Goal: Information Seeking & Learning: Learn about a topic

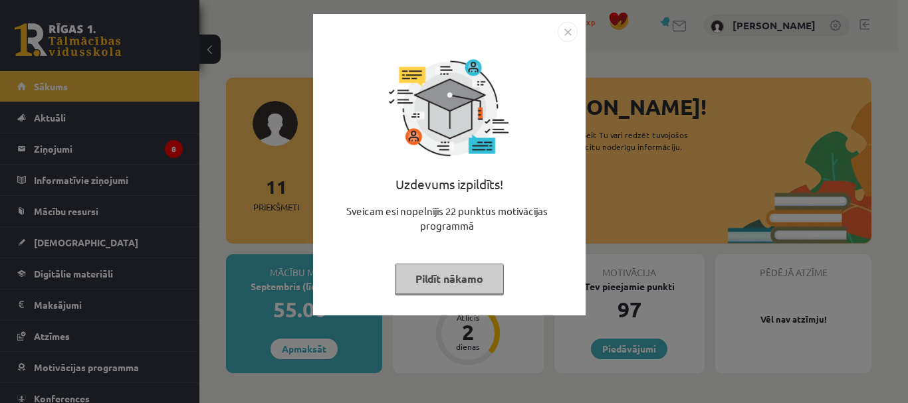
click at [443, 279] on button "Pildīt nākamo" at bounding box center [449, 279] width 109 height 31
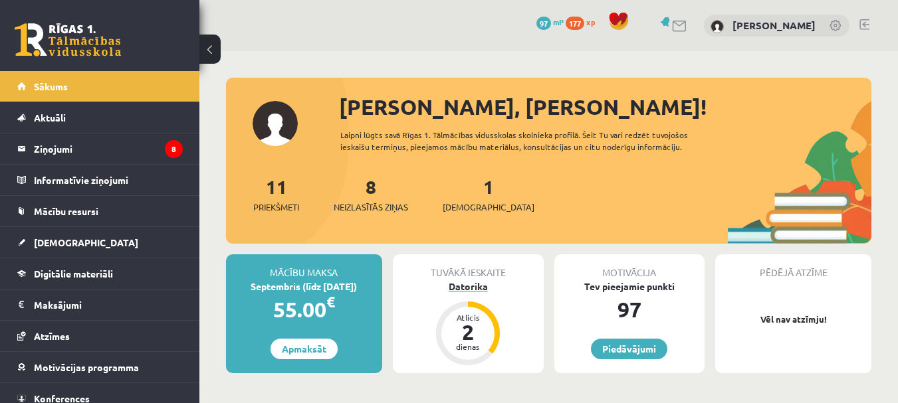
click at [480, 284] on div "Datorika" at bounding box center [468, 287] width 151 height 14
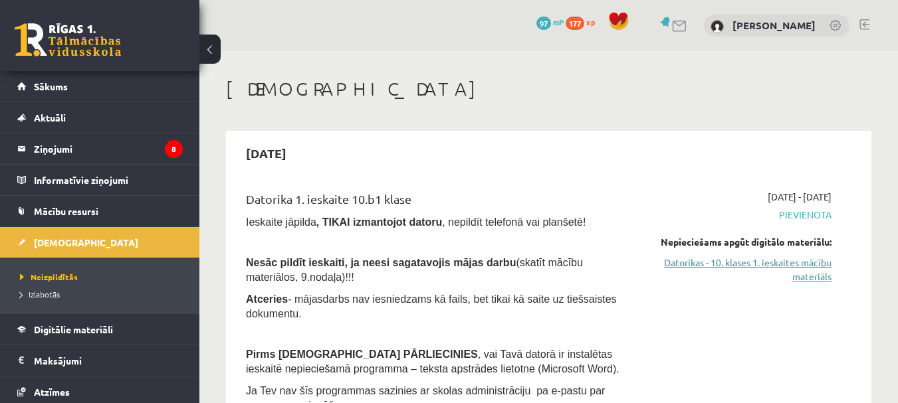
click at [714, 269] on link "Datorikas - 10. klases 1. ieskaites mācību materiāls" at bounding box center [740, 270] width 182 height 28
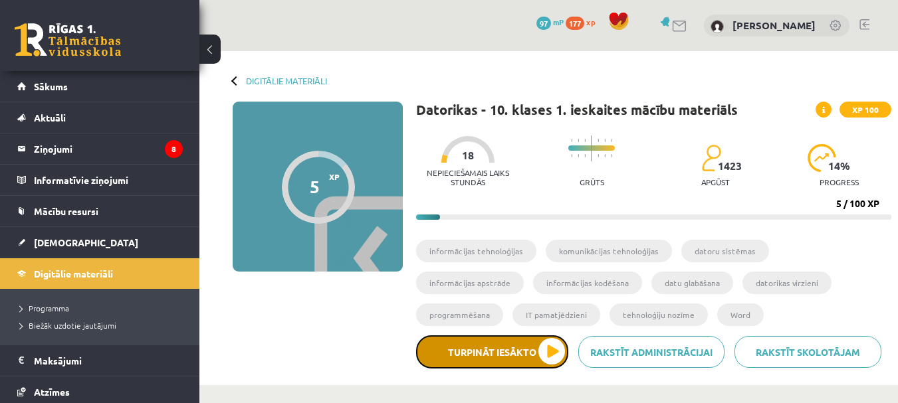
click at [549, 344] on button "Turpināt iesākto" at bounding box center [492, 352] width 152 height 33
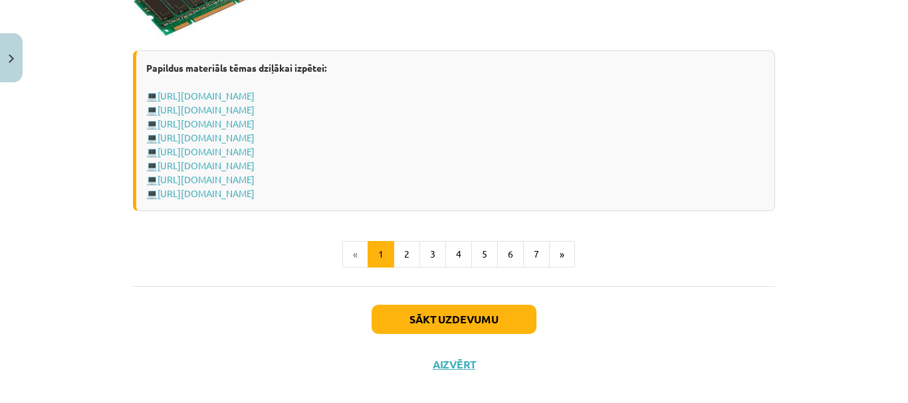
scroll to position [2443, 0]
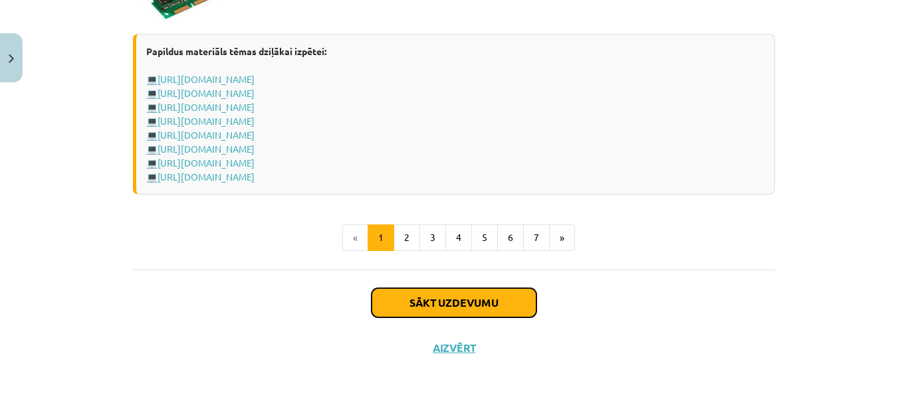
click at [453, 290] on button "Sākt uzdevumu" at bounding box center [453, 302] width 165 height 29
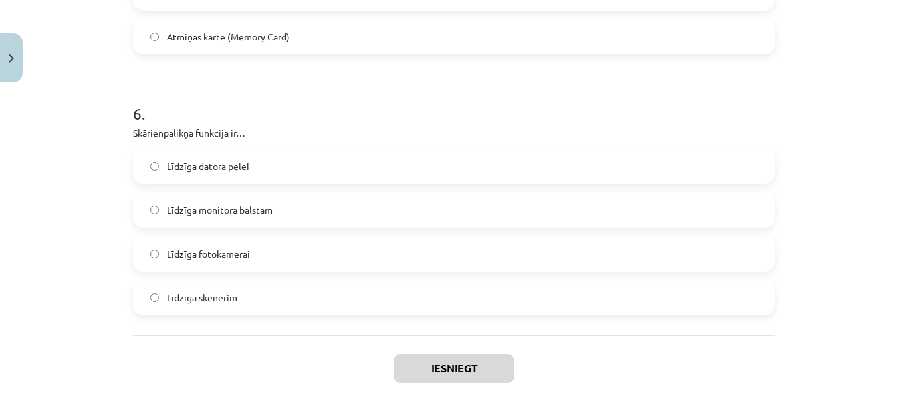
scroll to position [1555, 0]
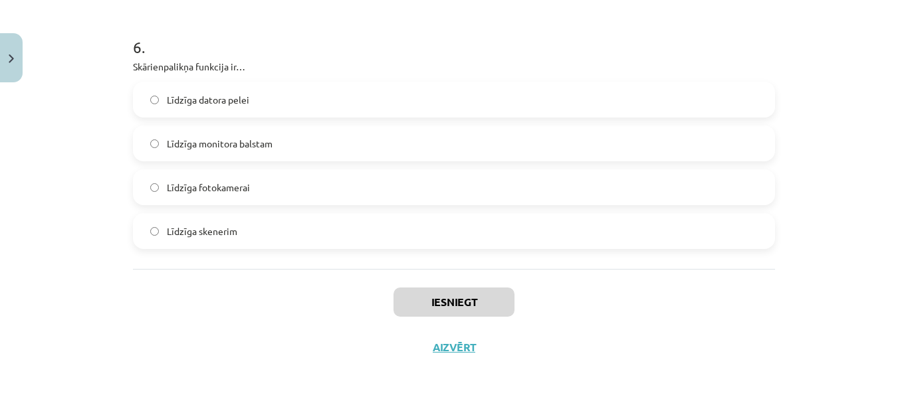
click at [177, 110] on label "Līdzīga datora pelei" at bounding box center [453, 99] width 639 height 33
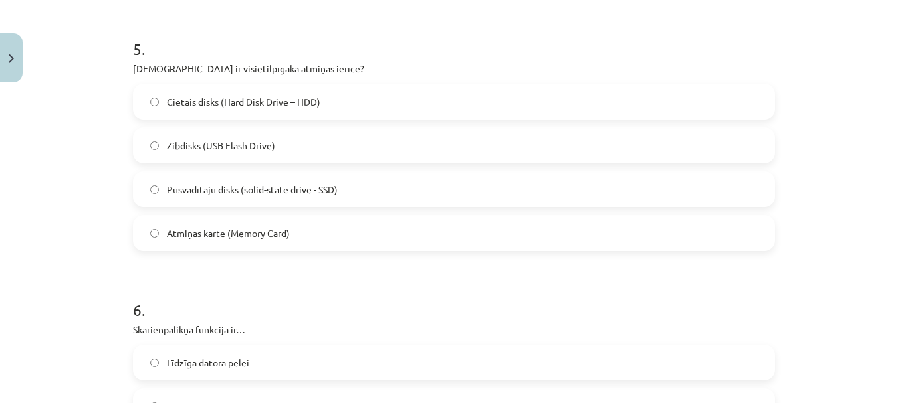
scroll to position [1290, 0]
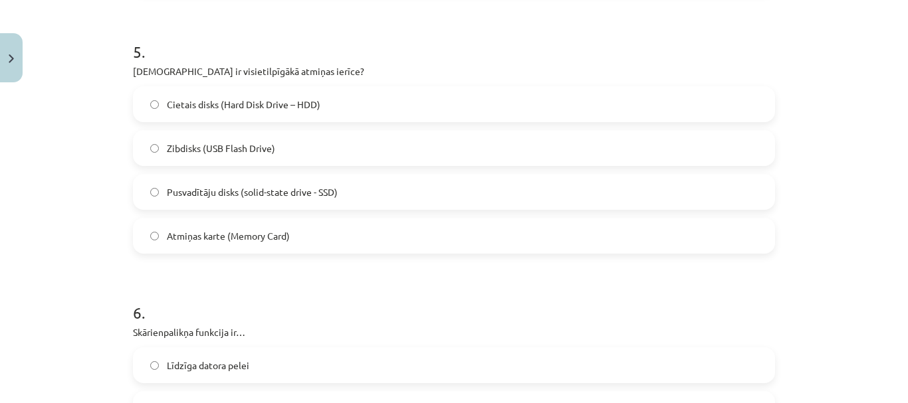
click at [203, 187] on span "Pusvadītāju disks (solid-state drive - SSD)" at bounding box center [252, 192] width 171 height 14
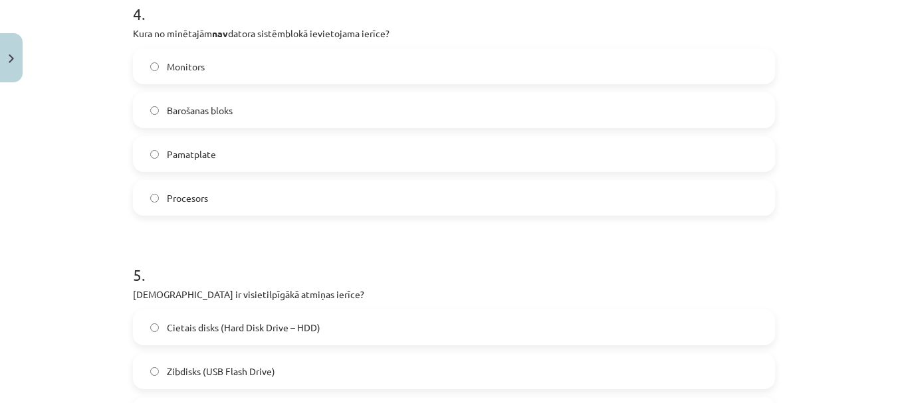
scroll to position [1024, 0]
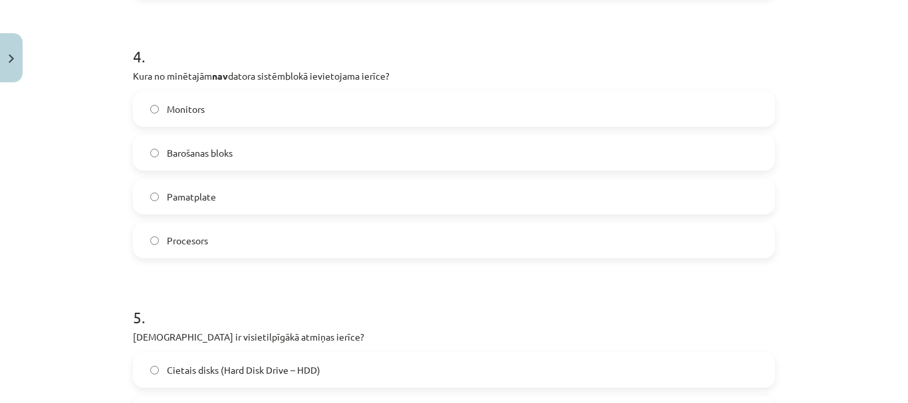
click at [181, 118] on label "Monitors" at bounding box center [453, 108] width 639 height 33
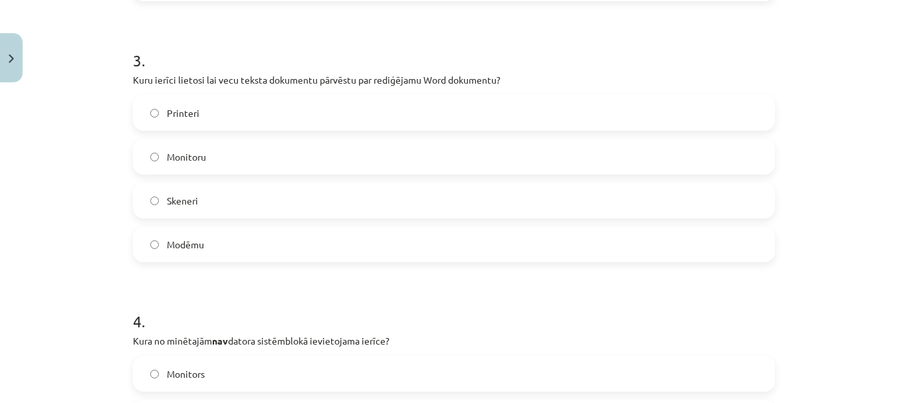
scroll to position [758, 0]
click at [228, 207] on label "Skeneri" at bounding box center [453, 201] width 639 height 33
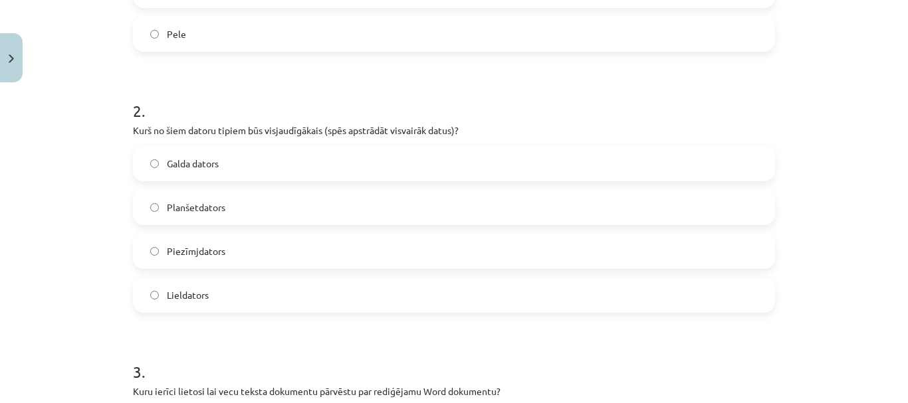
scroll to position [426, 0]
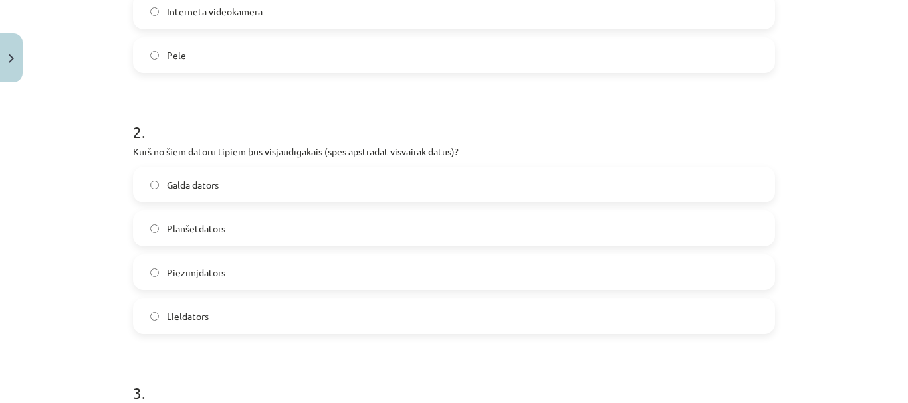
click at [188, 169] on label "Galda dators" at bounding box center [453, 184] width 639 height 33
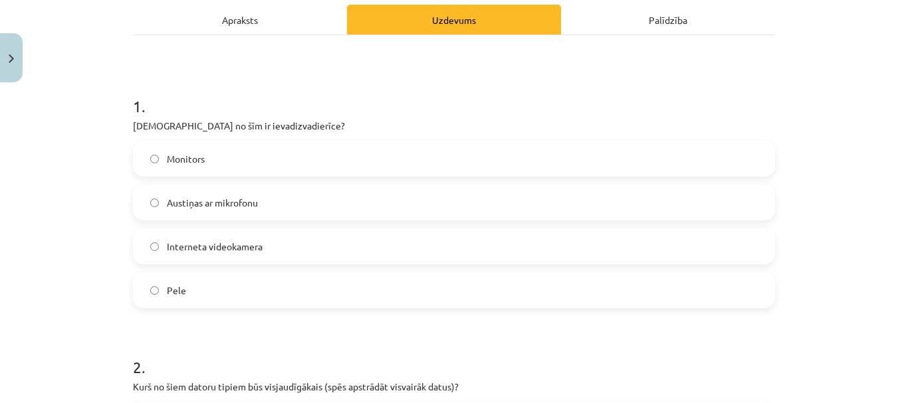
scroll to position [160, 0]
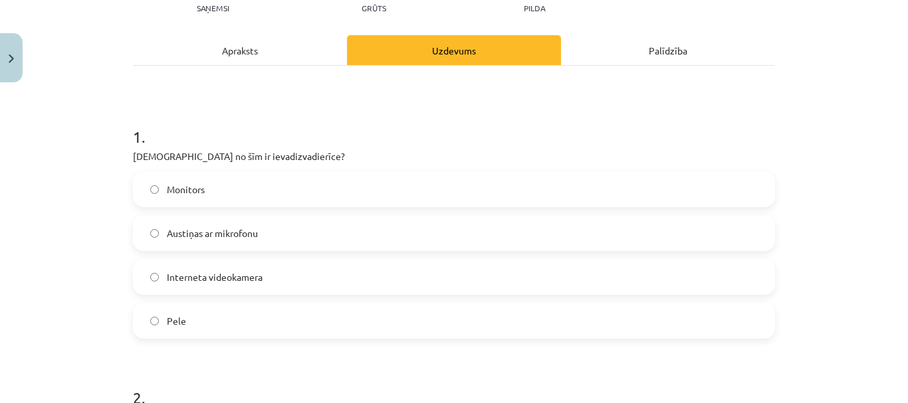
click at [205, 187] on label "Monitors" at bounding box center [453, 189] width 639 height 33
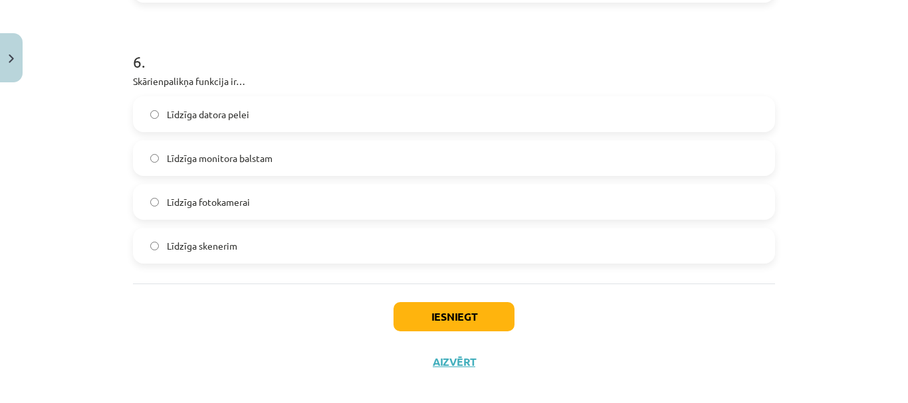
scroll to position [1555, 0]
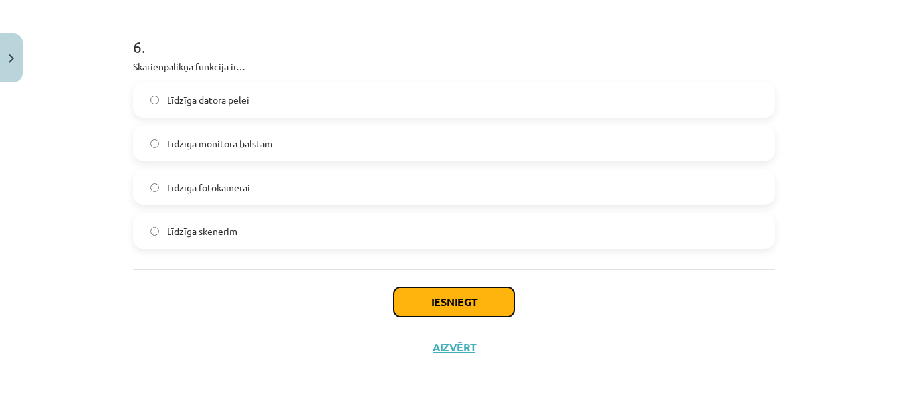
click at [505, 292] on button "Iesniegt" at bounding box center [453, 302] width 121 height 29
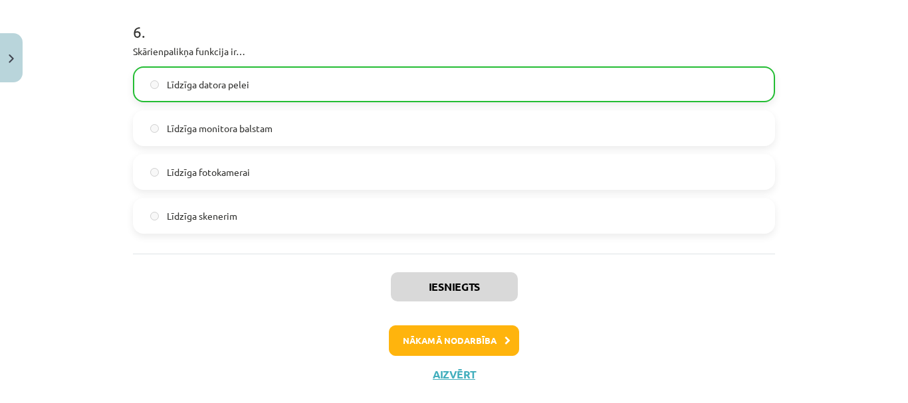
scroll to position [1598, 0]
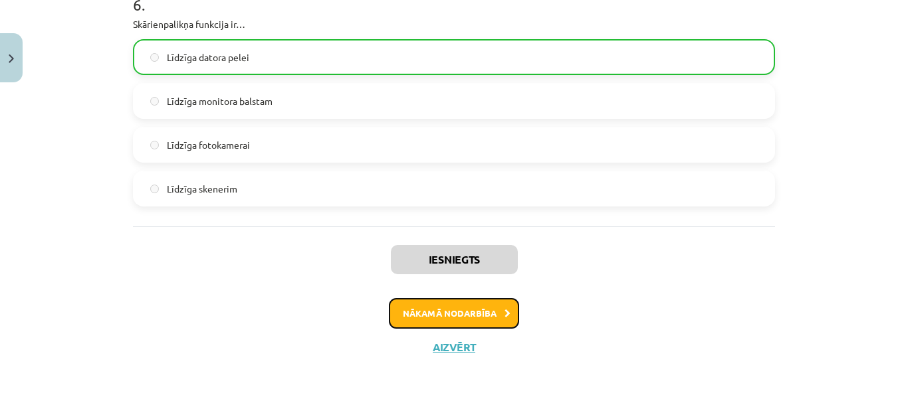
click at [472, 312] on button "Nākamā nodarbība" at bounding box center [454, 313] width 130 height 31
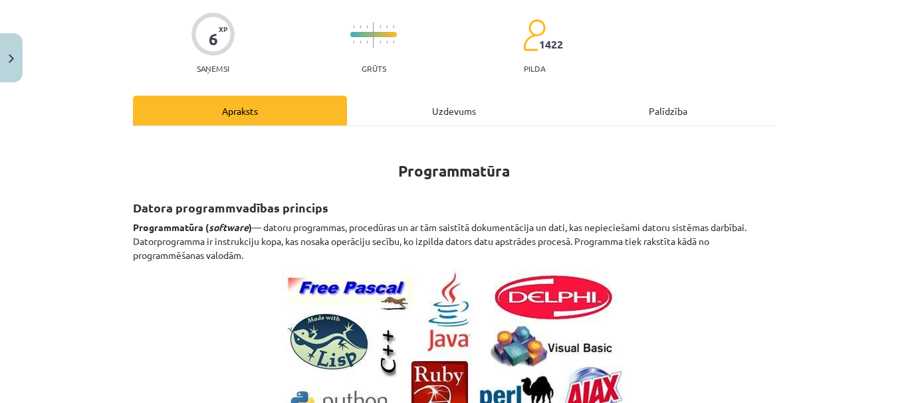
click at [460, 116] on div "Uzdevums" at bounding box center [454, 111] width 214 height 30
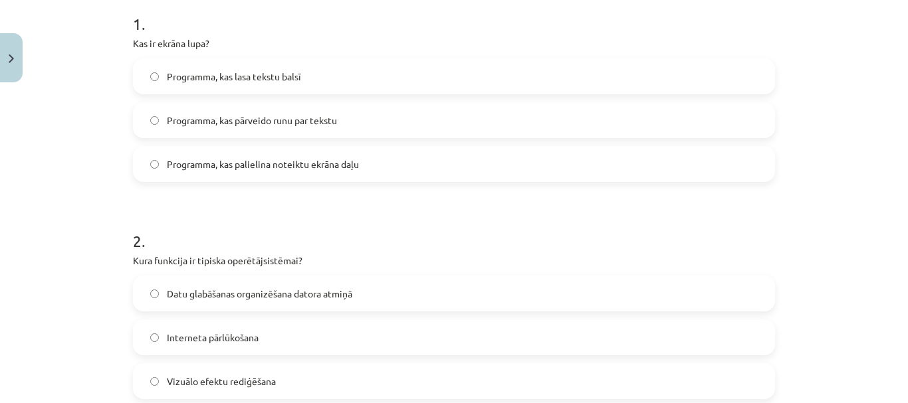
scroll to position [250, 0]
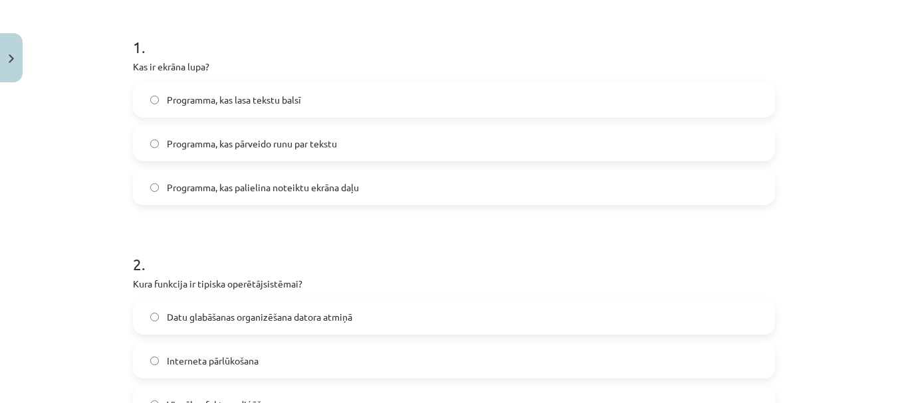
click at [286, 169] on div "Programma, kas lasa tekstu balsī Programma, kas pārveido runu par tekstu Progra…" at bounding box center [454, 144] width 642 height 124
click at [288, 183] on span "Programma, kas palielina noteiktu ekrāna daļu" at bounding box center [263, 188] width 192 height 14
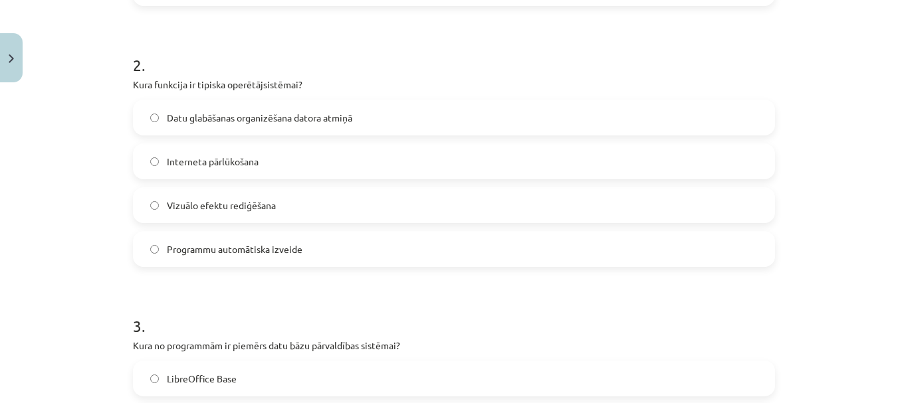
scroll to position [516, 0]
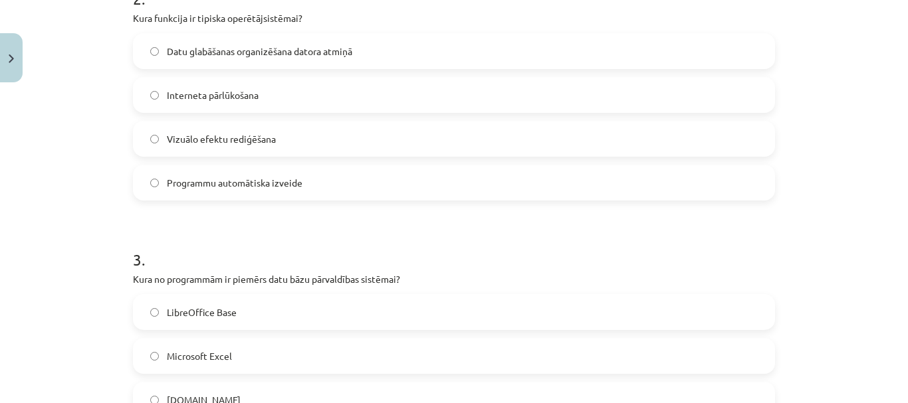
click at [177, 52] on span "Datu glabāšanas organizēšana datora atmiņā" at bounding box center [259, 52] width 185 height 14
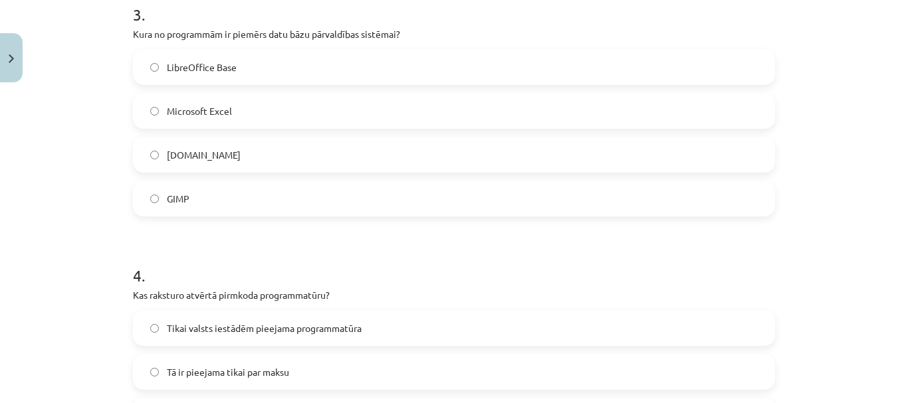
scroll to position [781, 0]
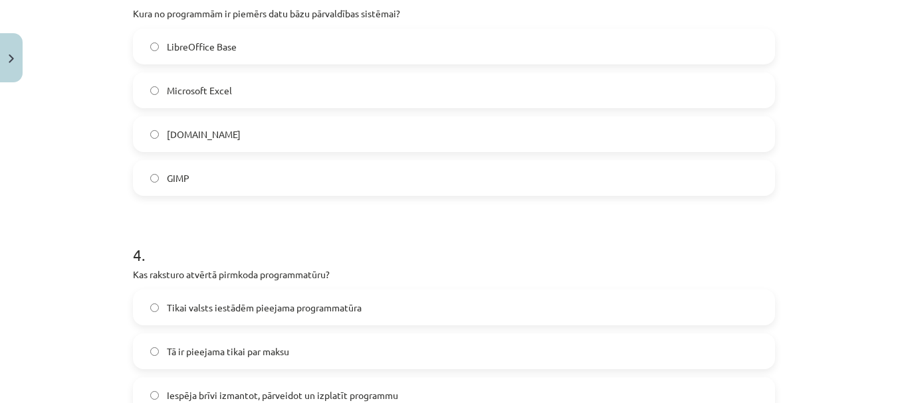
click at [250, 37] on label "LibreOffice Base" at bounding box center [453, 46] width 639 height 33
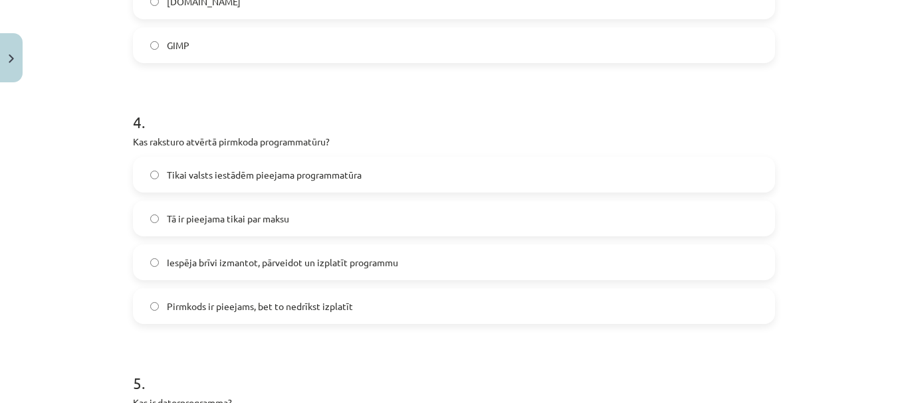
scroll to position [981, 0]
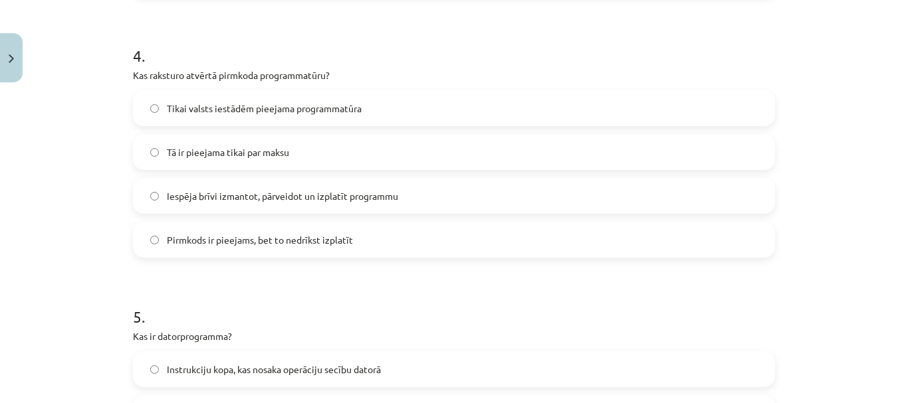
click at [293, 194] on span "Iespēja brīvi izmantot, pārveidot un izplatīt programmu" at bounding box center [282, 196] width 231 height 14
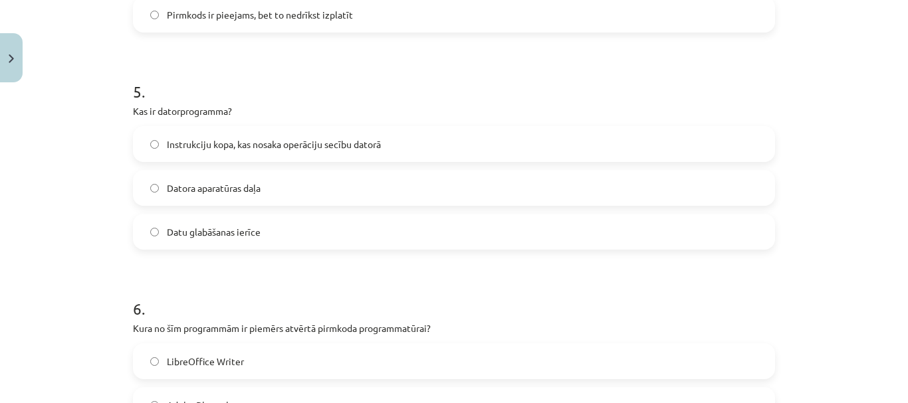
scroll to position [1247, 0]
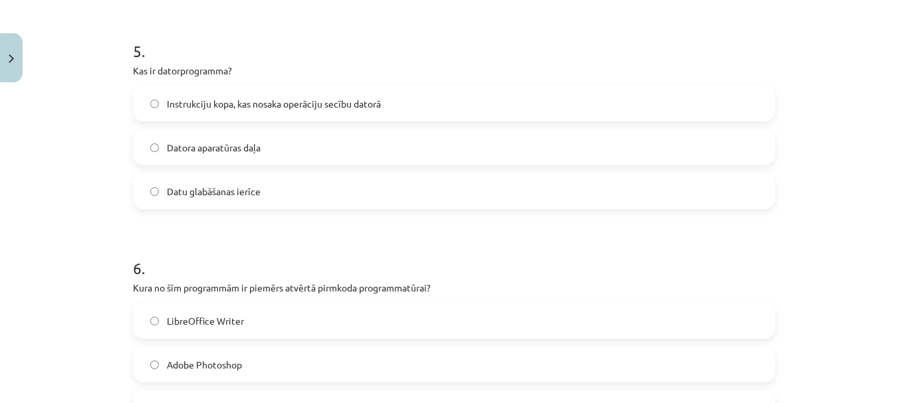
click at [254, 97] on span "Instrukciju kopa, kas nosaka operāciju secību datorā" at bounding box center [274, 104] width 214 height 14
drag, startPoint x: 322, startPoint y: 318, endPoint x: 318, endPoint y: 302, distance: 16.6
click at [322, 319] on label "LibreOffice Writer" at bounding box center [453, 320] width 639 height 33
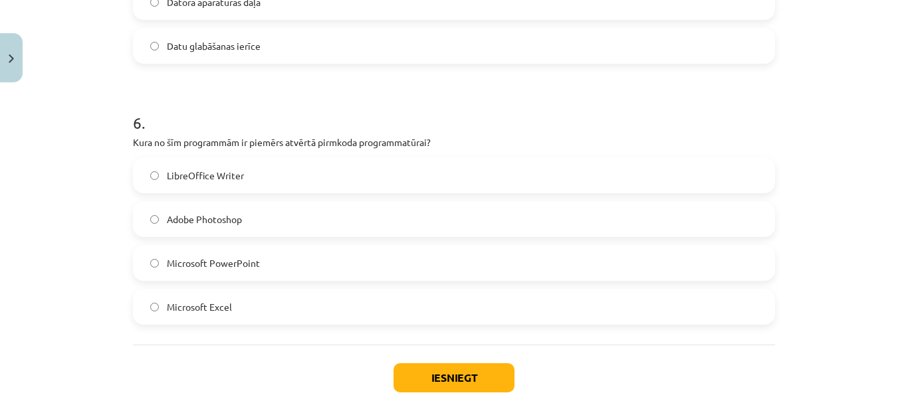
scroll to position [1468, 0]
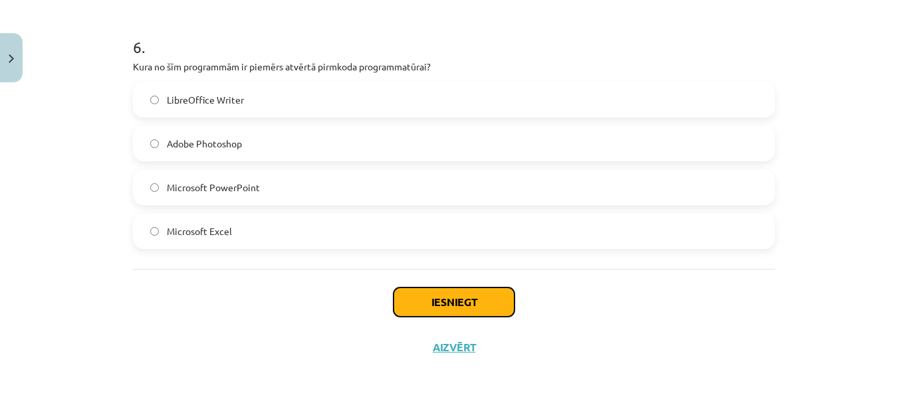
click at [480, 297] on button "Iesniegt" at bounding box center [453, 302] width 121 height 29
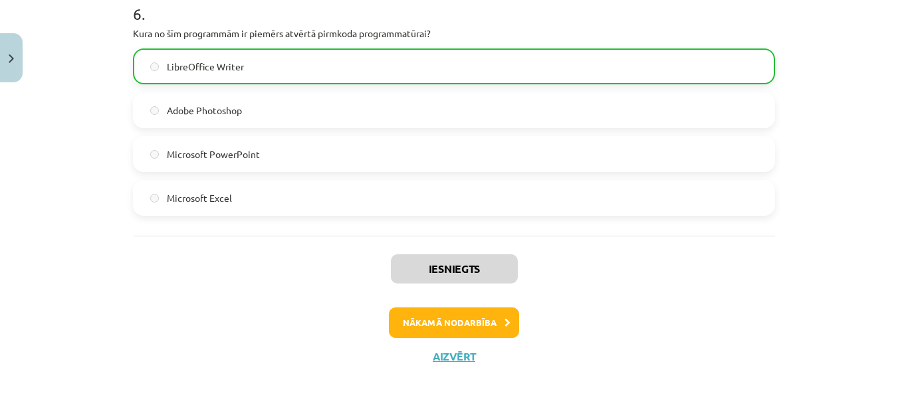
scroll to position [1510, 0]
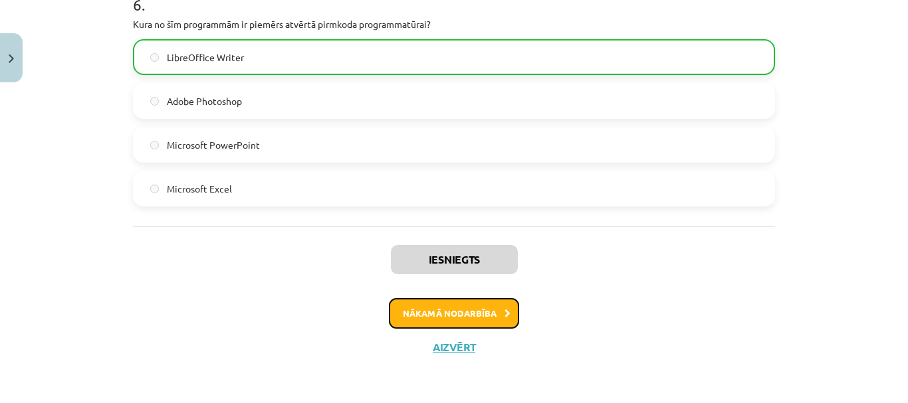
click at [421, 309] on button "Nākamā nodarbība" at bounding box center [454, 313] width 130 height 31
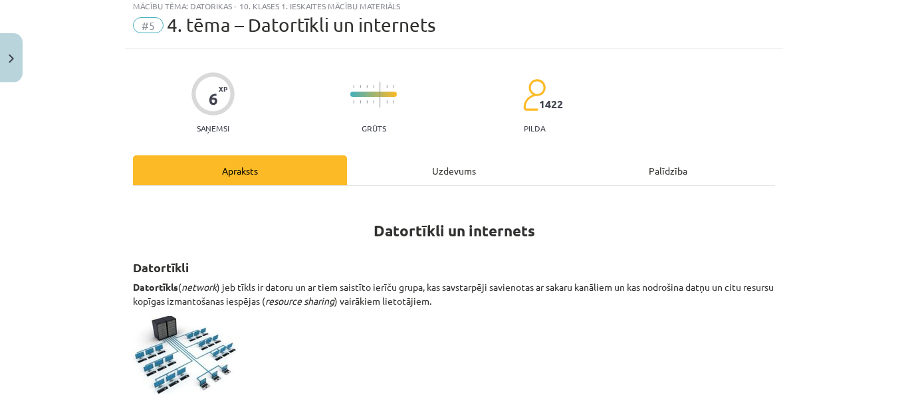
scroll to position [33, 0]
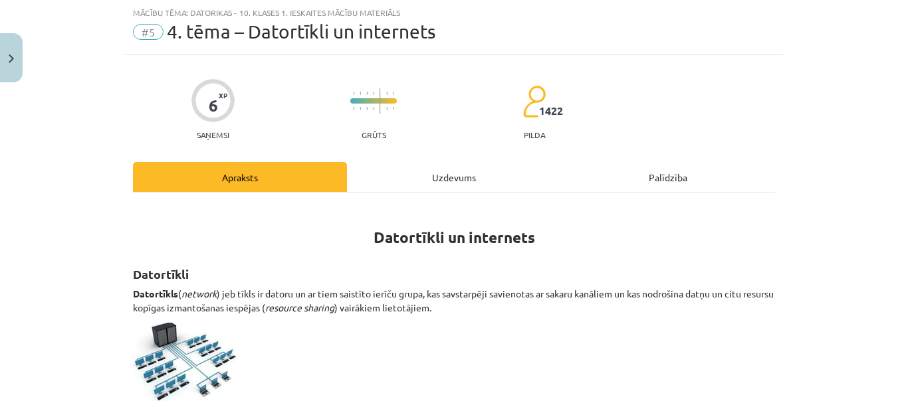
click at [462, 182] on div "Uzdevums" at bounding box center [454, 177] width 214 height 30
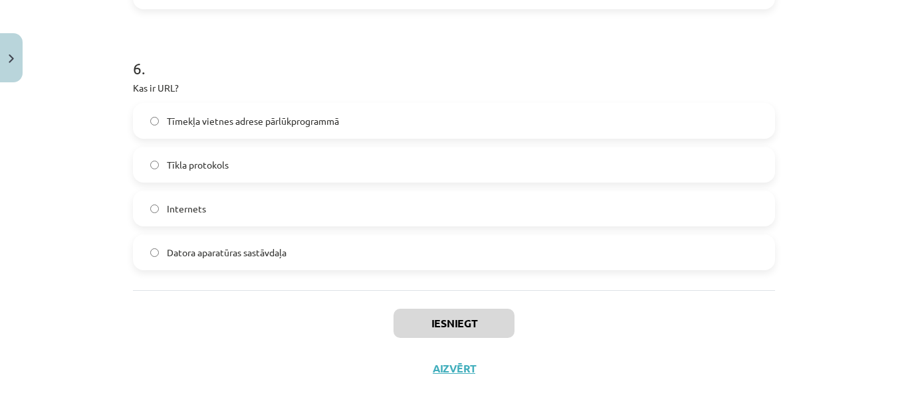
scroll to position [1555, 0]
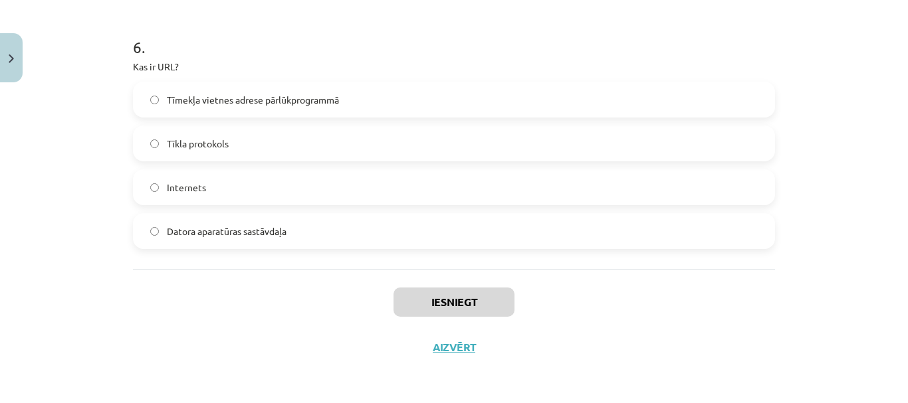
click at [383, 94] on label "Tīmekļa vietnes adrese pārlūkprogrammā" at bounding box center [453, 99] width 639 height 33
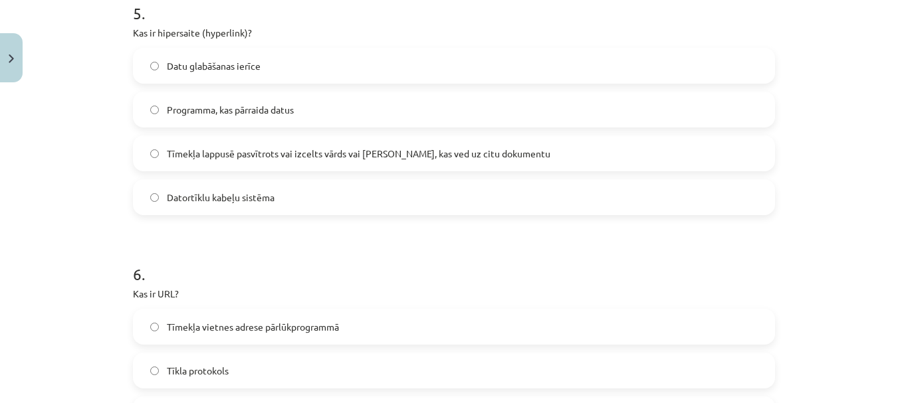
scroll to position [1290, 0]
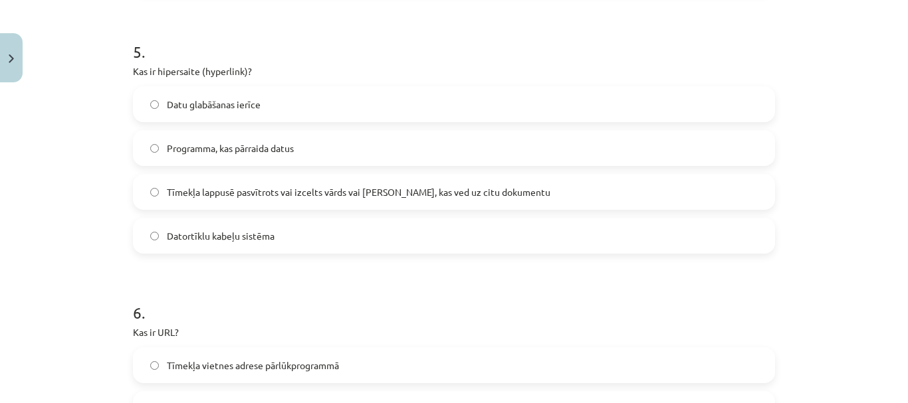
click at [409, 174] on div "Tīmekļa lappusē pasvītrots vai izcelts vārds vai frāze, kas ved uz citu dokumen…" at bounding box center [454, 192] width 642 height 36
click at [410, 185] on span "Tīmekļa lappusē pasvītrots vai izcelts vārds vai frāze, kas ved uz citu dokumen…" at bounding box center [358, 192] width 383 height 14
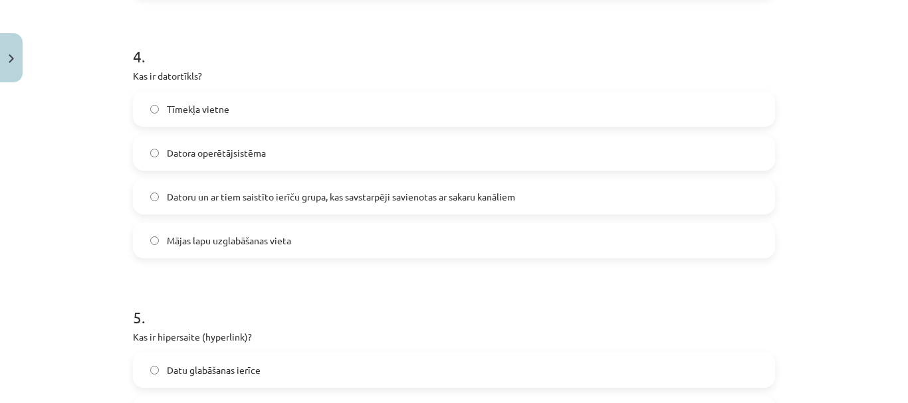
click at [380, 201] on span "Datoru un ar tiem saistīto ierīču grupa, kas savstarpēji savienotas ar sakaru k…" at bounding box center [341, 197] width 348 height 14
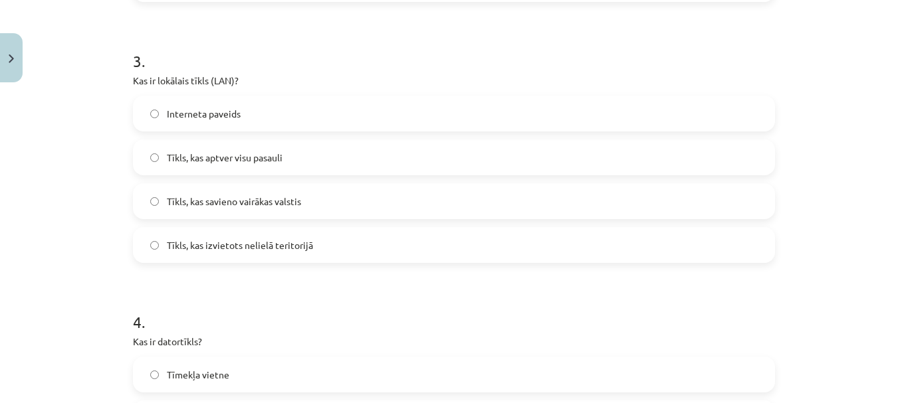
scroll to position [692, 0]
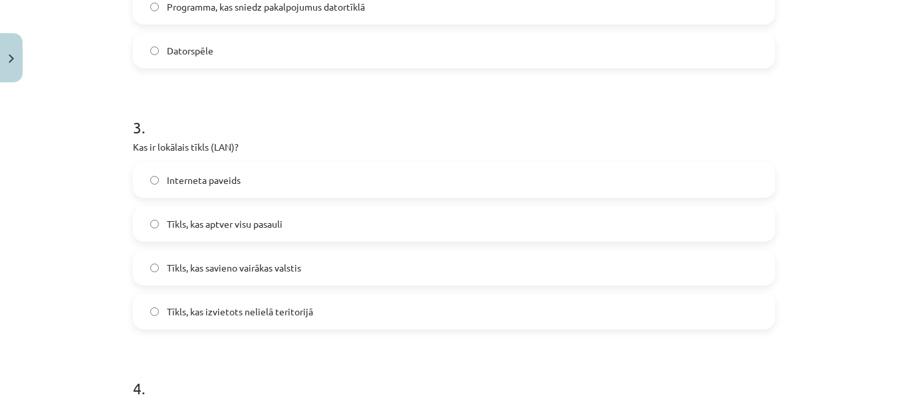
drag, startPoint x: 367, startPoint y: 310, endPoint x: 354, endPoint y: 250, distance: 61.3
click at [368, 310] on label "Tīkls, kas izvietots nelielā teritorijā" at bounding box center [453, 311] width 639 height 33
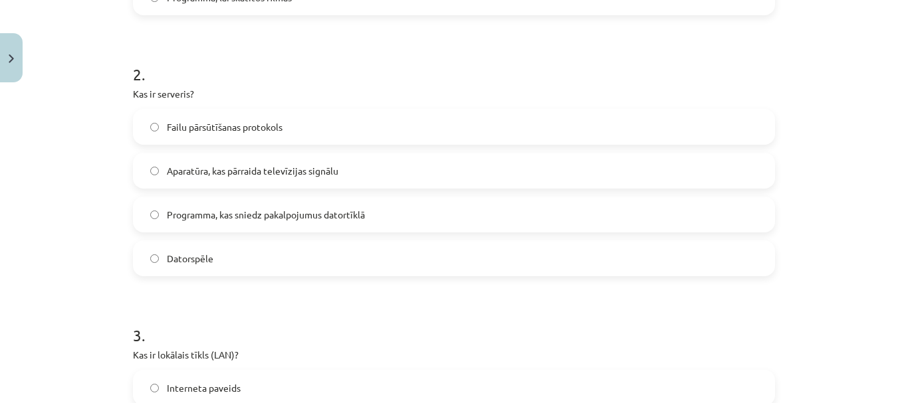
scroll to position [426, 0]
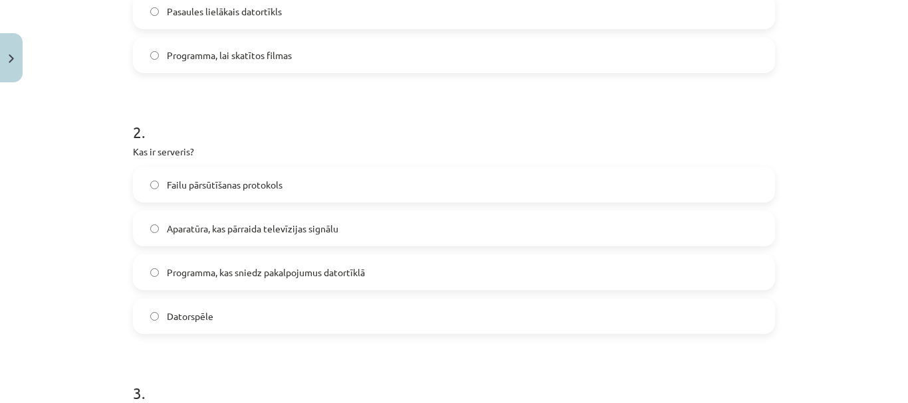
drag, startPoint x: 359, startPoint y: 274, endPoint x: 353, endPoint y: 256, distance: 18.7
click at [360, 275] on span "Programma, kas sniedz pakalpojumus datortīklā" at bounding box center [266, 273] width 198 height 14
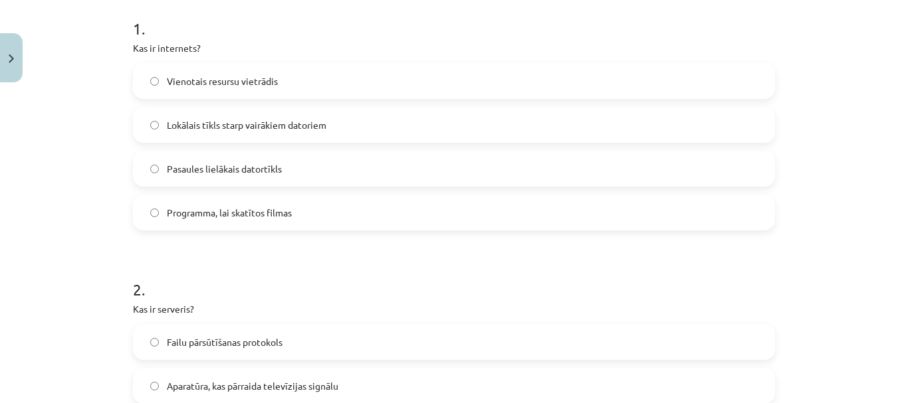
scroll to position [227, 0]
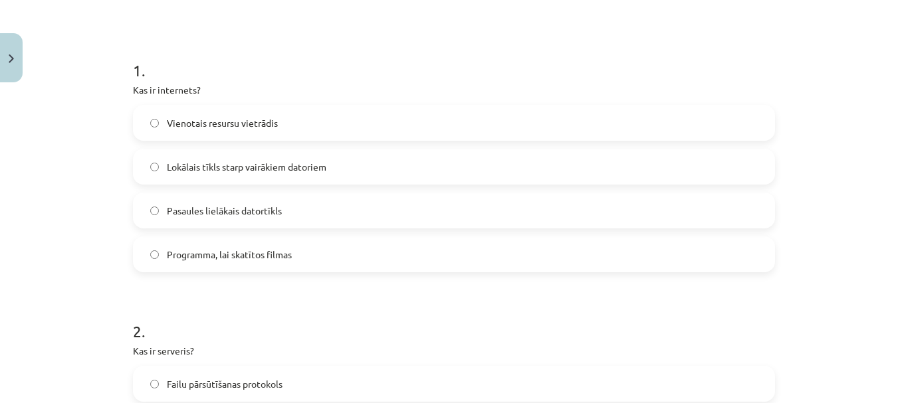
click at [336, 161] on label "Lokālais tīkls starp vairākiem datoriem" at bounding box center [453, 166] width 639 height 33
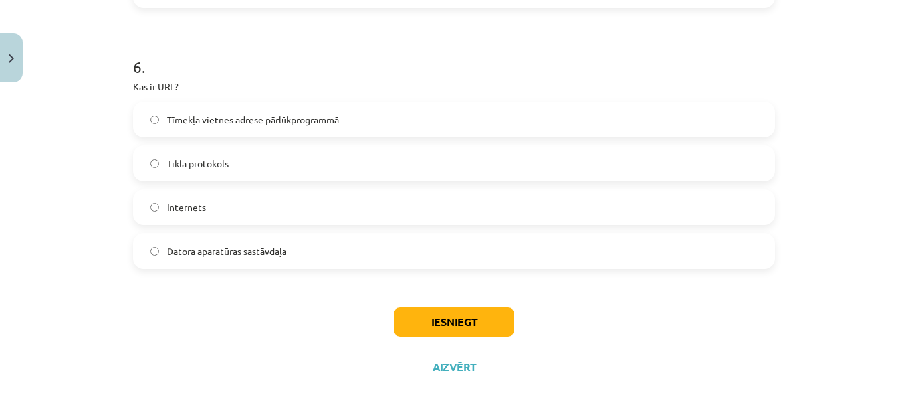
scroll to position [1555, 0]
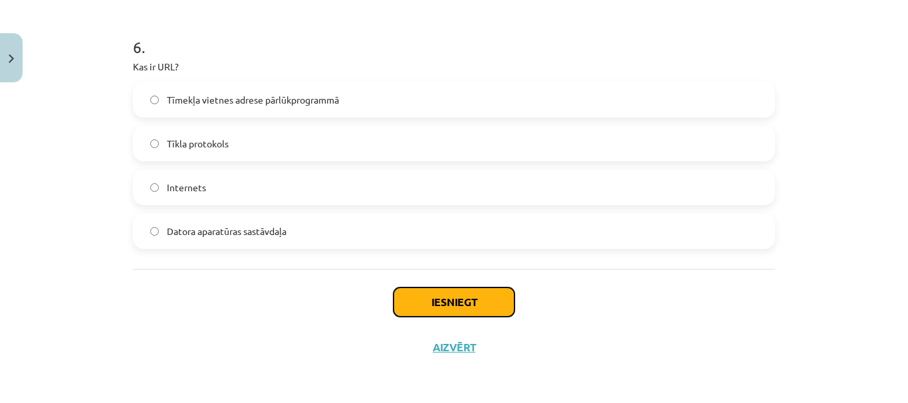
click at [399, 297] on button "Iesniegt" at bounding box center [453, 302] width 121 height 29
click at [400, 291] on button "Iesniegt" at bounding box center [453, 302] width 121 height 29
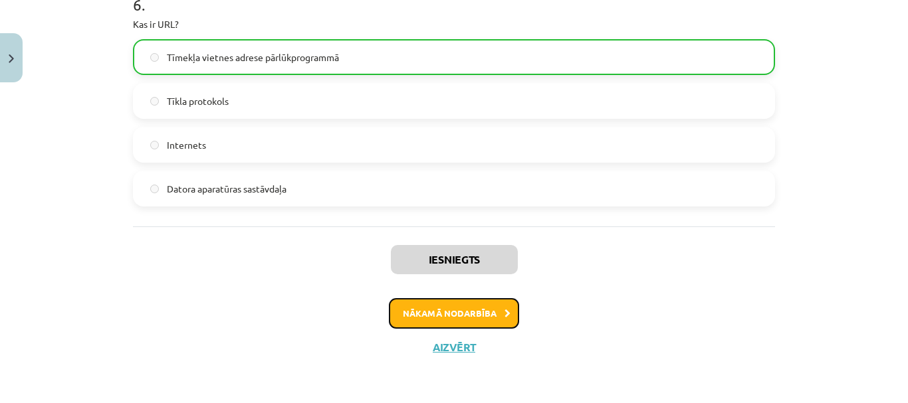
click at [448, 323] on button "Nākamā nodarbība" at bounding box center [454, 313] width 130 height 31
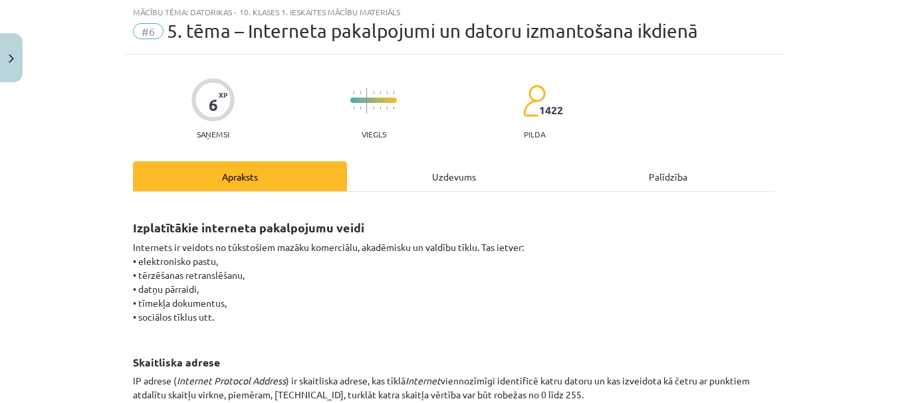
scroll to position [33, 0]
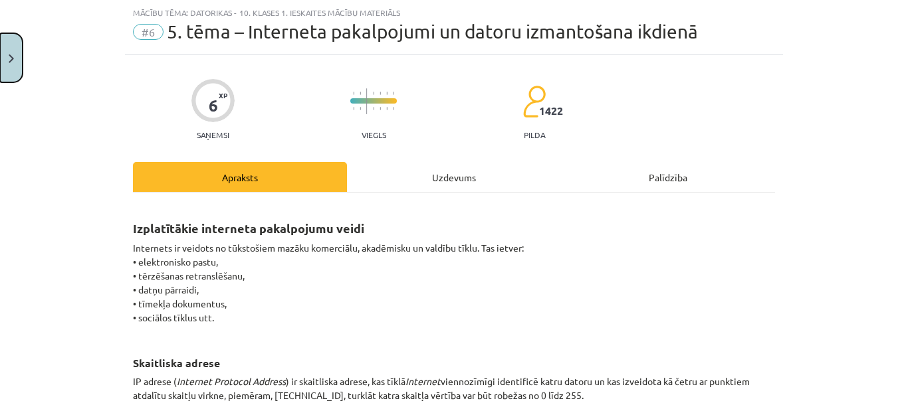
click at [0, 62] on button "Close" at bounding box center [11, 57] width 23 height 49
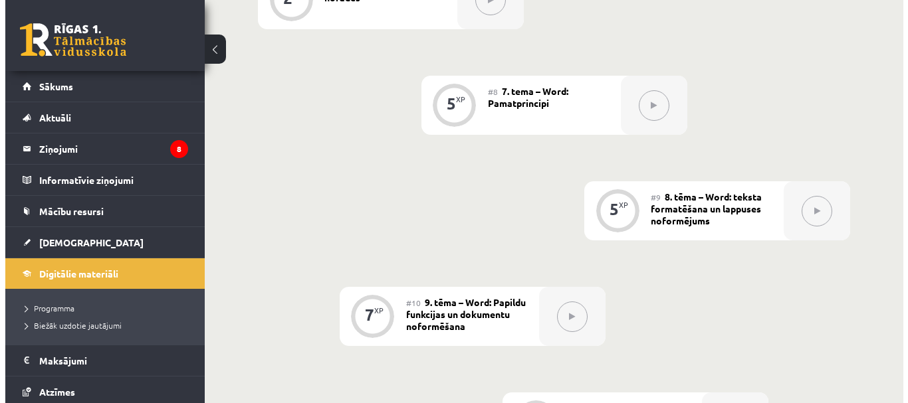
scroll to position [704, 0]
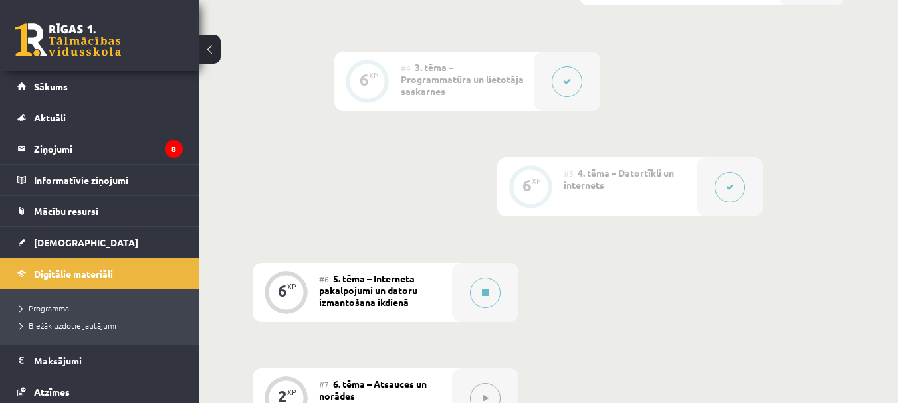
click at [367, 298] on span "5. tēma – Interneta pakalpojumi un datoru izmantošana ikdienā" at bounding box center [368, 290] width 98 height 36
click at [290, 296] on div "6 XP" at bounding box center [286, 291] width 40 height 40
click at [483, 296] on icon at bounding box center [485, 293] width 7 height 8
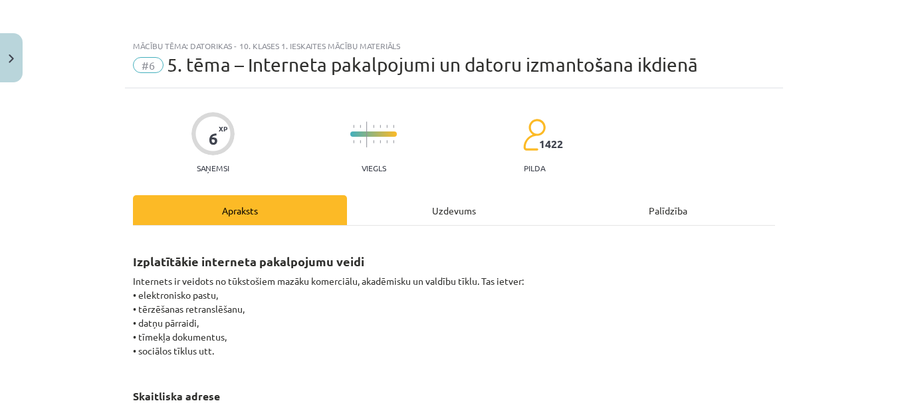
click at [520, 207] on div "Uzdevums" at bounding box center [454, 210] width 214 height 30
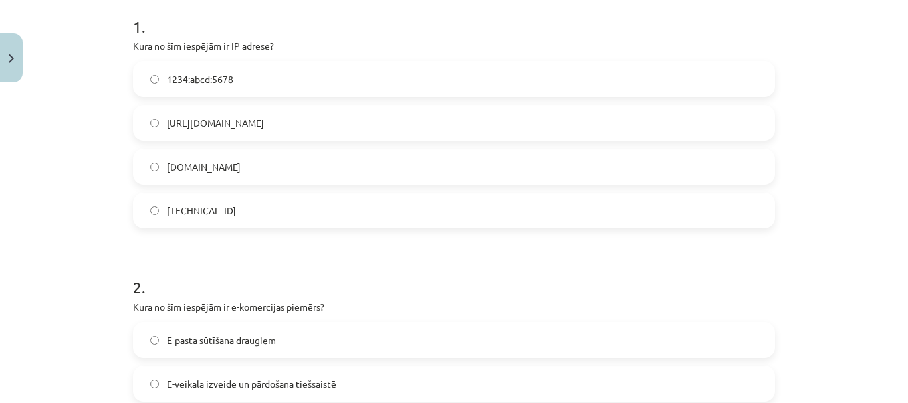
scroll to position [299, 0]
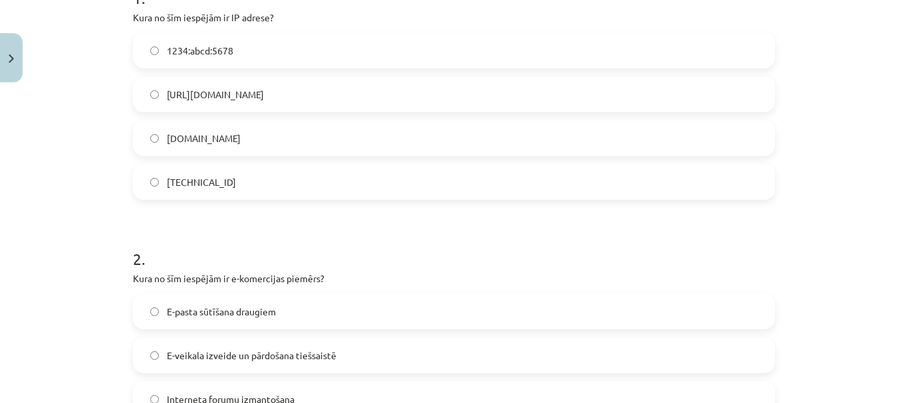
click at [367, 134] on label "www.example.com" at bounding box center [453, 138] width 639 height 33
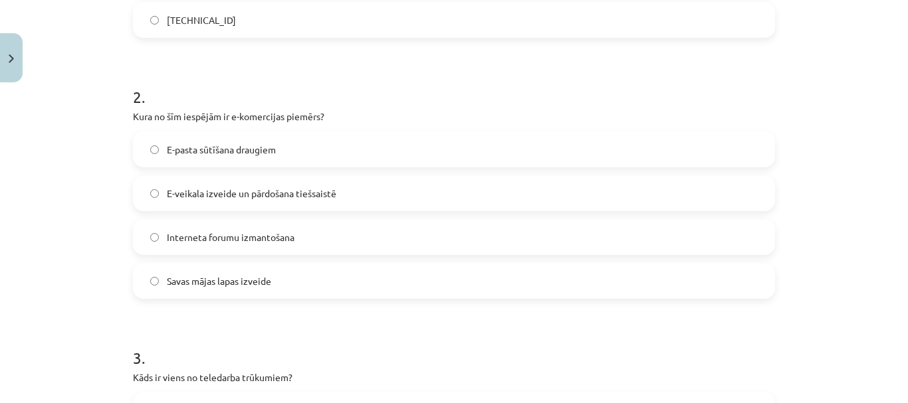
scroll to position [498, 0]
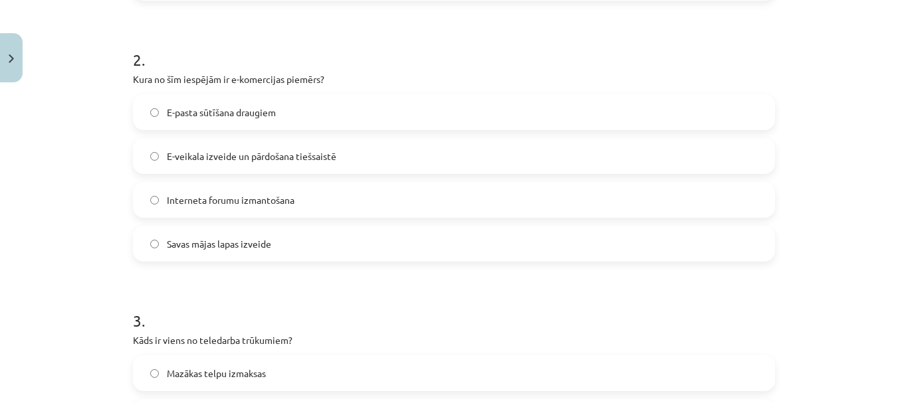
click at [361, 146] on label "E-veikala izveide un pārdošana tiešsaistē" at bounding box center [453, 156] width 639 height 33
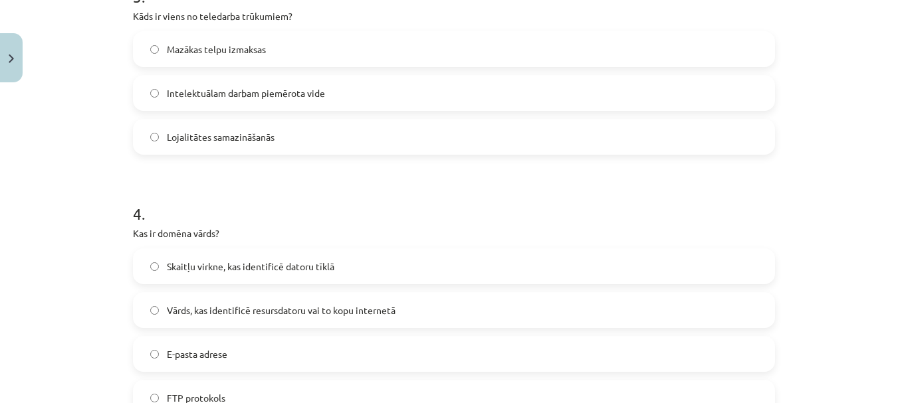
scroll to position [831, 0]
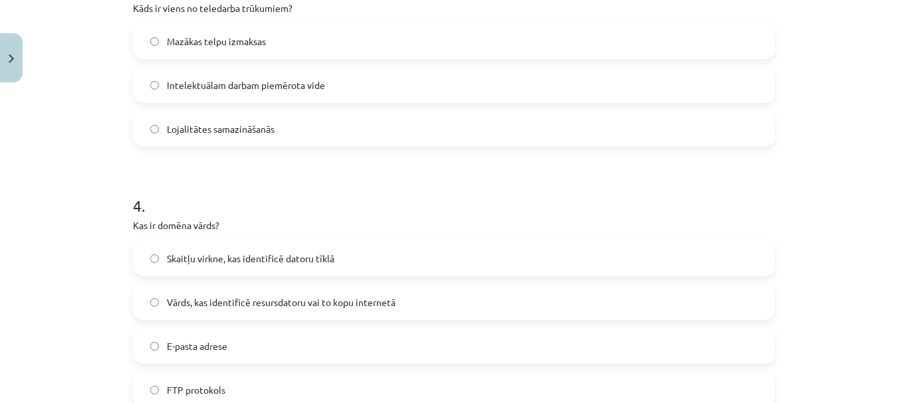
click at [326, 89] on label "Intelektuālam darbam piemērota vide" at bounding box center [453, 84] width 639 height 33
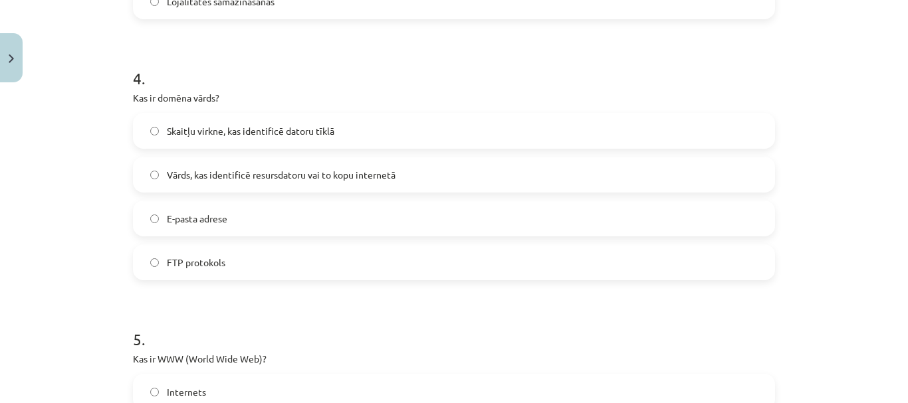
scroll to position [963, 0]
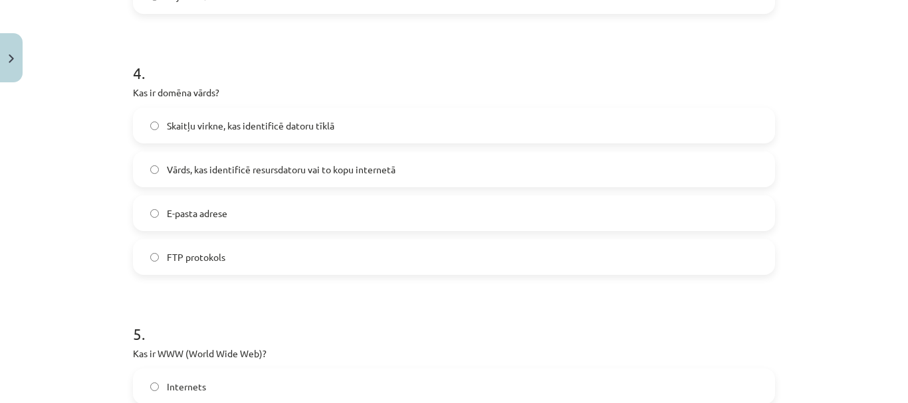
click at [331, 175] on span "Vārds, kas identificē resursdatoru vai to kopu internetā" at bounding box center [281, 170] width 229 height 14
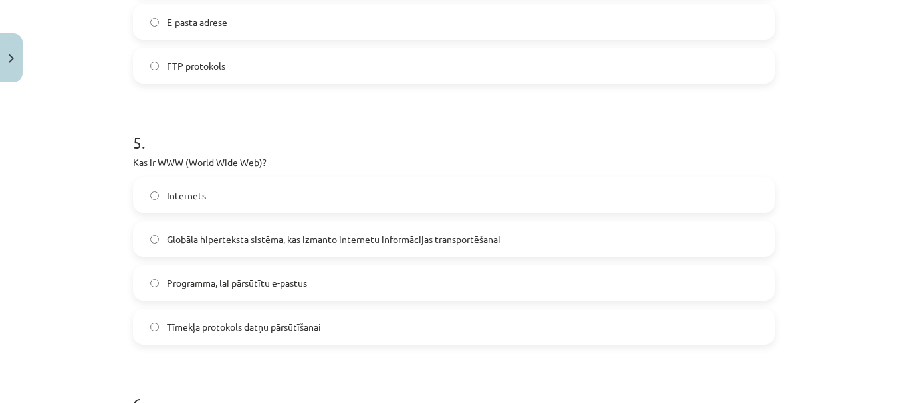
scroll to position [1163, 0]
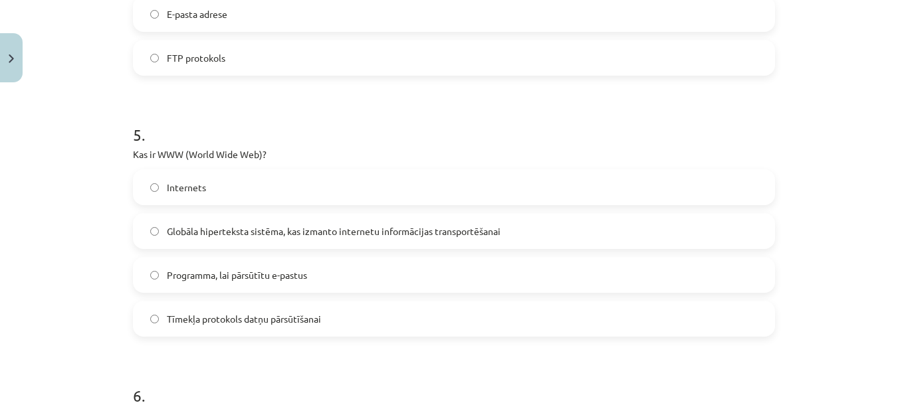
click at [332, 218] on label "Globāla hiperteksta sistēma, kas izmanto internetu informācijas transportēšanai" at bounding box center [453, 231] width 639 height 33
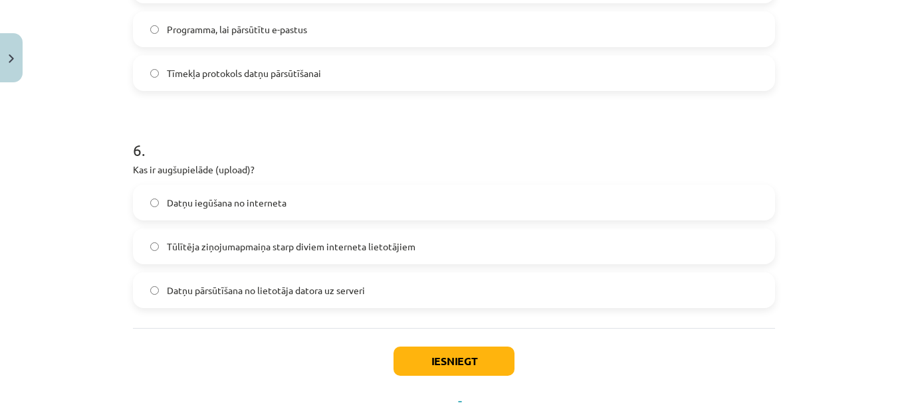
scroll to position [1429, 0]
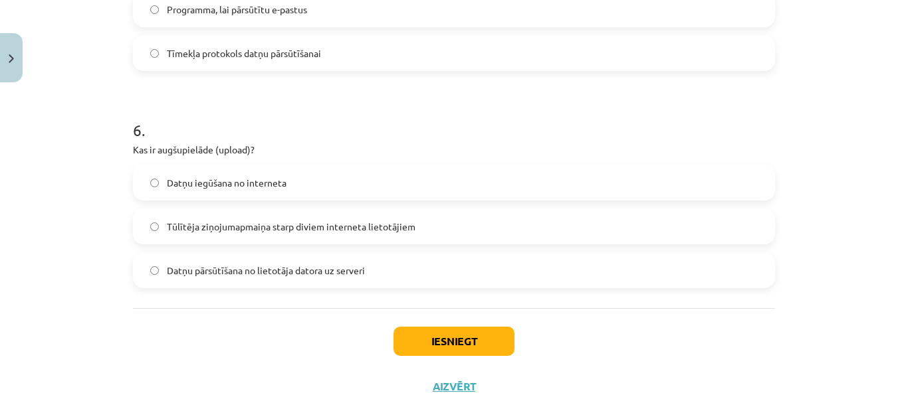
click at [317, 223] on span "Tūlītēja ziņojumapmaiņa starp diviem interneta lietotājiem" at bounding box center [291, 227] width 249 height 14
click at [443, 332] on button "Iesniegt" at bounding box center [453, 341] width 121 height 29
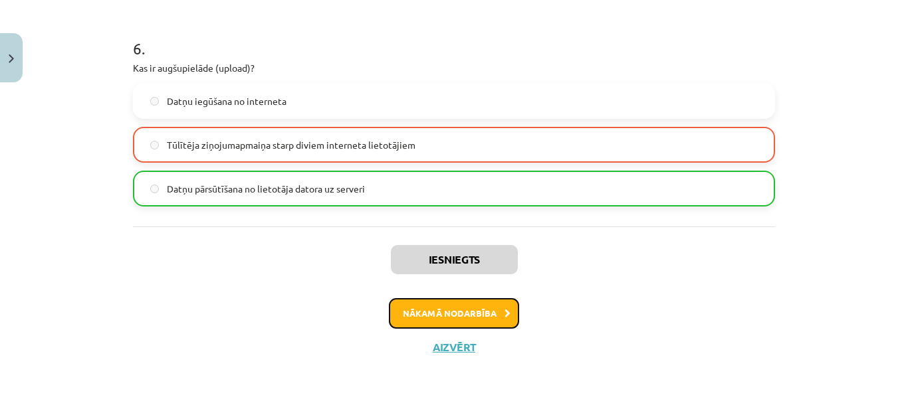
click at [478, 314] on button "Nākamā nodarbība" at bounding box center [454, 313] width 130 height 31
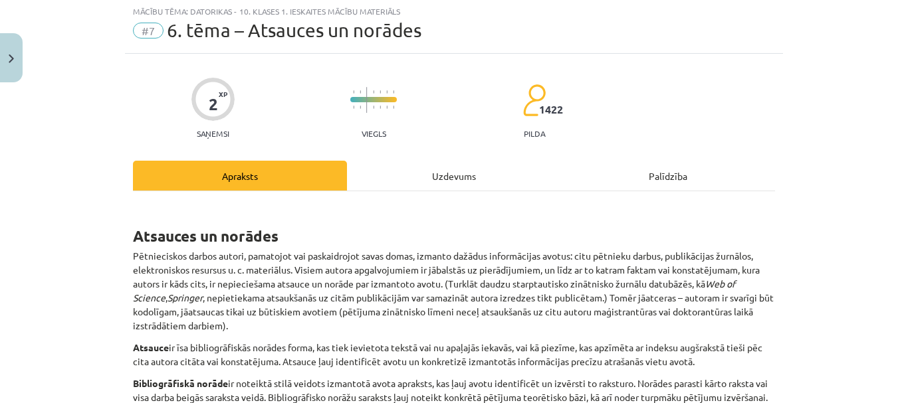
scroll to position [33, 0]
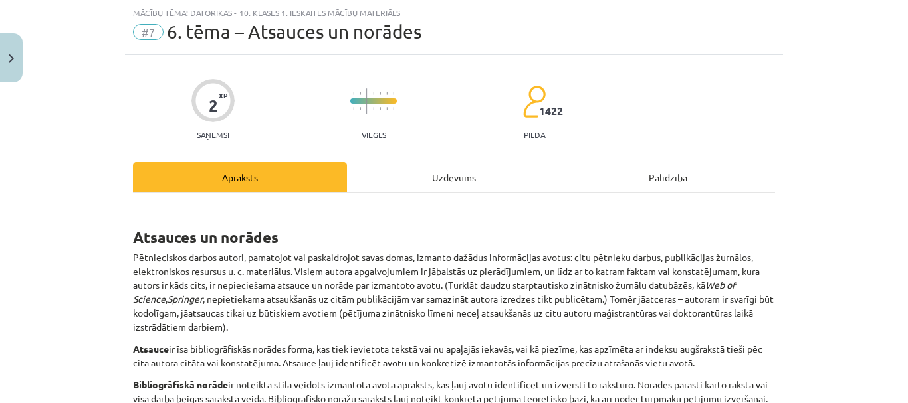
click at [423, 169] on div "Uzdevums" at bounding box center [454, 177] width 214 height 30
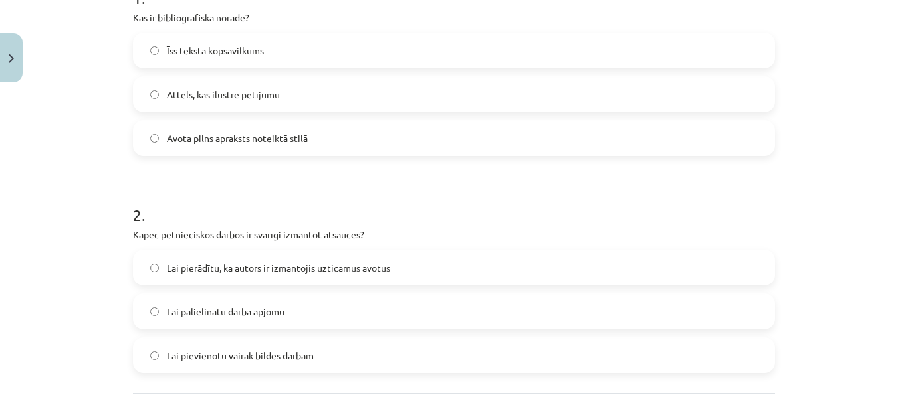
click at [391, 134] on label "Avota pilns apraksts noteiktā stilā" at bounding box center [453, 138] width 639 height 33
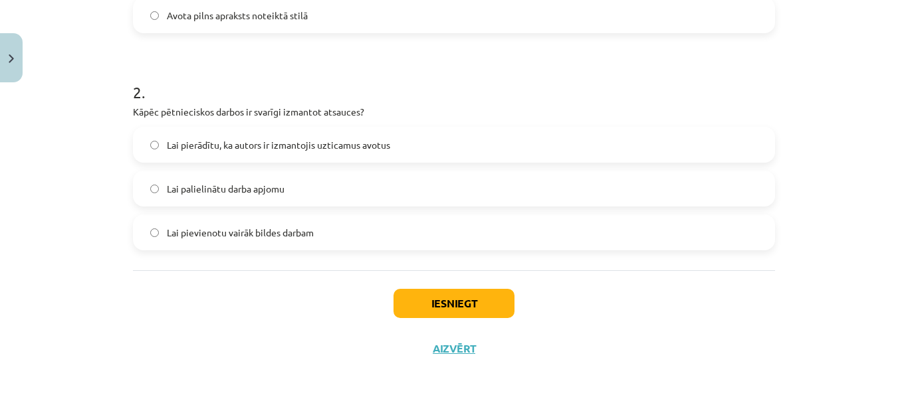
scroll to position [423, 0]
click at [391, 137] on label "Lai pierādītu, ka autors ir izmantojis uzticamus avotus" at bounding box center [453, 143] width 639 height 33
click at [467, 294] on button "Iesniegt" at bounding box center [453, 302] width 121 height 29
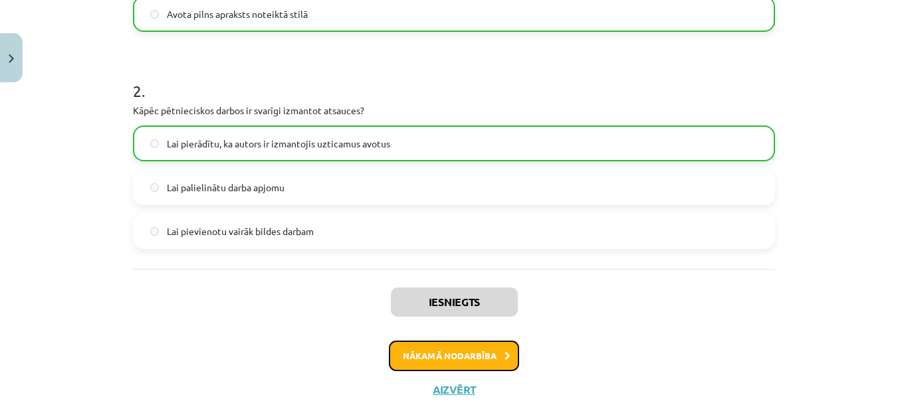
click at [480, 352] on button "Nākamā nodarbība" at bounding box center [454, 356] width 130 height 31
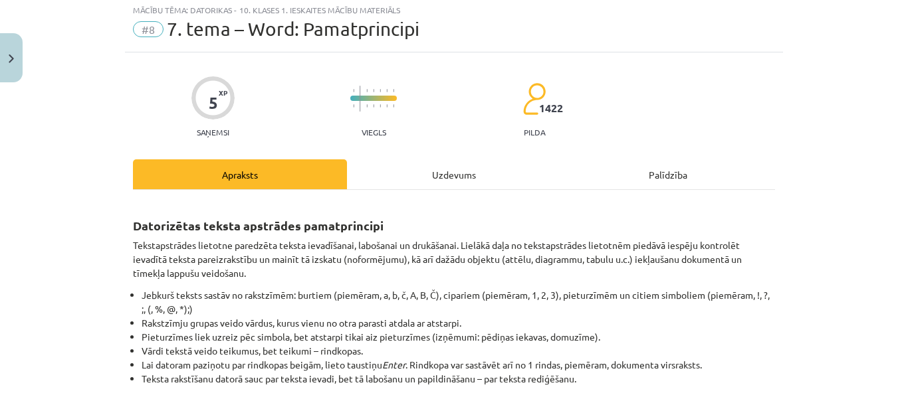
scroll to position [33, 0]
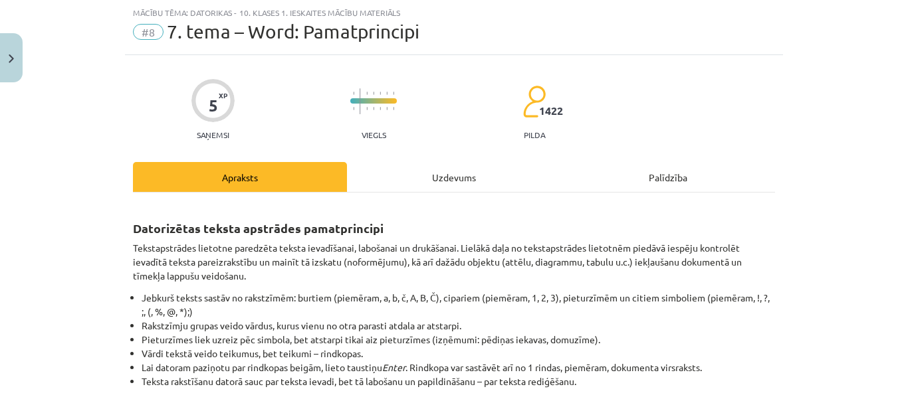
click at [389, 174] on div "Uzdevums" at bounding box center [454, 177] width 214 height 30
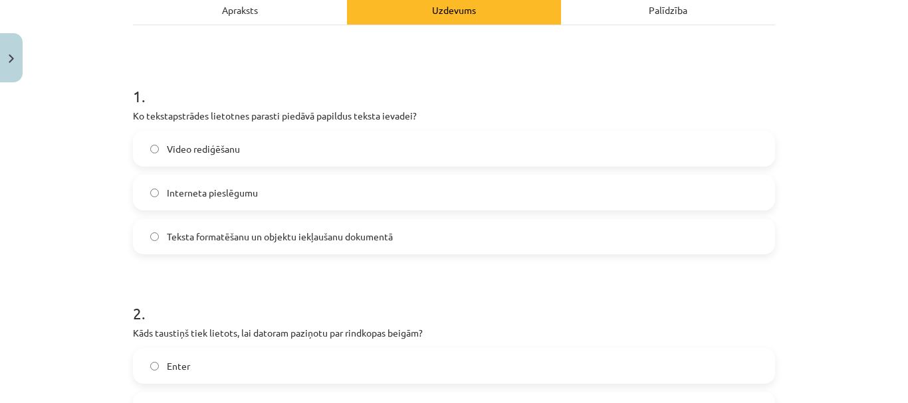
scroll to position [233, 0]
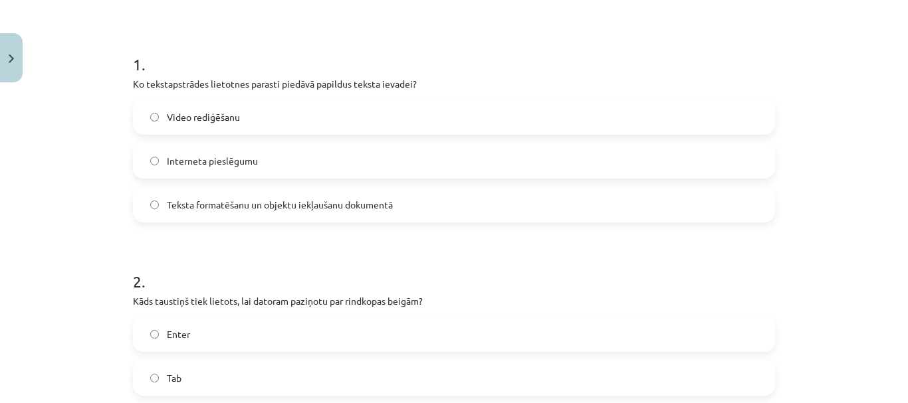
click at [385, 199] on span "Teksta formatēšanu un objektu iekļaušanu dokumentā" at bounding box center [280, 205] width 226 height 14
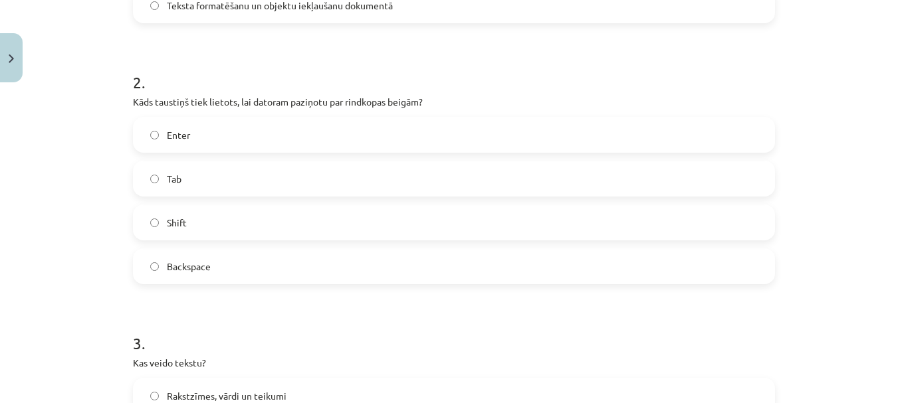
click at [350, 264] on label "Backspace" at bounding box center [453, 266] width 639 height 33
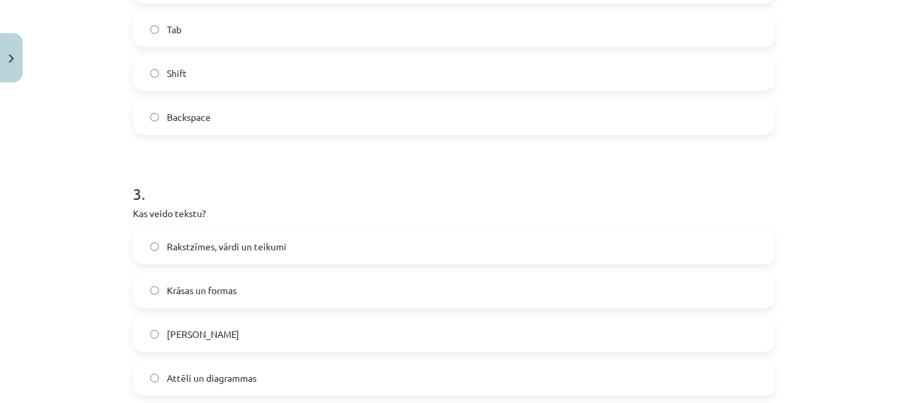
scroll to position [631, 0]
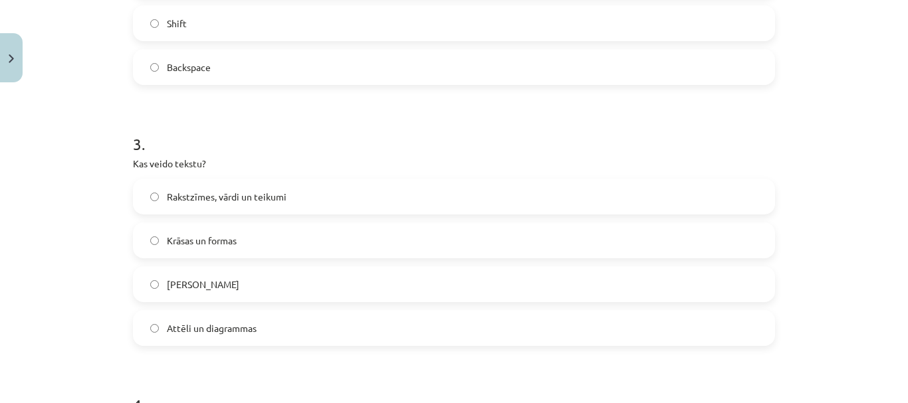
click at [320, 194] on label "Rakstzīmes, vārdi un teikumi" at bounding box center [453, 196] width 639 height 33
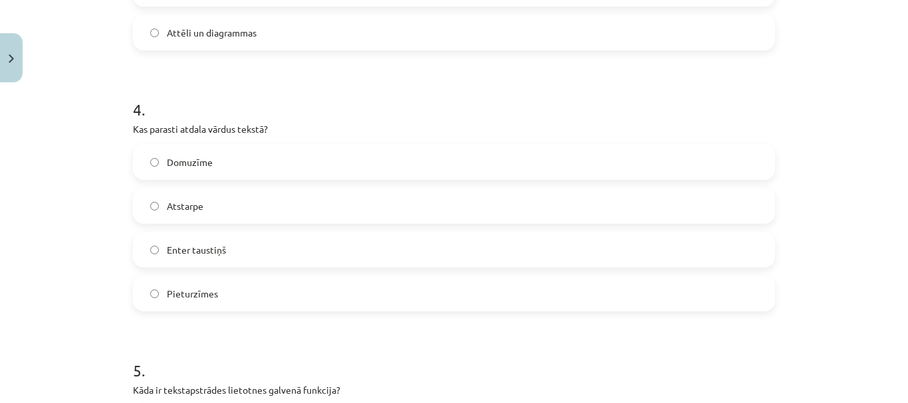
scroll to position [963, 0]
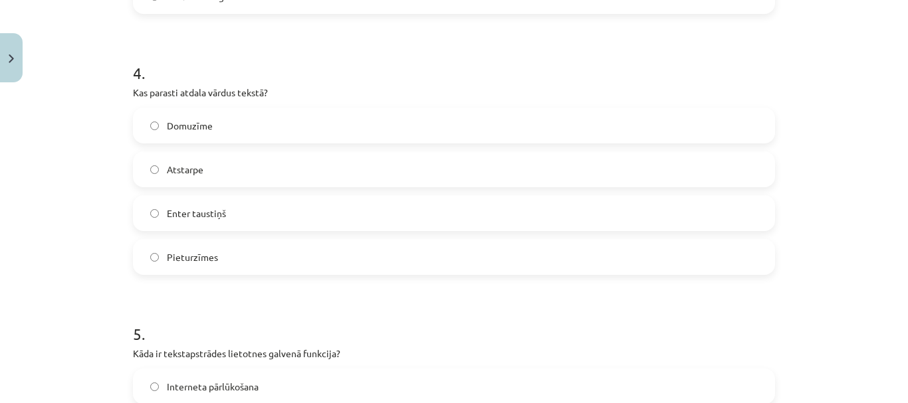
click at [303, 212] on label "Enter taustiņš" at bounding box center [453, 213] width 639 height 33
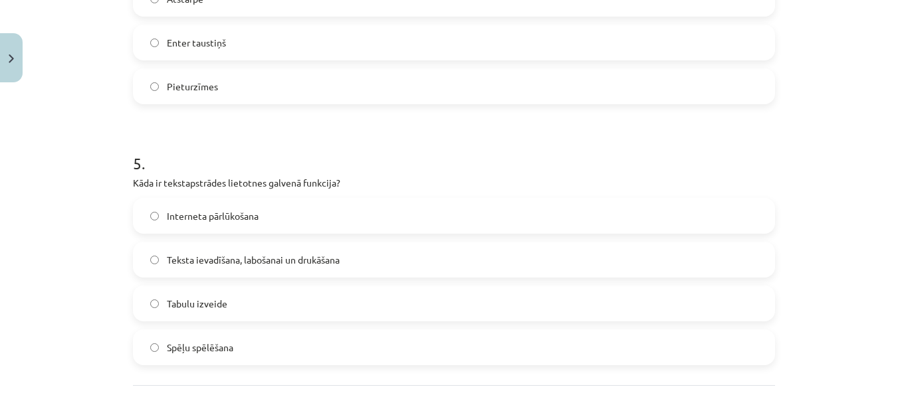
scroll to position [1163, 0]
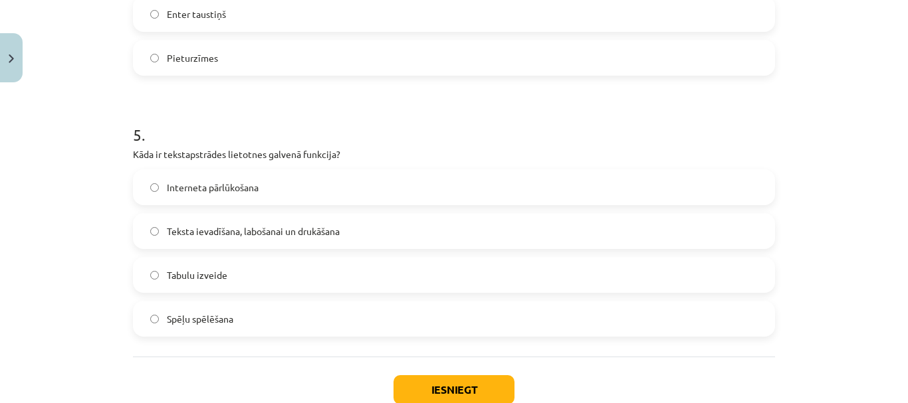
click at [314, 228] on span "Teksta ievadīšana, labošanai un drukāšana" at bounding box center [253, 232] width 173 height 14
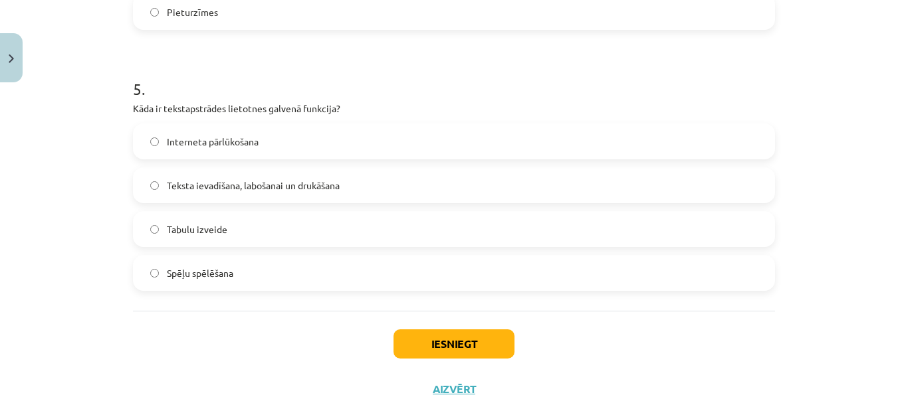
scroll to position [1229, 0]
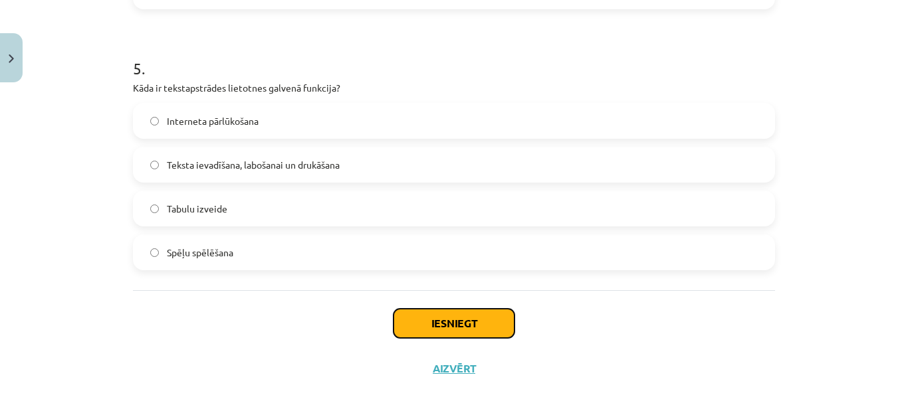
click at [484, 321] on button "Iesniegt" at bounding box center [453, 323] width 121 height 29
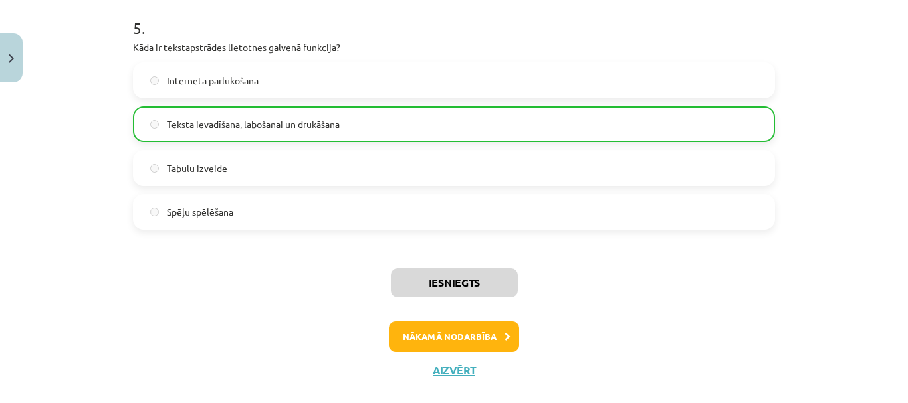
scroll to position [1293, 0]
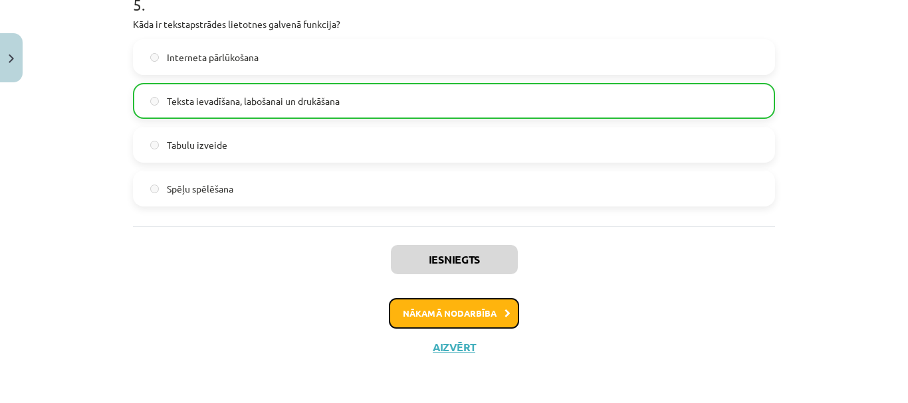
click at [469, 302] on button "Nākamā nodarbība" at bounding box center [454, 313] width 130 height 31
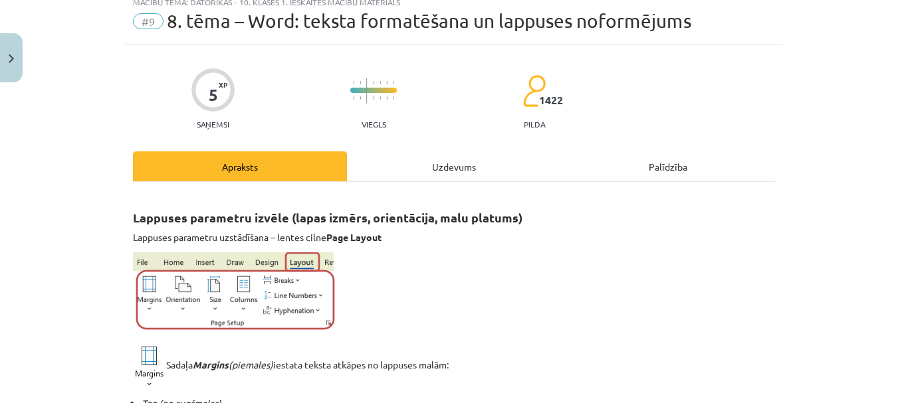
scroll to position [33, 0]
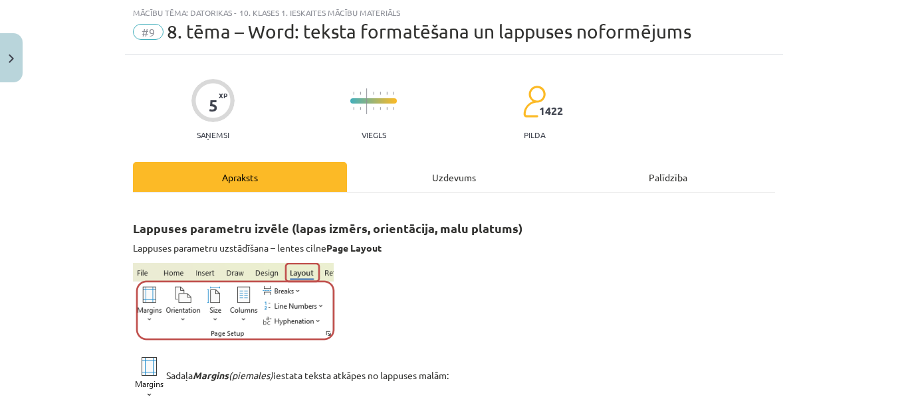
click at [445, 163] on div "Uzdevums" at bounding box center [454, 177] width 214 height 30
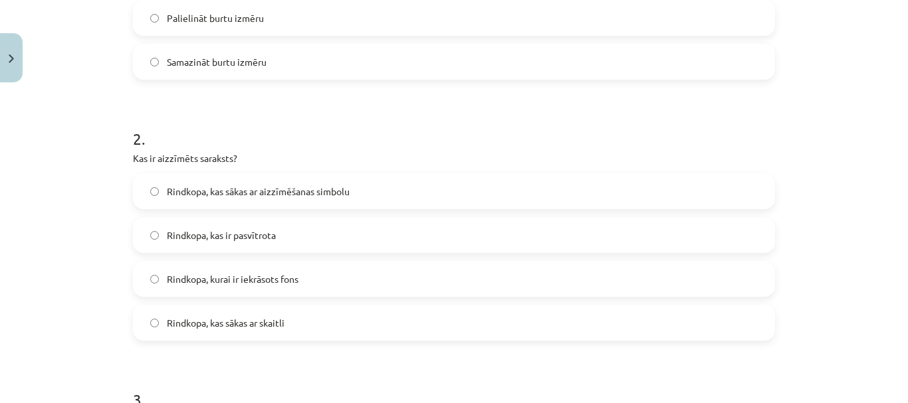
scroll to position [498, 0]
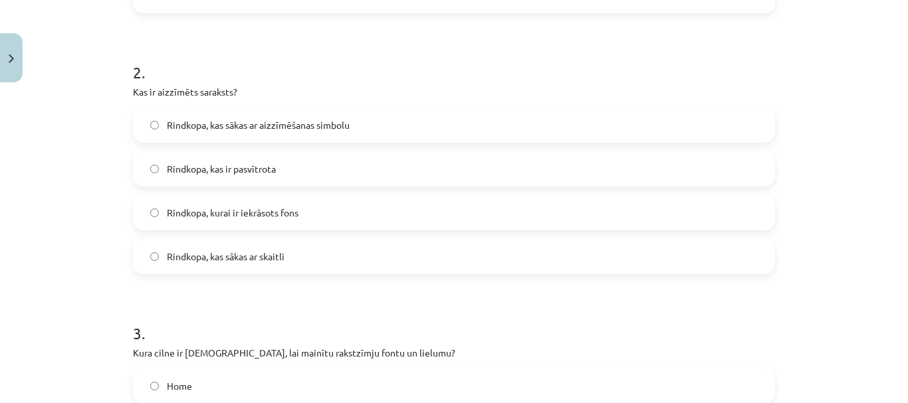
click at [435, 108] on label "Rindkopa, kas sākas ar aizzīmēšanas simbolu" at bounding box center [453, 124] width 639 height 33
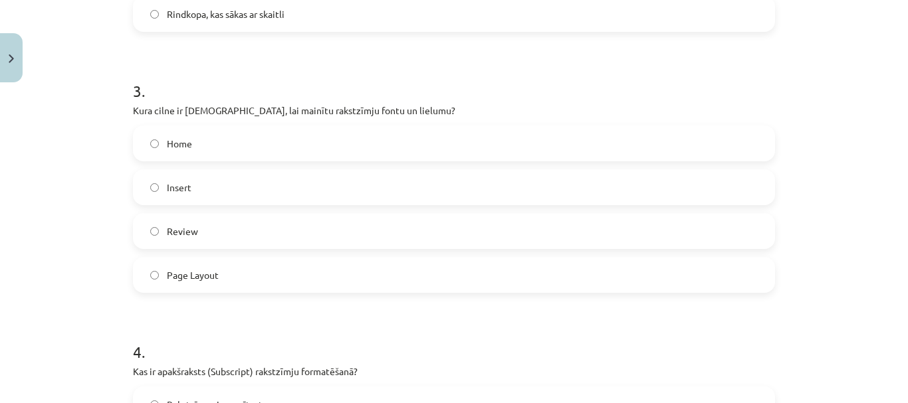
scroll to position [764, 0]
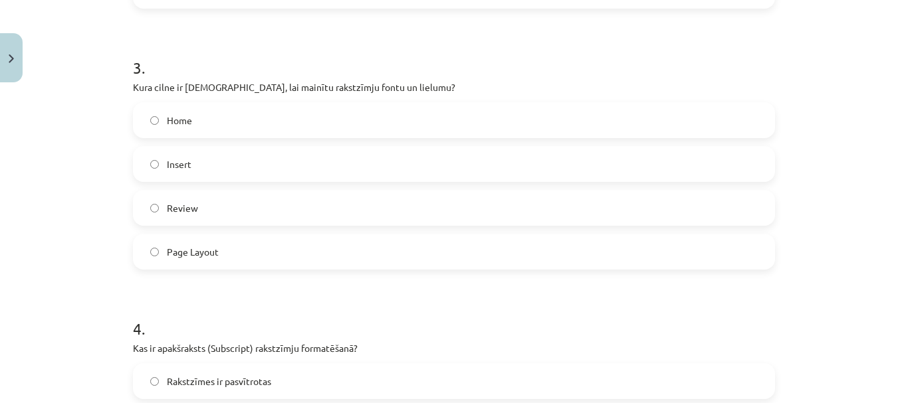
click at [423, 255] on label "Page Layout" at bounding box center [453, 251] width 639 height 33
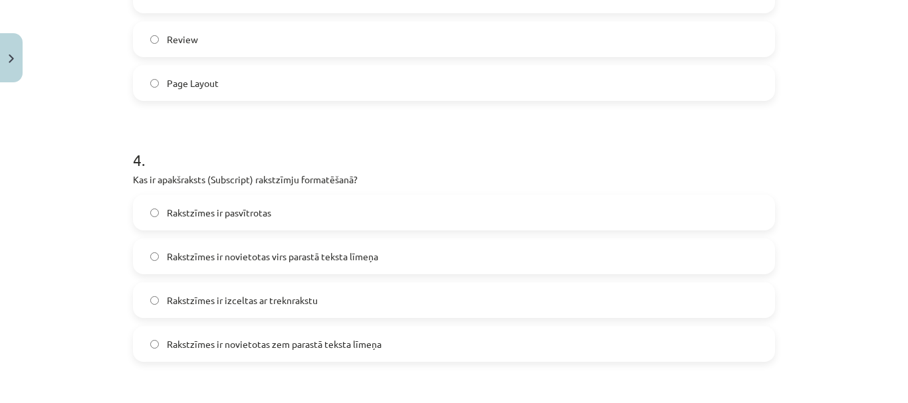
scroll to position [1030, 0]
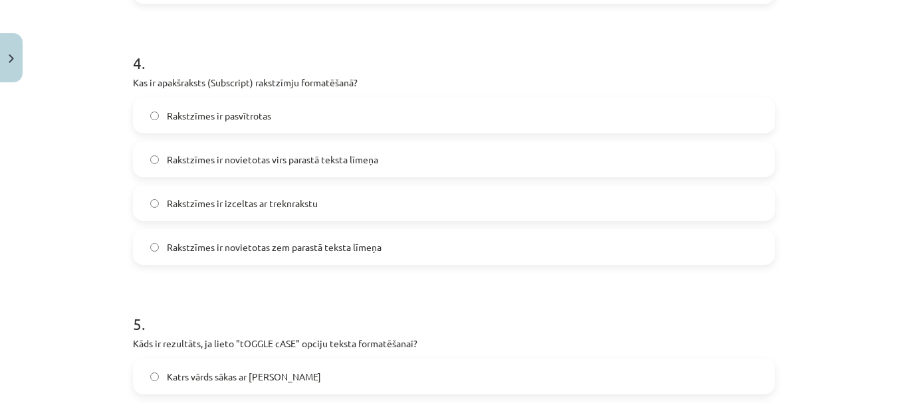
click at [428, 150] on label "Rakstzīmes ir novietotas virs parastā teksta līmeņa" at bounding box center [453, 159] width 639 height 33
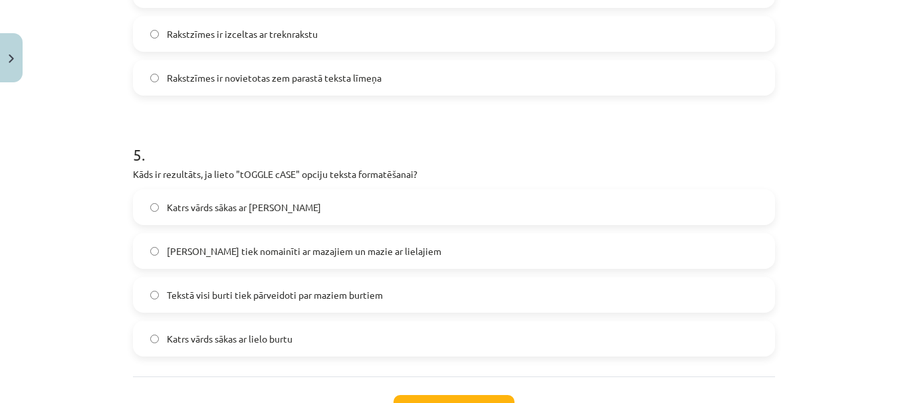
scroll to position [1229, 0]
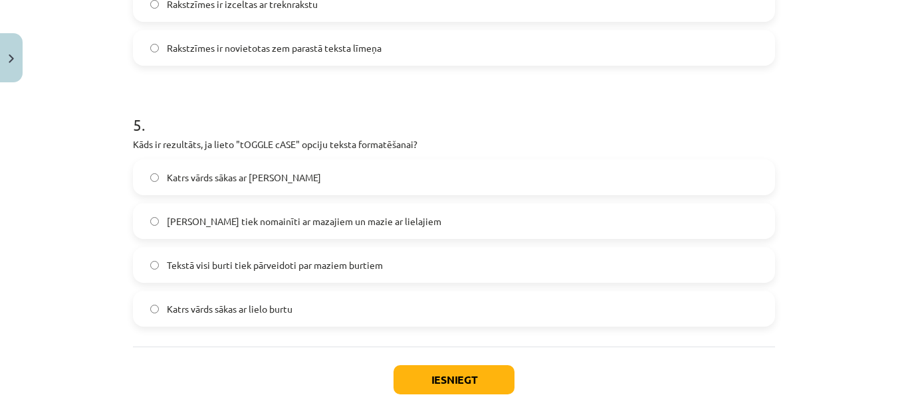
click at [398, 220] on span "Lielie burti tiek nomainīti ar mazajiem un mazie ar lielajiem" at bounding box center [304, 222] width 274 height 14
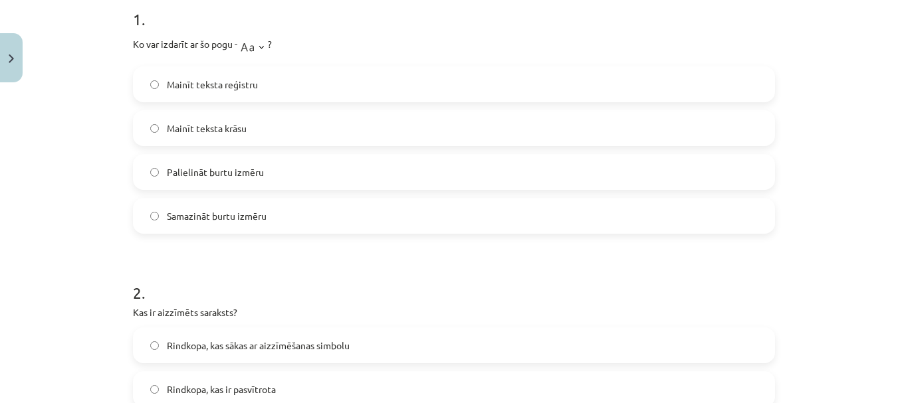
scroll to position [244, 0]
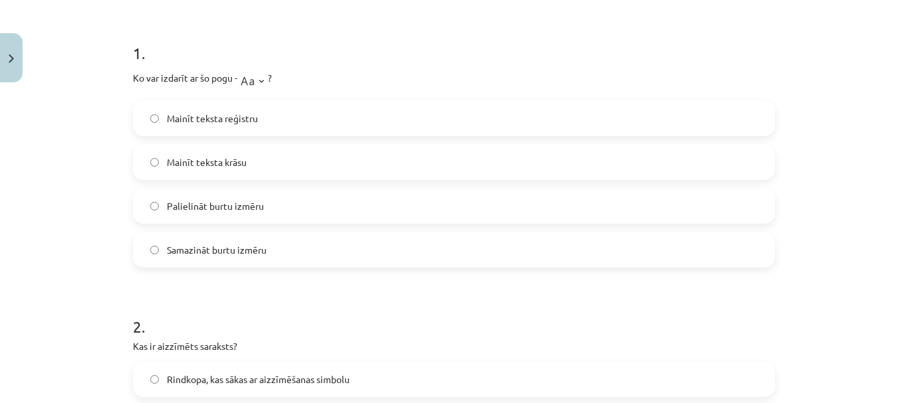
click at [250, 121] on span "Mainīt teksta reģistru" at bounding box center [212, 119] width 91 height 14
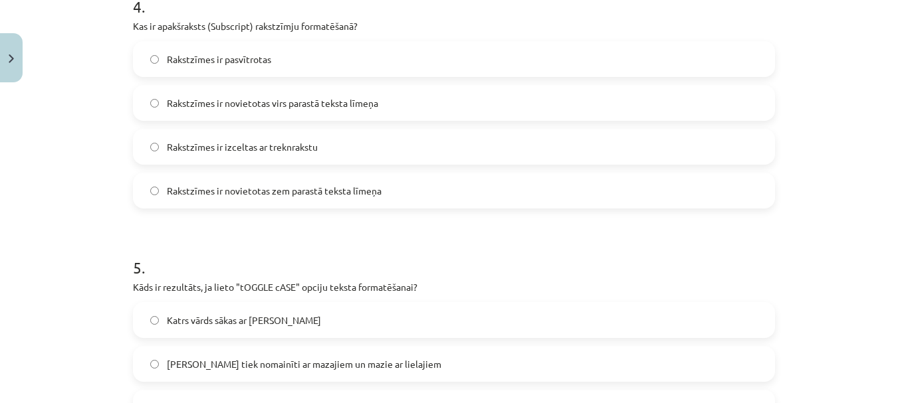
scroll to position [1241, 0]
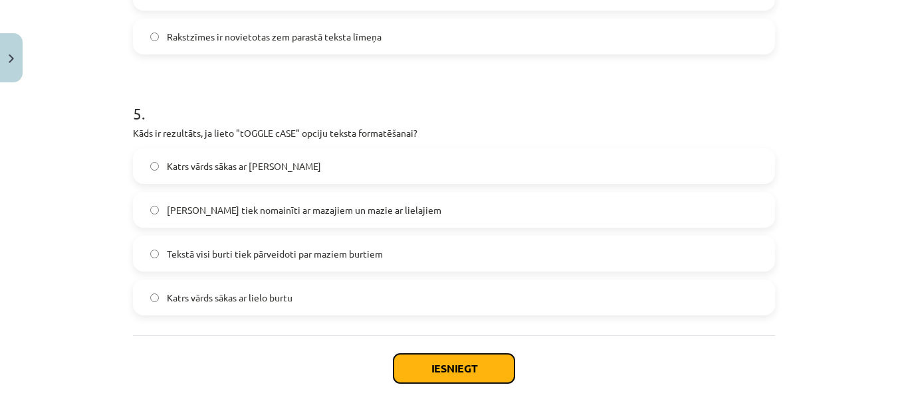
click at [481, 369] on button "Iesniegt" at bounding box center [453, 368] width 121 height 29
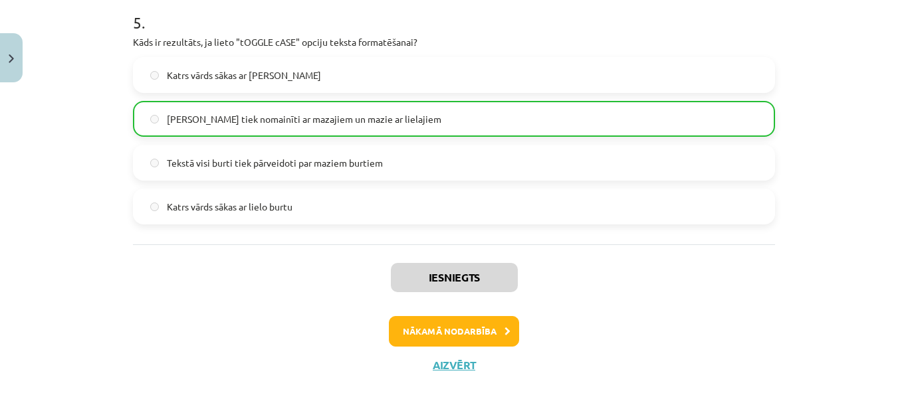
scroll to position [1350, 0]
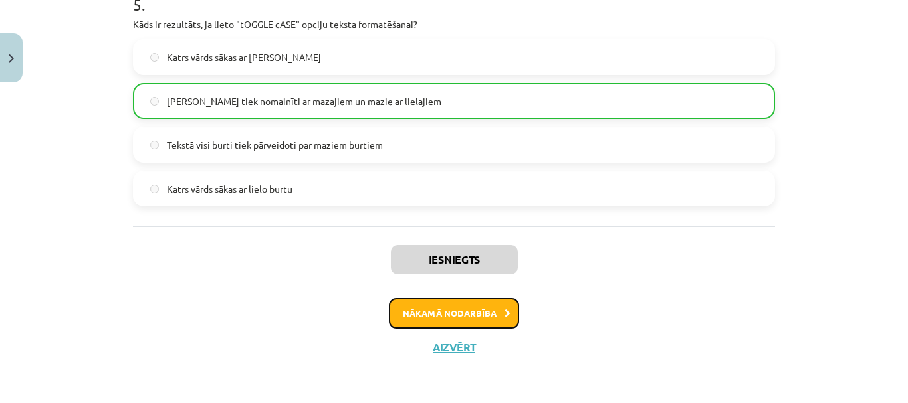
click at [423, 308] on button "Nākamā nodarbība" at bounding box center [454, 313] width 130 height 31
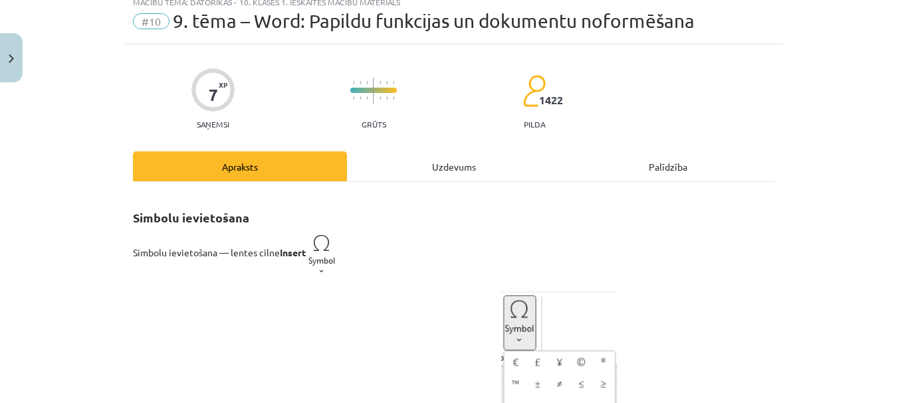
scroll to position [33, 0]
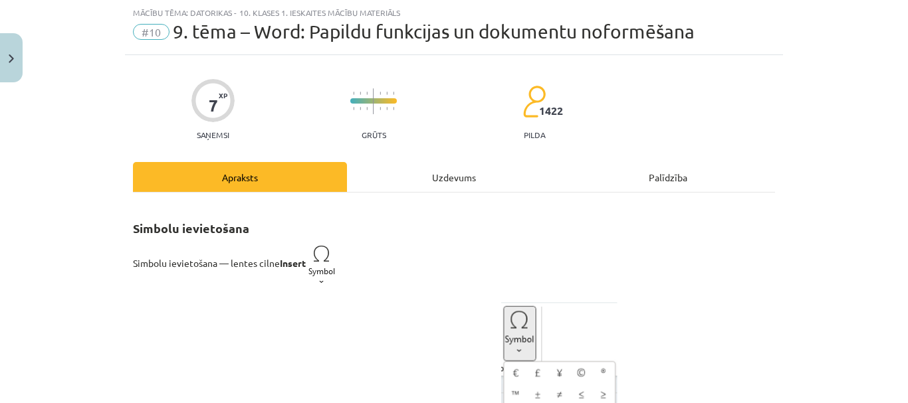
click at [417, 163] on div "Uzdevums" at bounding box center [454, 177] width 214 height 30
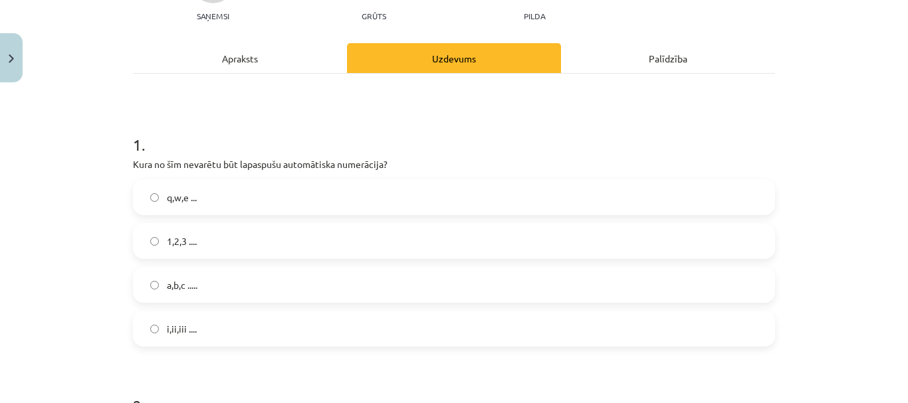
scroll to position [233, 0]
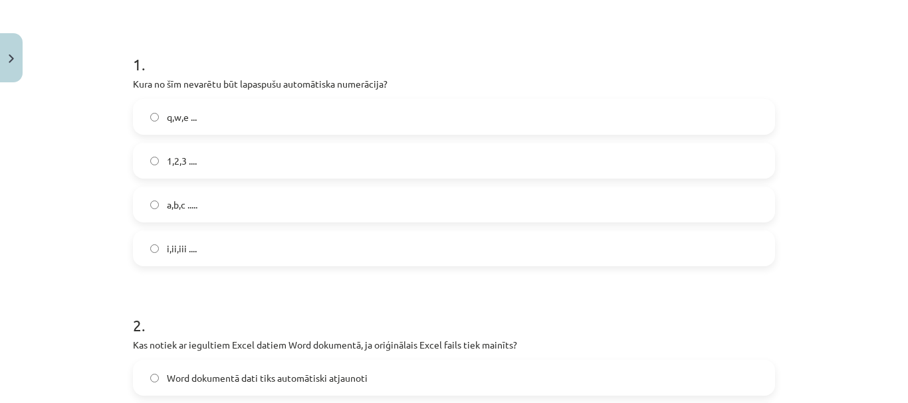
click at [328, 159] on label "1,2,3 ...." at bounding box center [453, 160] width 639 height 33
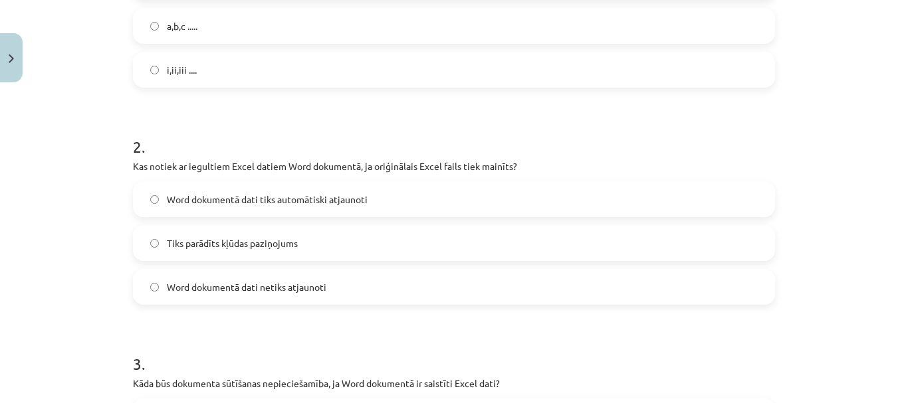
scroll to position [432, 0]
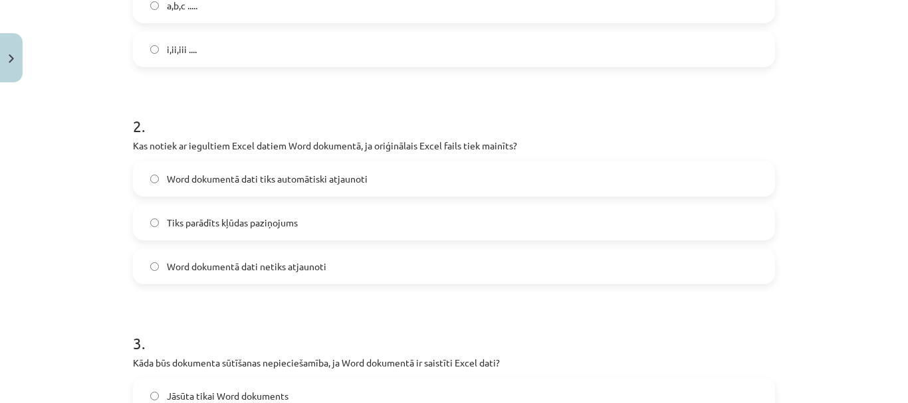
click at [317, 180] on span "Word dokumentā dati tiks automātiski atjaunoti" at bounding box center [267, 179] width 201 height 14
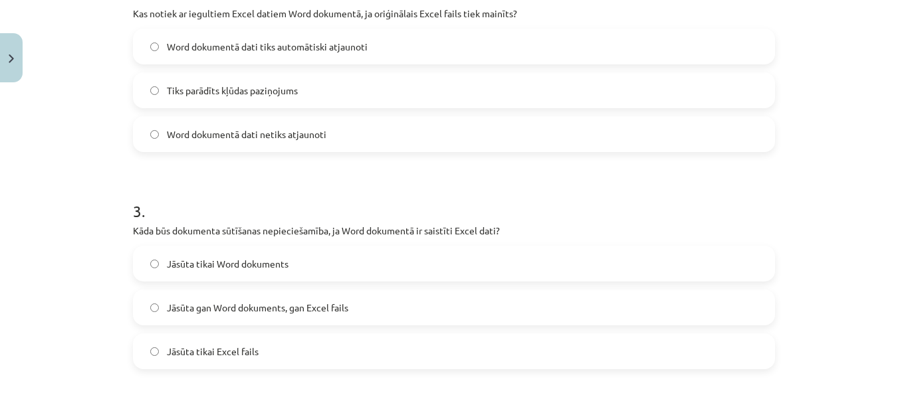
scroll to position [631, 0]
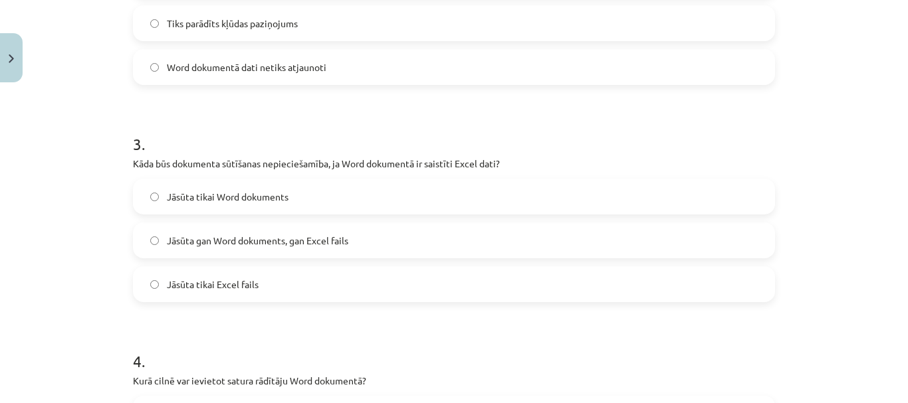
click at [295, 235] on span "Jāsūta gan Word dokuments, gan Excel fails" at bounding box center [257, 241] width 181 height 14
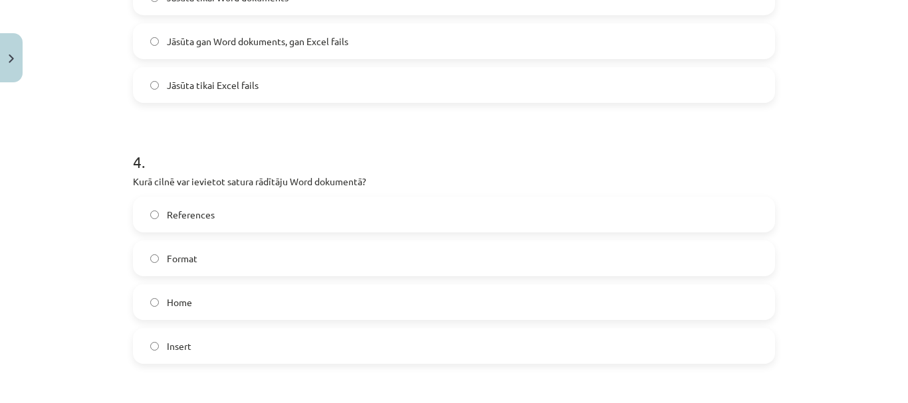
scroll to position [897, 0]
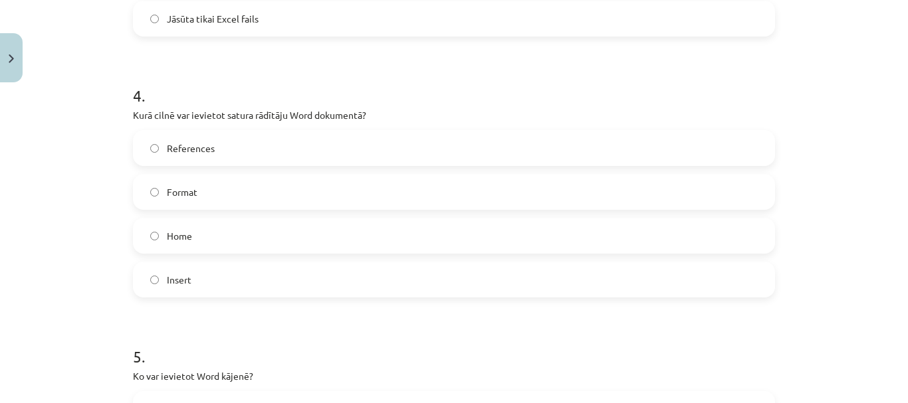
click at [229, 155] on label "References" at bounding box center [453, 148] width 639 height 33
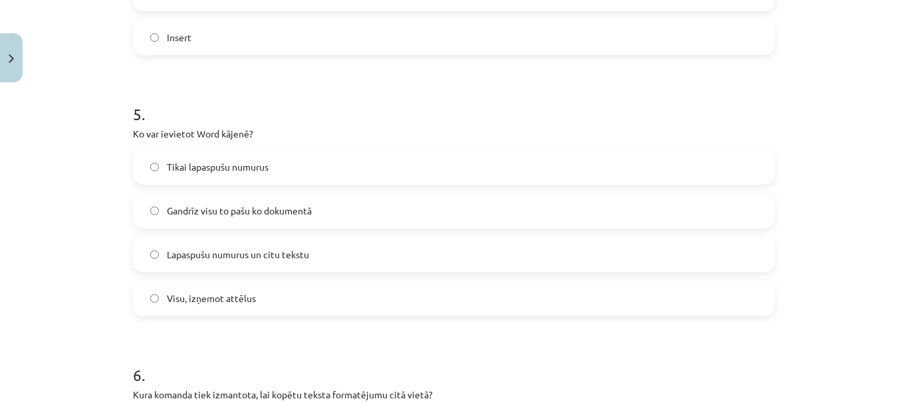
scroll to position [1163, 0]
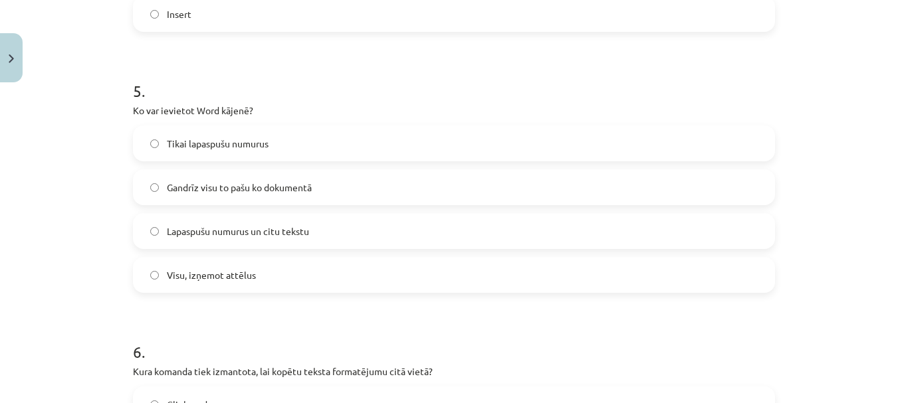
click at [219, 196] on label "Gandrīz visu to pašu ko dokumentā" at bounding box center [453, 187] width 639 height 33
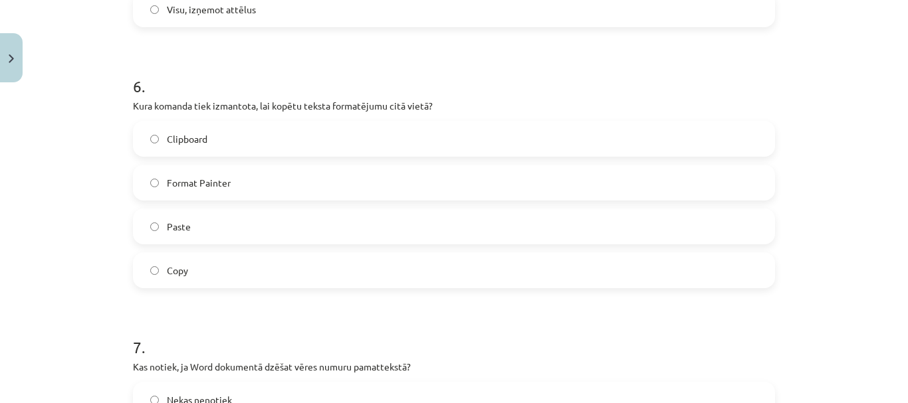
click at [217, 193] on label "Format Painter" at bounding box center [453, 182] width 639 height 33
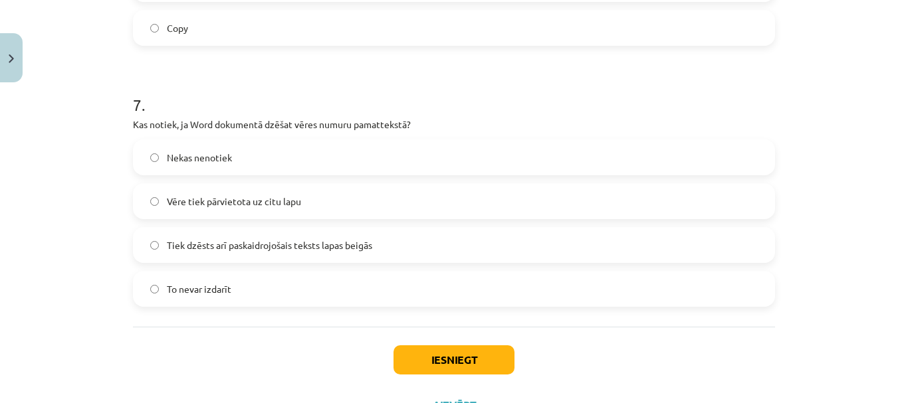
scroll to position [1694, 0]
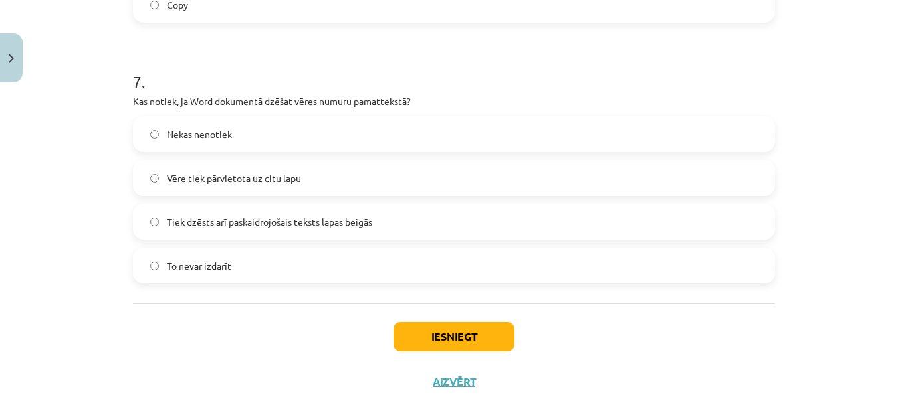
click at [211, 211] on label "Tiek dzēsts arī paskaidrojošais teksts lapas beigās" at bounding box center [453, 221] width 639 height 33
click at [450, 336] on button "Iesniegt" at bounding box center [453, 336] width 121 height 29
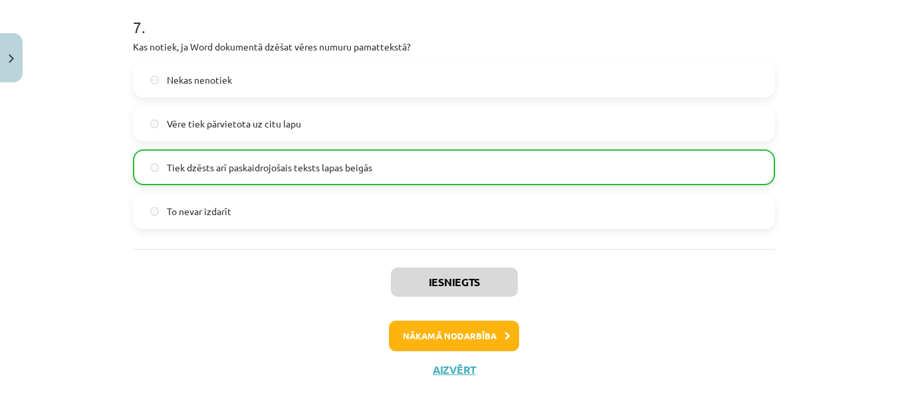
scroll to position [1771, 0]
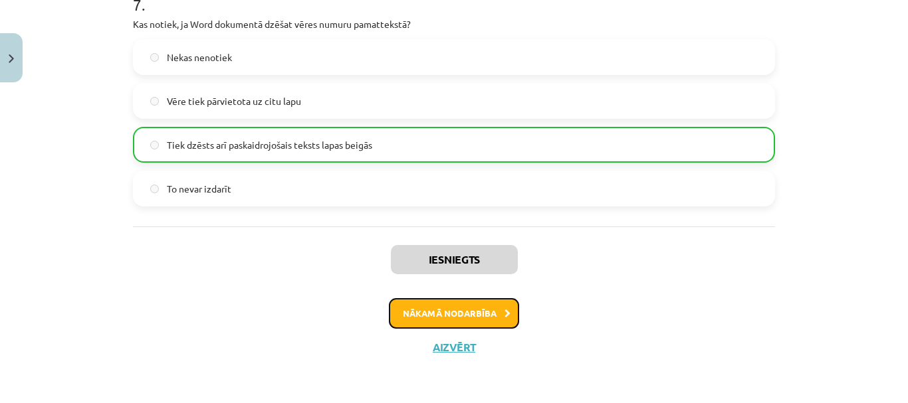
click at [438, 317] on button "Nākamā nodarbība" at bounding box center [454, 313] width 130 height 31
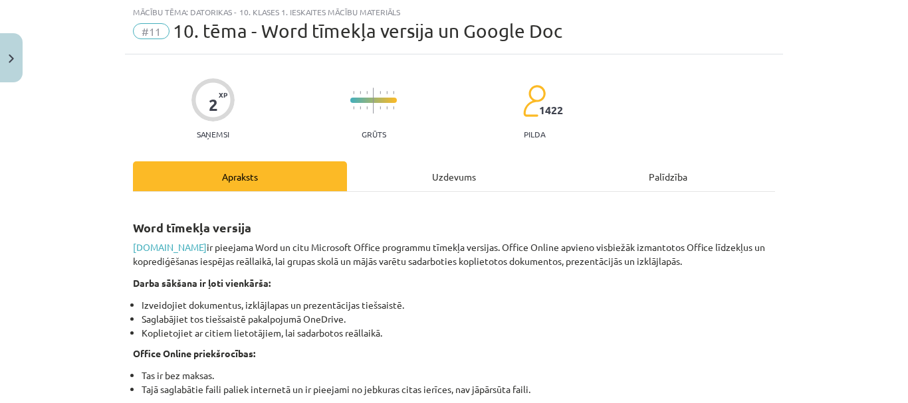
scroll to position [33, 0]
click at [411, 177] on div "Uzdevums" at bounding box center [454, 177] width 214 height 30
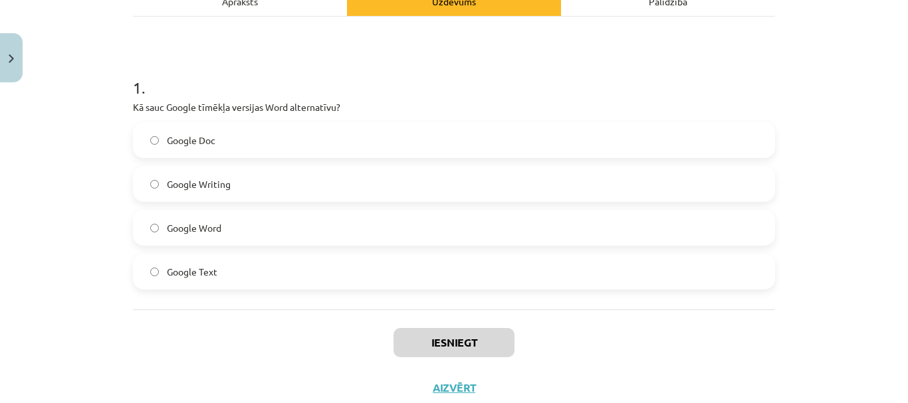
scroll to position [233, 0]
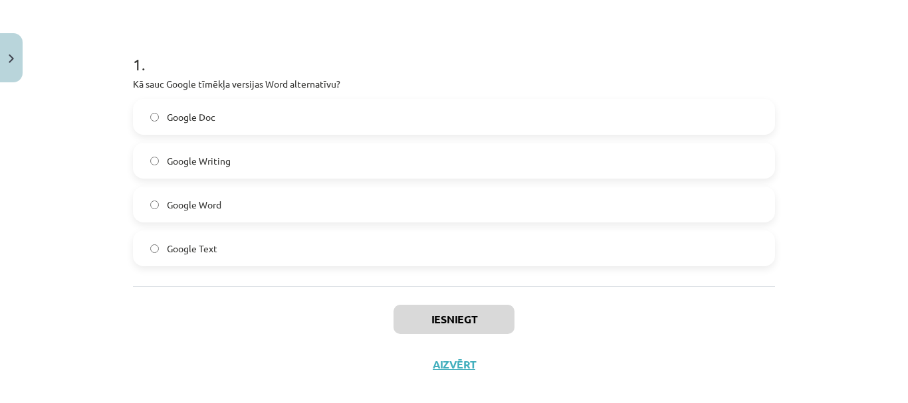
click at [286, 205] on label "Google Word" at bounding box center [453, 204] width 639 height 33
click at [327, 106] on label "Google Doc" at bounding box center [453, 116] width 639 height 33
click at [437, 311] on button "Iesniegt" at bounding box center [453, 319] width 121 height 29
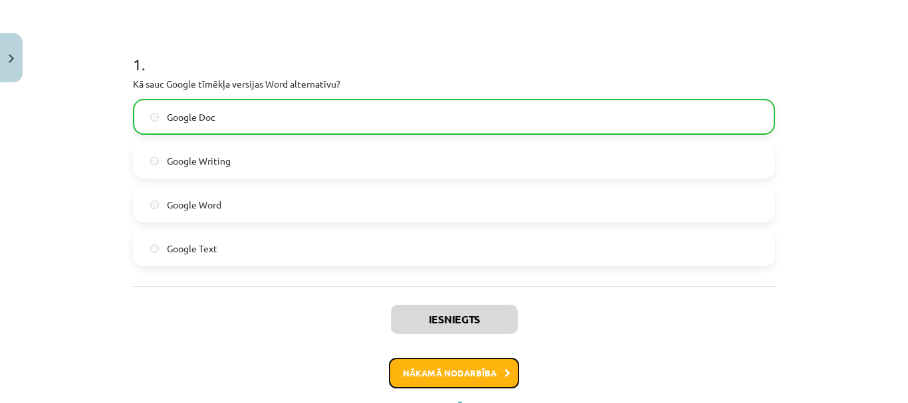
click at [481, 369] on button "Nākamā nodarbība" at bounding box center [454, 373] width 130 height 31
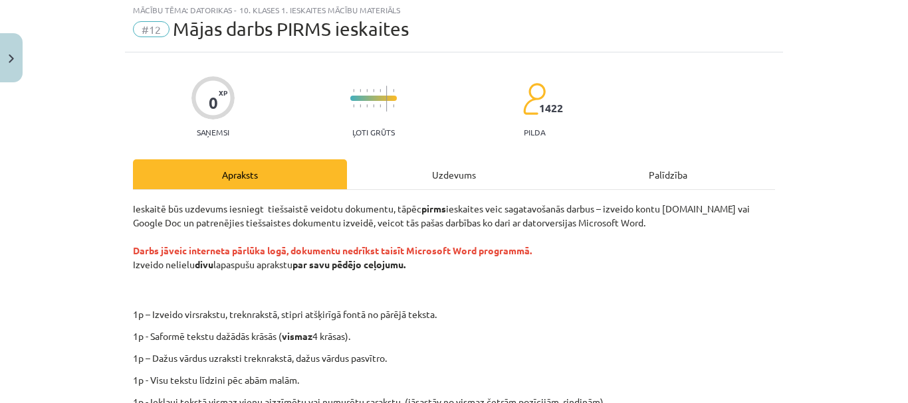
scroll to position [33, 0]
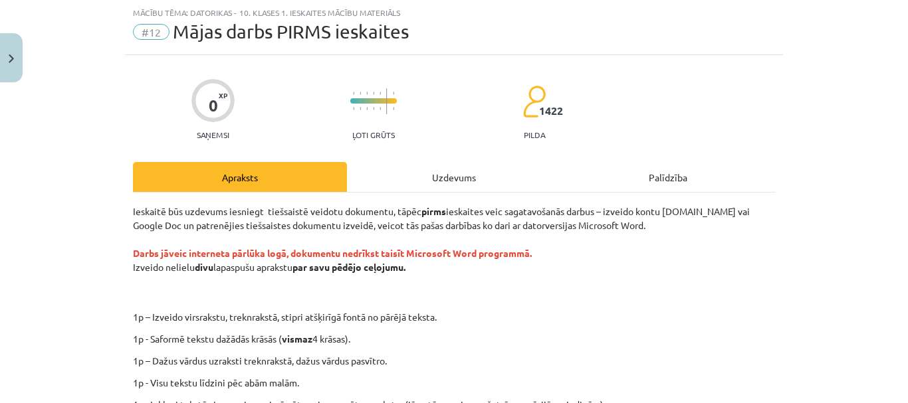
click at [411, 178] on div "Uzdevums" at bounding box center [454, 177] width 214 height 30
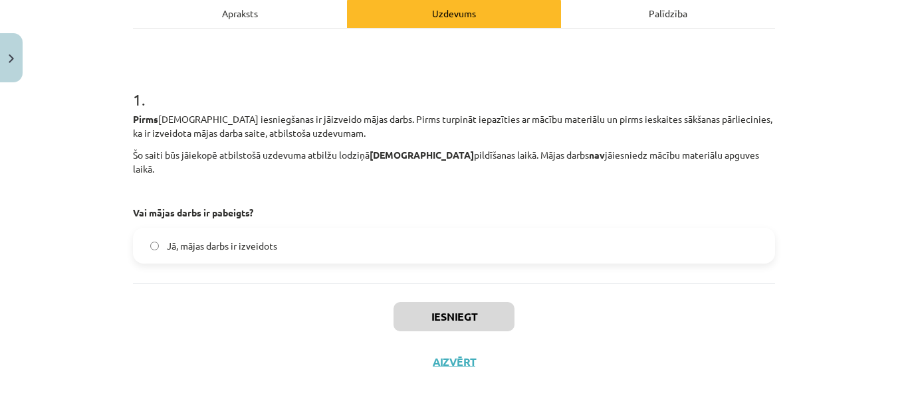
scroll to position [198, 0]
click at [364, 229] on label "Jā, mājas darbs ir izveidots" at bounding box center [453, 245] width 639 height 33
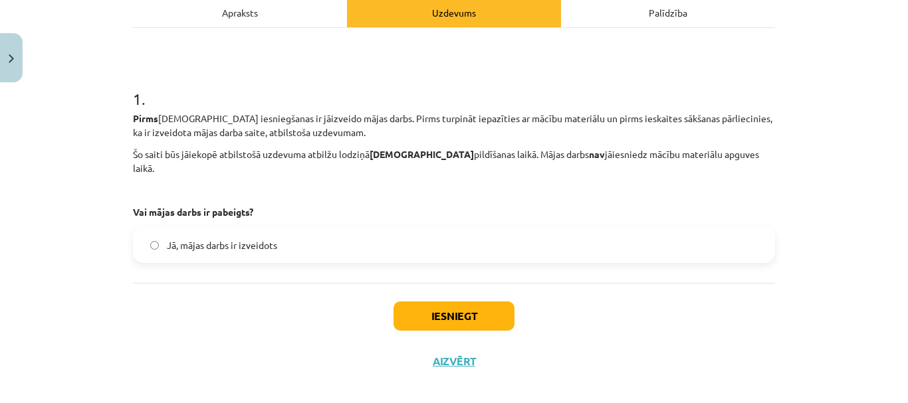
click at [339, 235] on label "Jā, mājas darbs ir izveidots" at bounding box center [453, 245] width 639 height 33
click at [237, 227] on div "Jā, mājas darbs ir izveidots" at bounding box center [454, 245] width 642 height 36
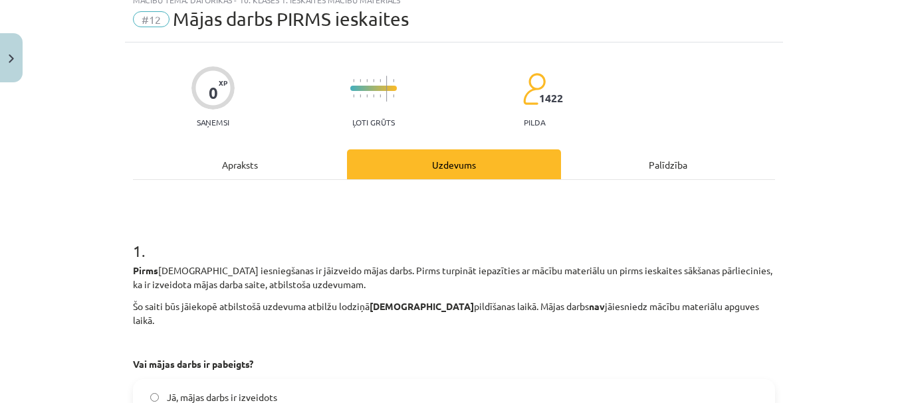
scroll to position [0, 0]
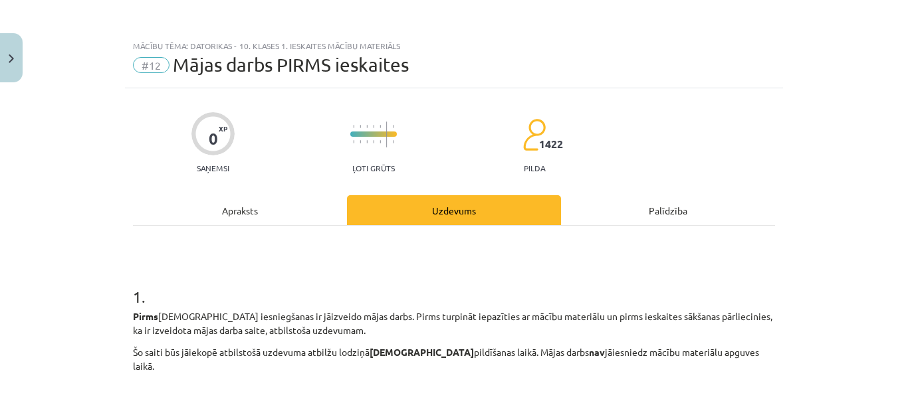
click at [150, 68] on span "#12" at bounding box center [151, 65] width 37 height 16
click at [173, 61] on span "Mājas darbs PIRMS ieskaites" at bounding box center [291, 65] width 236 height 22
click at [8, 49] on button "Close" at bounding box center [11, 57] width 23 height 49
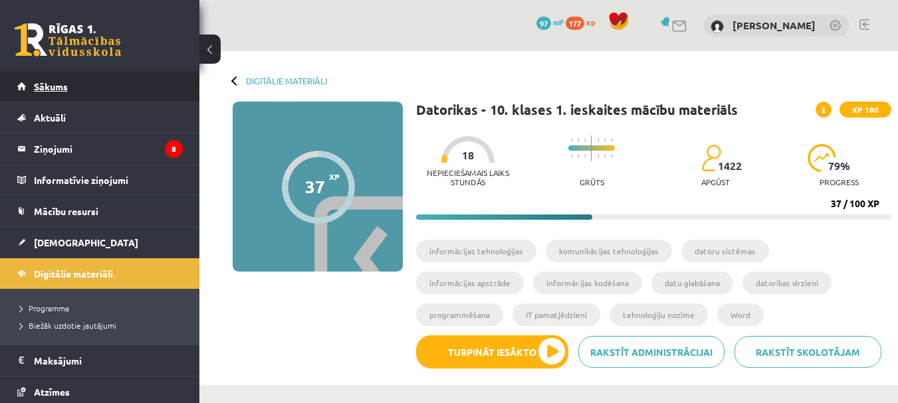
click at [81, 81] on link "Sākums" at bounding box center [99, 86] width 165 height 31
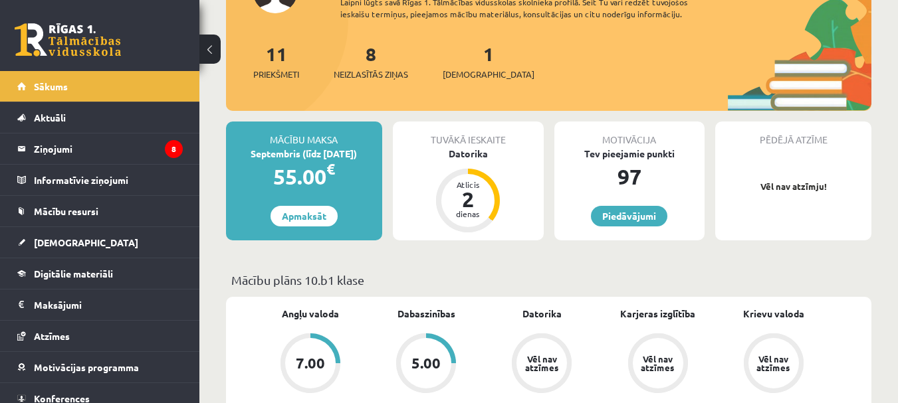
scroll to position [66, 0]
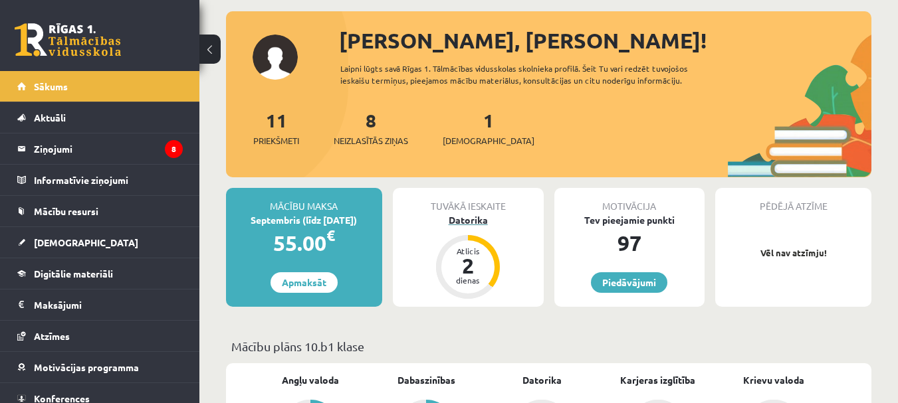
click at [462, 219] on div "Datorika" at bounding box center [468, 220] width 151 height 14
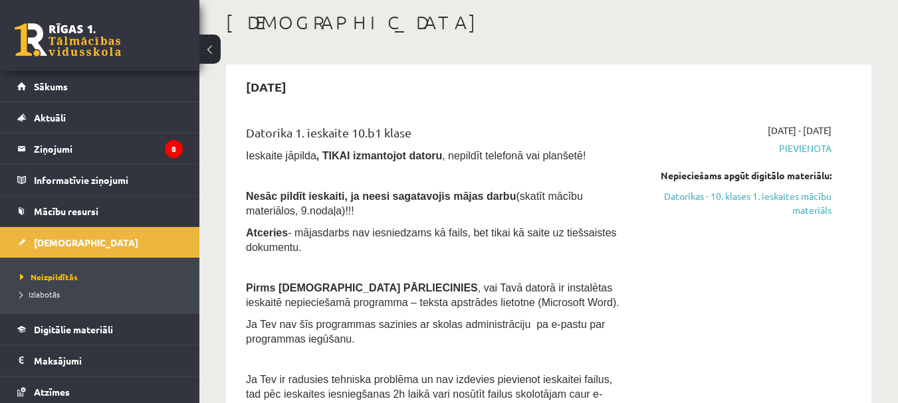
scroll to position [133, 0]
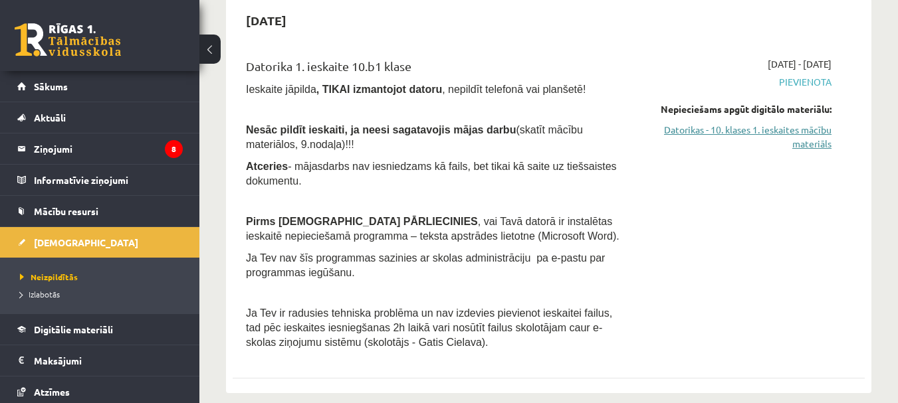
click at [799, 142] on link "Datorikas - 10. klases 1. ieskaites mācību materiāls" at bounding box center [740, 137] width 182 height 28
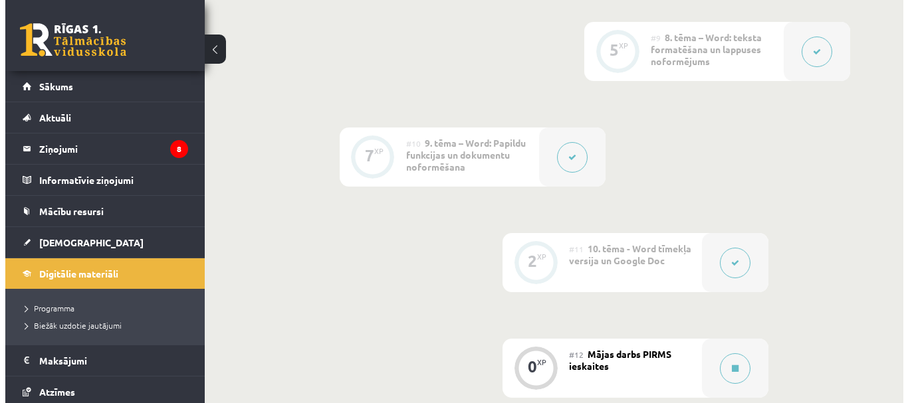
scroll to position [1262, 0]
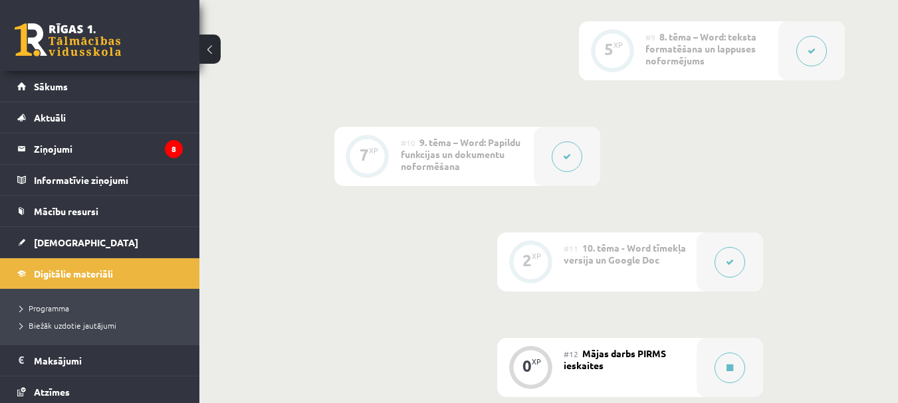
click at [561, 159] on button at bounding box center [566, 157] width 31 height 31
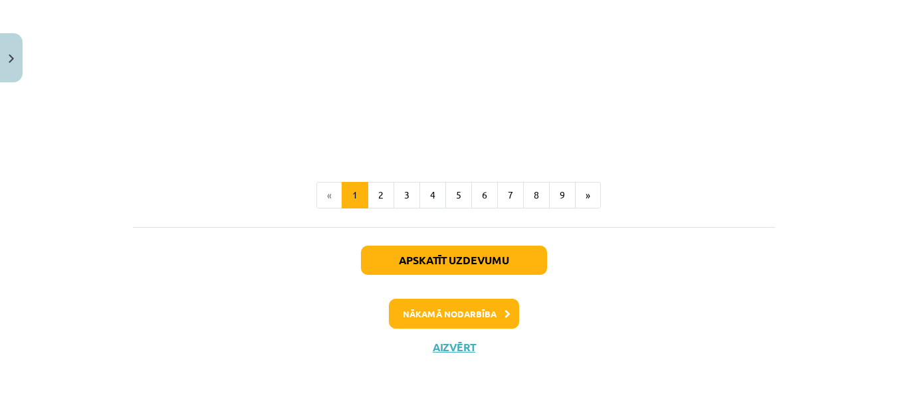
scroll to position [2923, 0]
click at [557, 195] on button "9" at bounding box center [562, 195] width 27 height 27
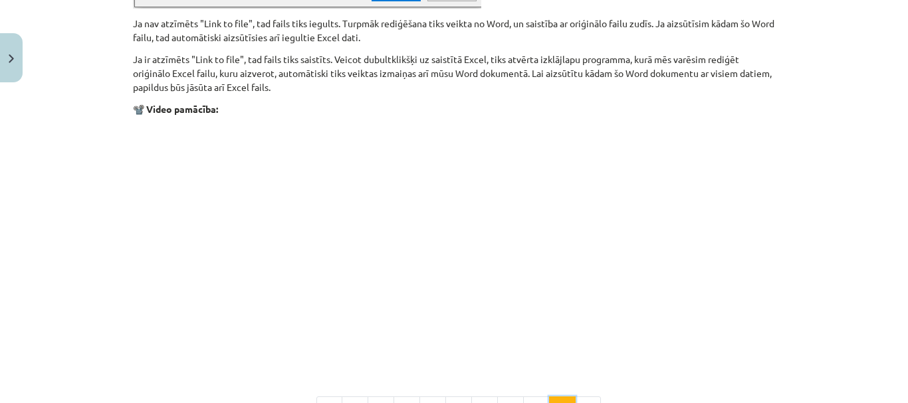
scroll to position [1781, 0]
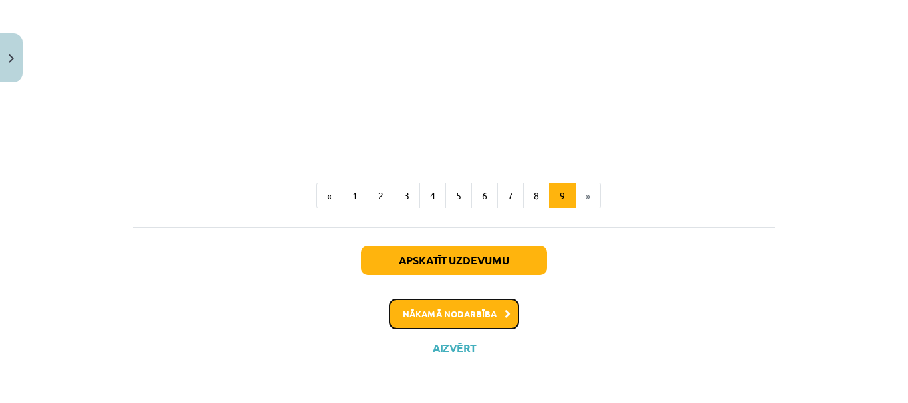
click at [490, 316] on button "Nākamā nodarbība" at bounding box center [454, 314] width 130 height 31
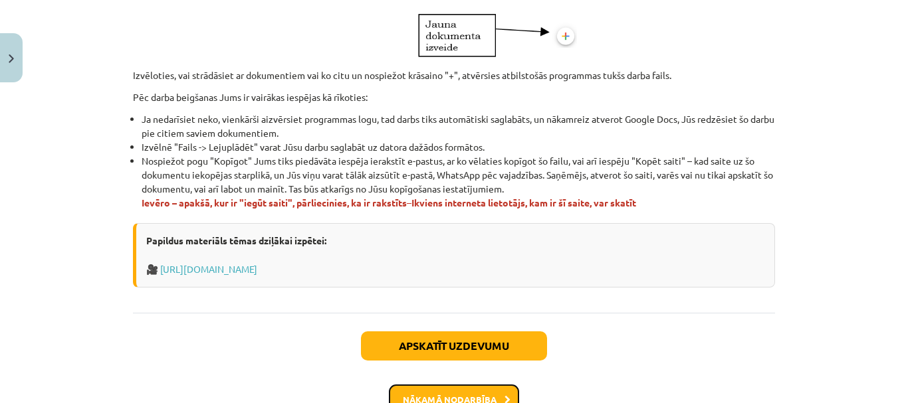
scroll to position [923, 0]
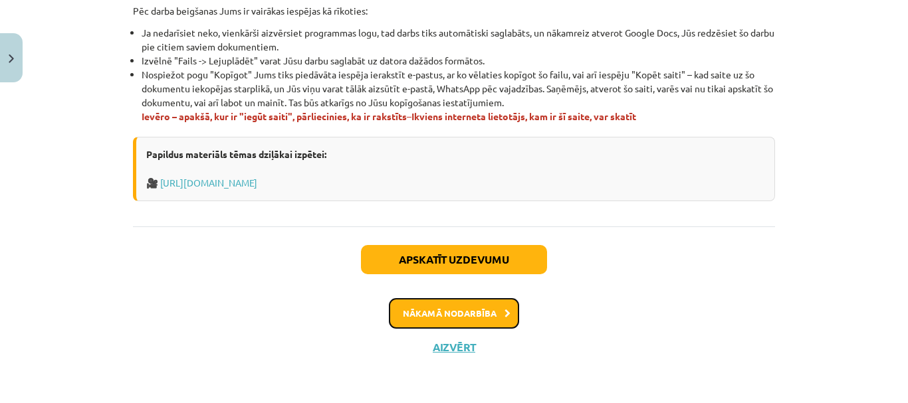
click at [466, 322] on button "Nākamā nodarbība" at bounding box center [454, 313] width 130 height 31
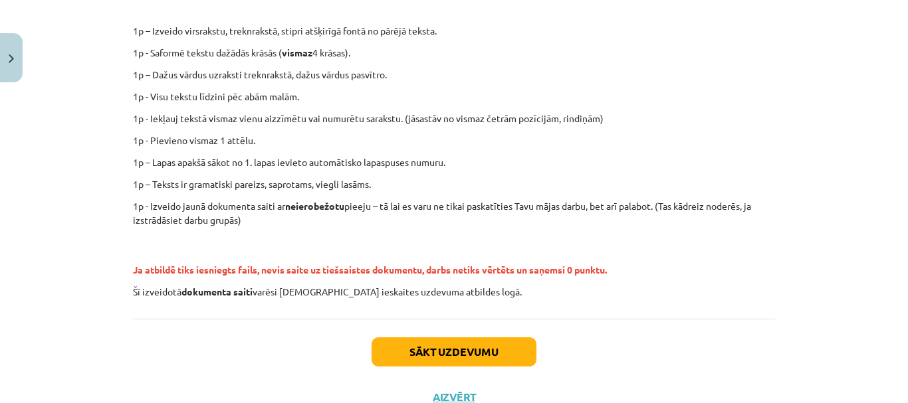
scroll to position [369, 0]
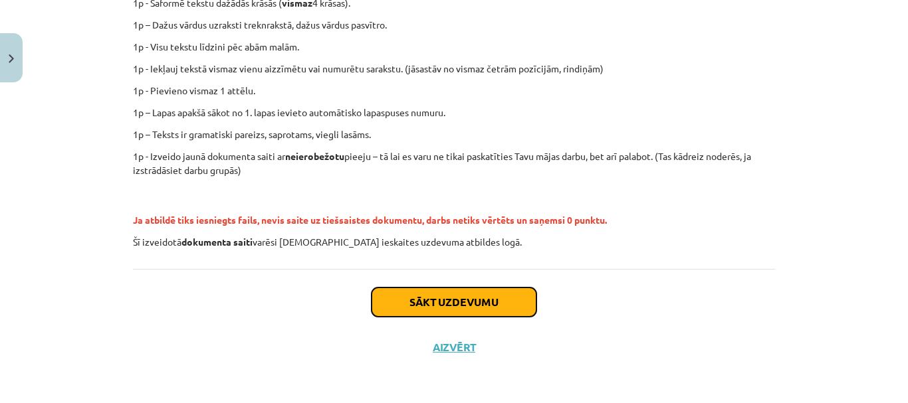
click at [464, 294] on button "Sākt uzdevumu" at bounding box center [453, 302] width 165 height 29
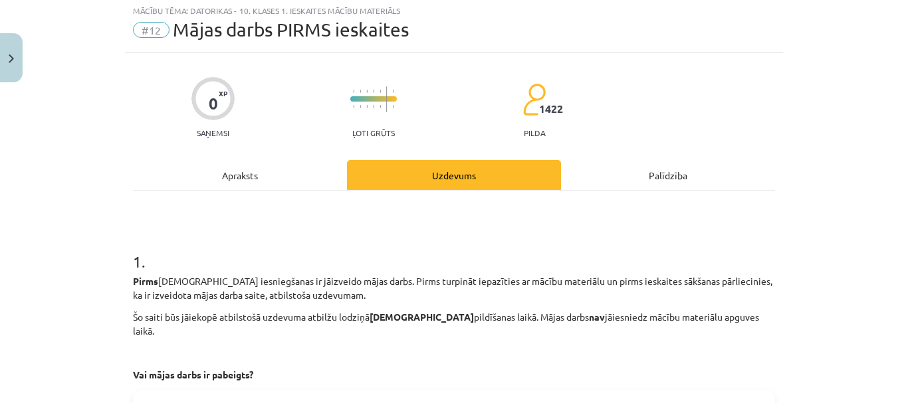
scroll to position [33, 0]
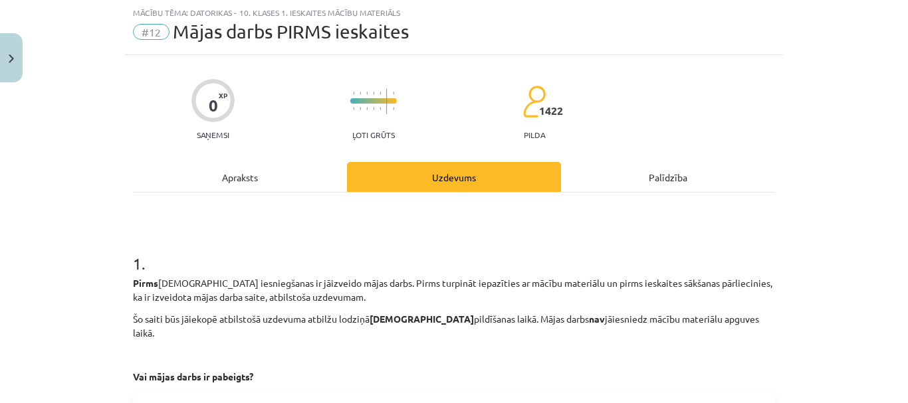
click at [247, 186] on div "Apraksts" at bounding box center [240, 177] width 214 height 30
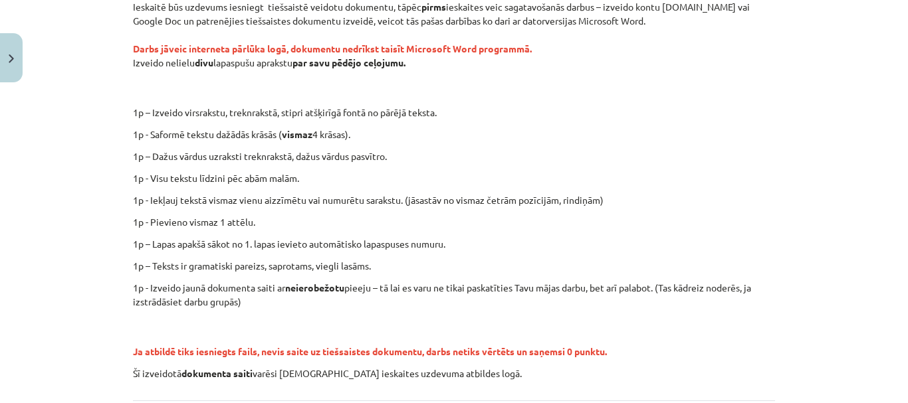
scroll to position [233, 0]
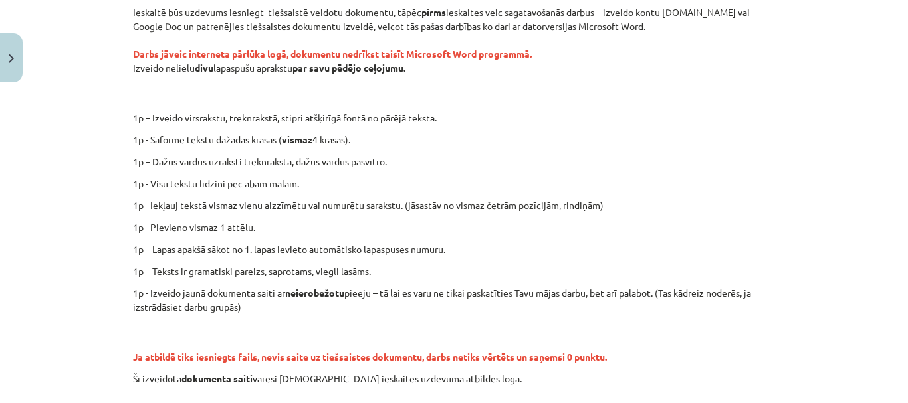
click at [128, 113] on div "0 XP Saņemsi Ļoti grūts 1422 pilda Apraksts Uzdevums Palīdzība Ieskaitē būs uzd…" at bounding box center [454, 181] width 658 height 651
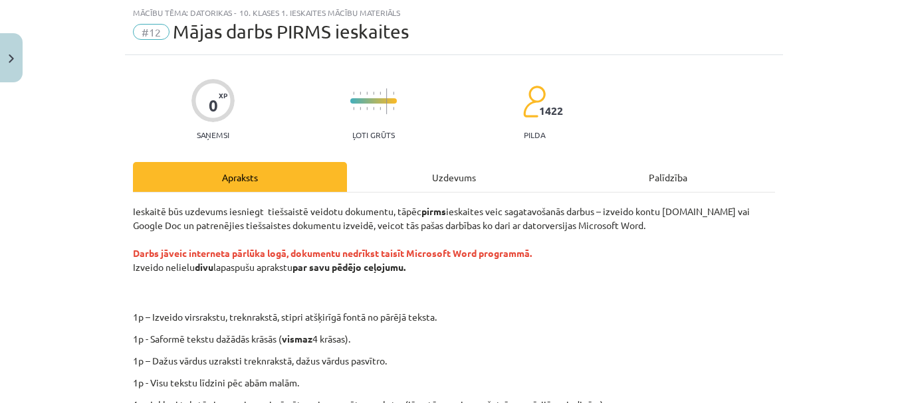
scroll to position [0, 0]
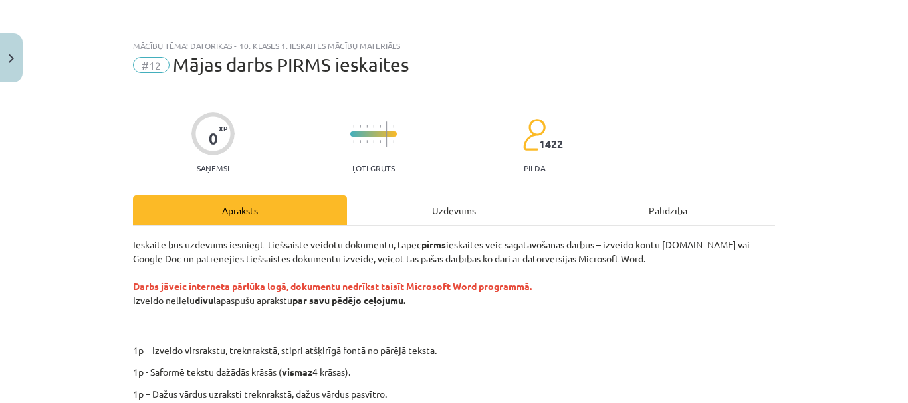
click at [427, 216] on div "Uzdevums" at bounding box center [454, 210] width 214 height 30
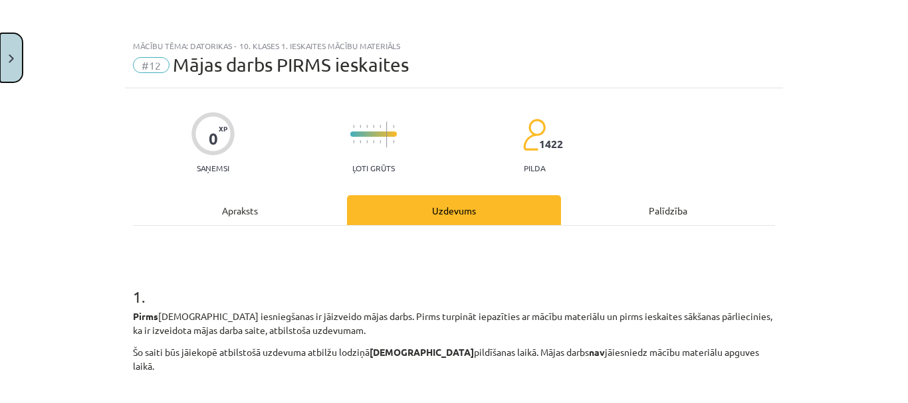
click at [5, 60] on button "Close" at bounding box center [11, 57] width 23 height 49
click at [68, 90] on div "Mācību tēma: Datorikas - 10. klases 1. ieskaites mācību materiāls #12 Mājas dar…" at bounding box center [454, 201] width 908 height 403
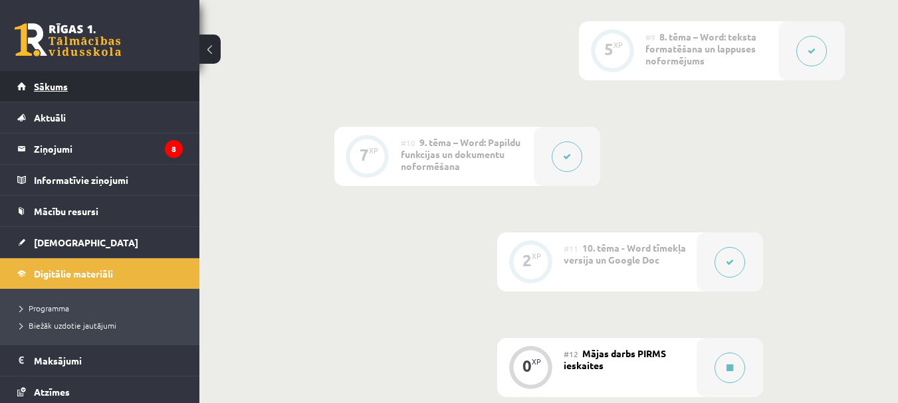
click at [133, 77] on link "Sākums" at bounding box center [99, 86] width 165 height 31
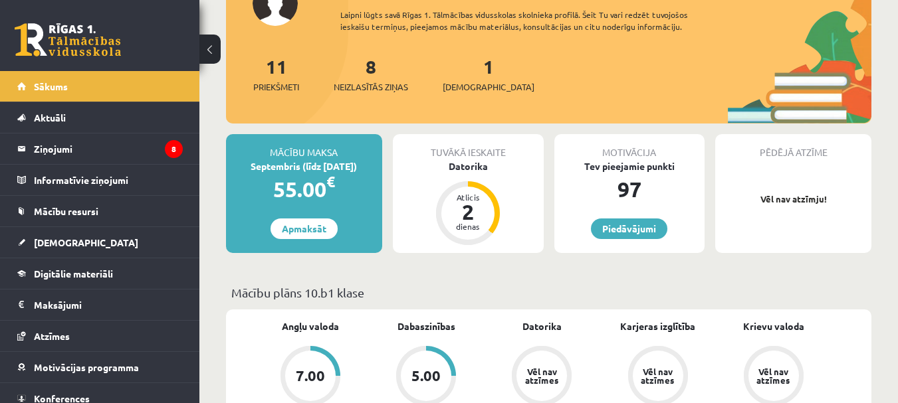
scroll to position [133, 0]
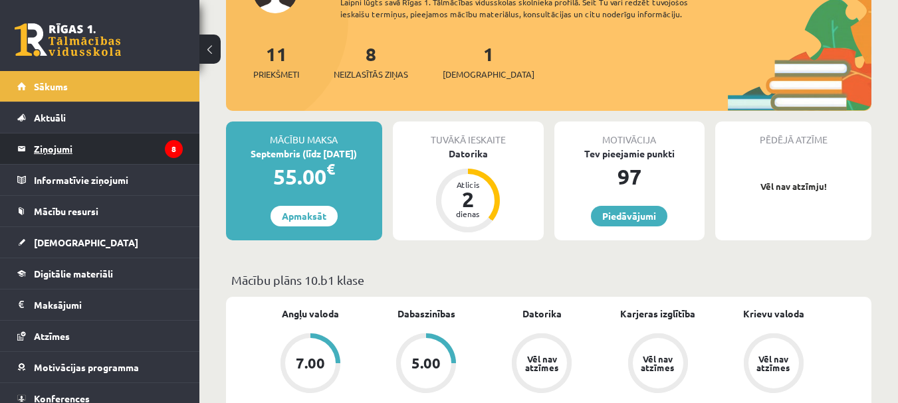
click at [47, 143] on legend "Ziņojumi 8" at bounding box center [108, 149] width 149 height 31
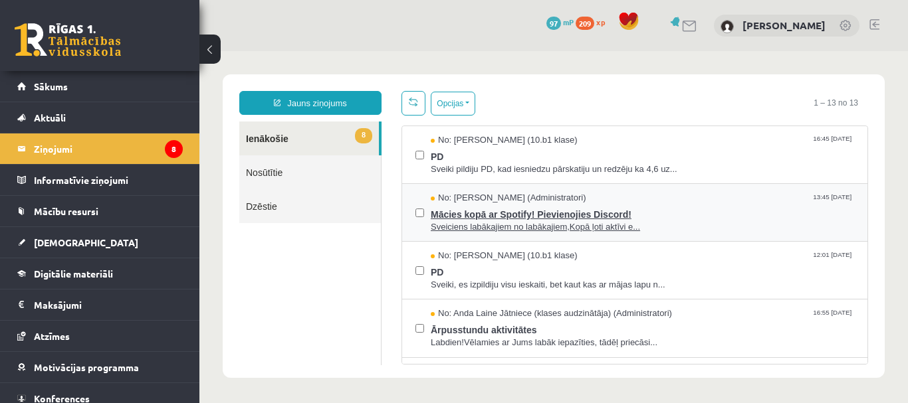
click at [474, 157] on span "PD" at bounding box center [642, 155] width 423 height 17
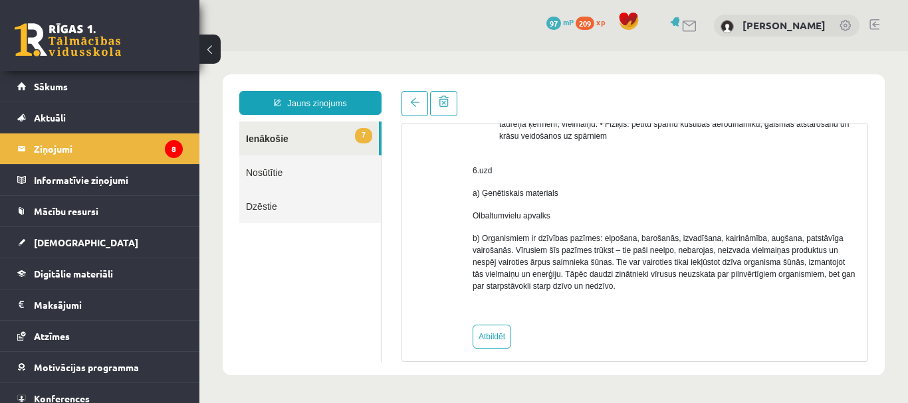
scroll to position [228, 0]
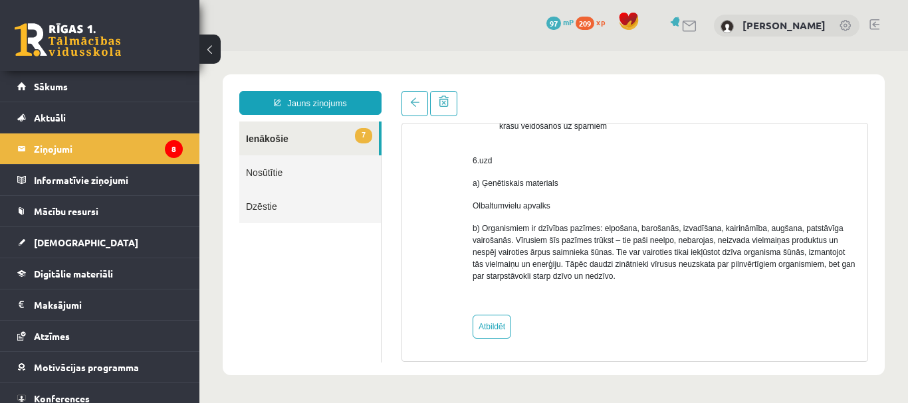
click at [249, 146] on link "7 Ienākošie" at bounding box center [309, 139] width 140 height 34
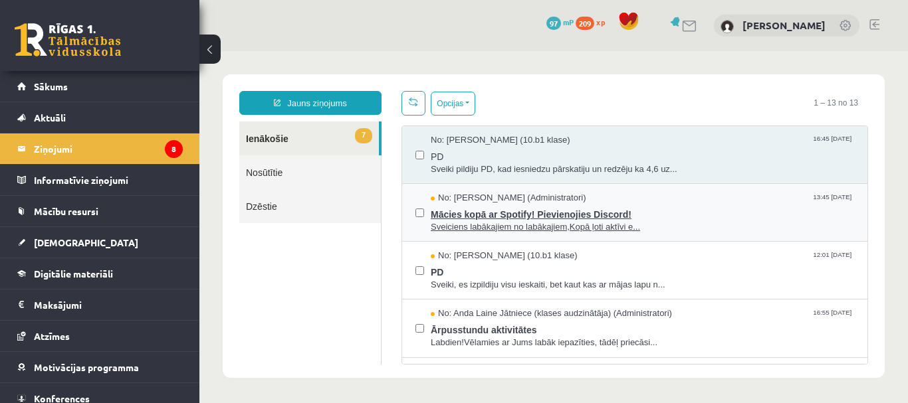
scroll to position [0, 0]
click at [443, 207] on span "Mācies kopā ar Spotify! Pievienojies Discord!" at bounding box center [642, 213] width 423 height 17
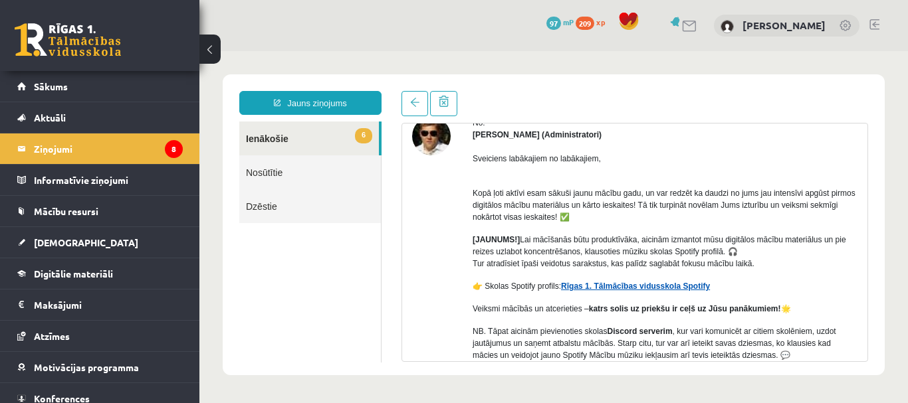
click at [664, 290] on link "Rīgas 1. Tālmācības vidusskola Spotify" at bounding box center [635, 286] width 149 height 9
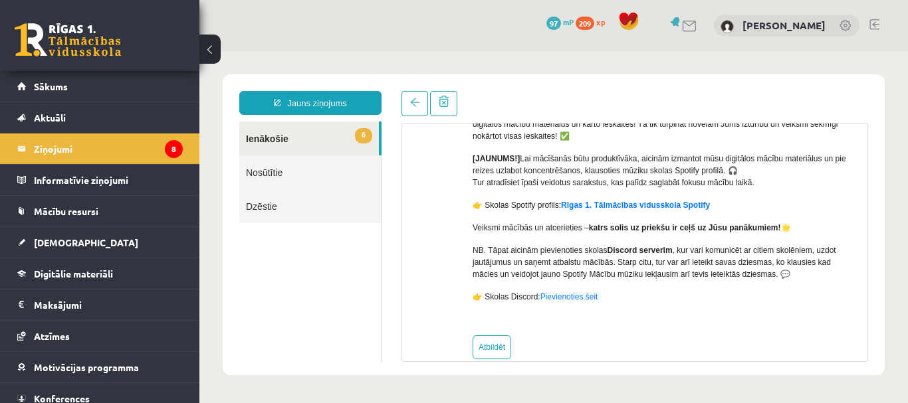
scroll to position [168, 0]
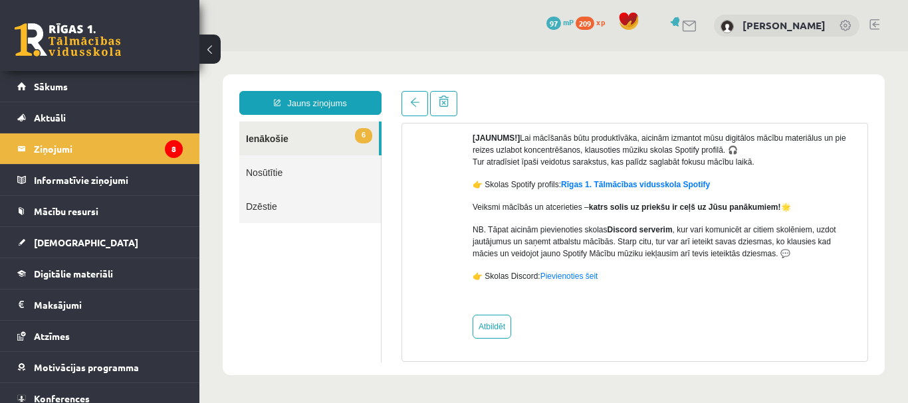
click at [294, 130] on link "6 Ienākošie" at bounding box center [309, 139] width 140 height 34
click at [426, 94] on link at bounding box center [414, 103] width 27 height 25
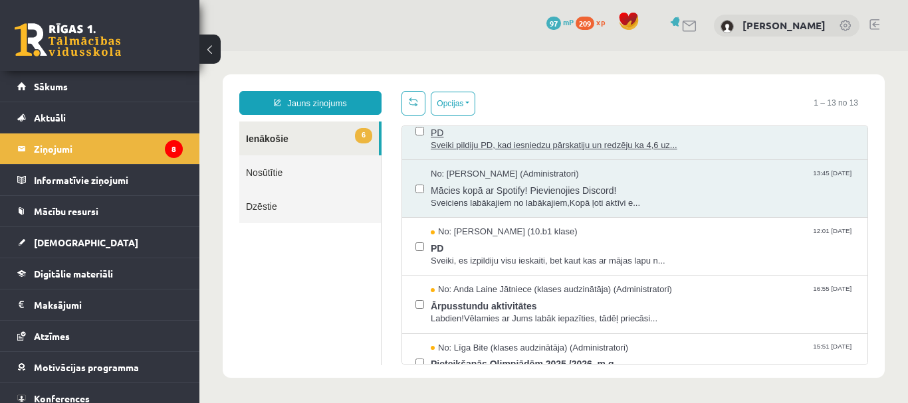
scroll to position [66, 0]
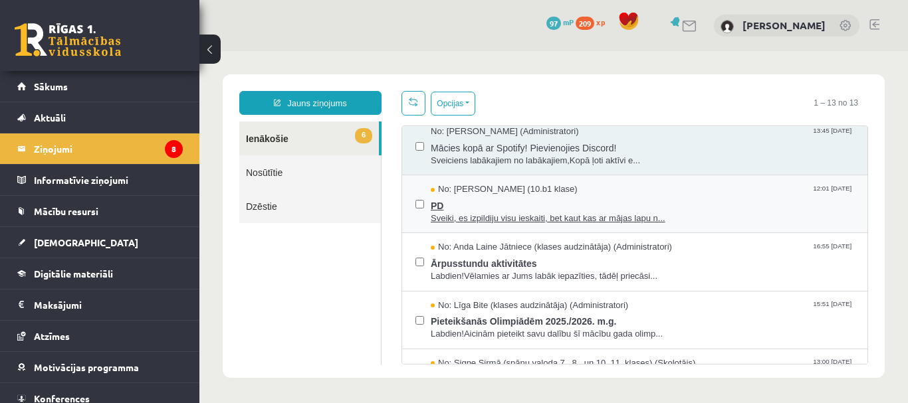
click at [486, 219] on span "Sveiki, es izpildiju visu ieskaiti, bet kaut kas ar mājas lapu n..." at bounding box center [642, 219] width 423 height 13
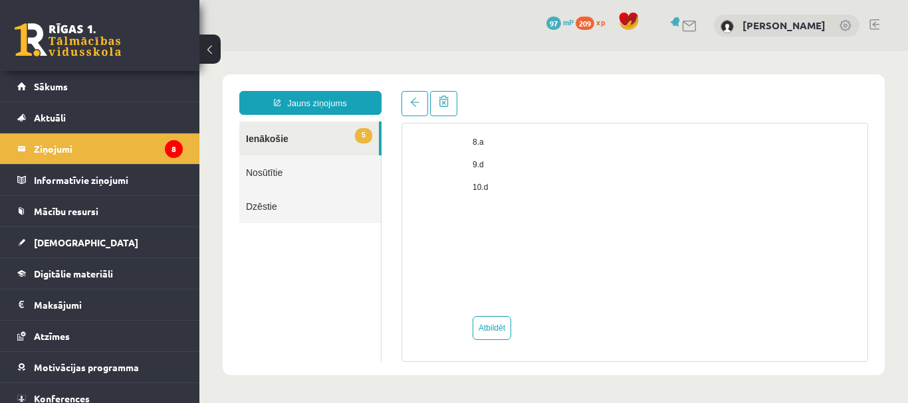
scroll to position [1045, 0]
click at [418, 98] on link at bounding box center [414, 103] width 27 height 25
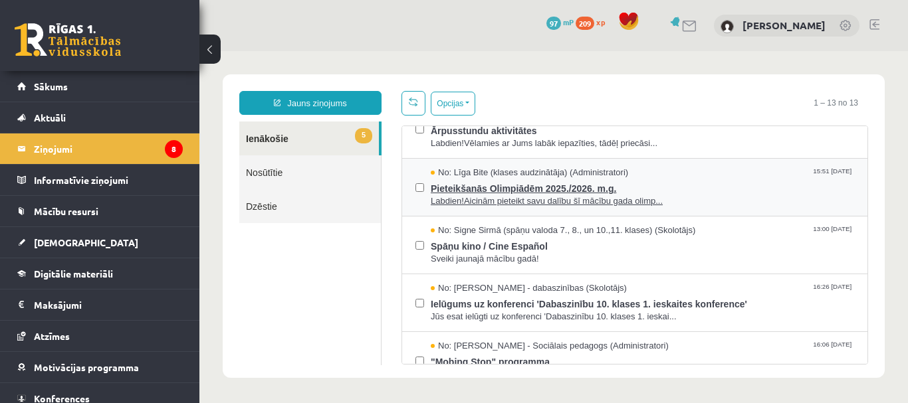
scroll to position [0, 0]
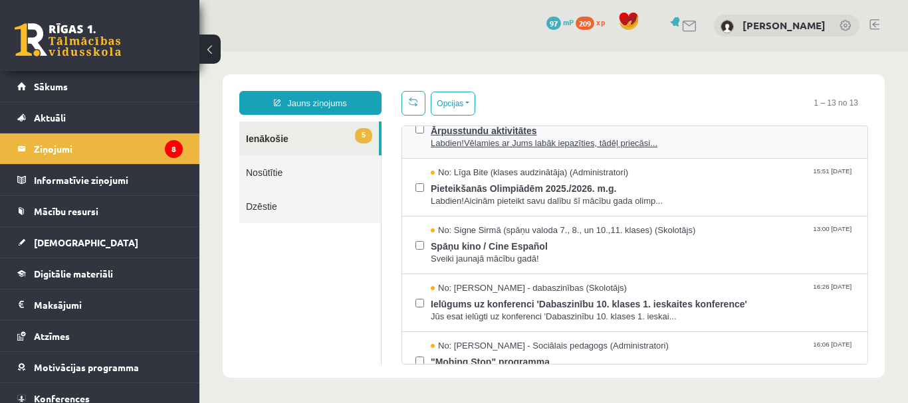
click at [467, 138] on span "Labdien!Vēlamies ar Jums labāk iepazīties, tādēļ priecāsi..." at bounding box center [642, 144] width 423 height 13
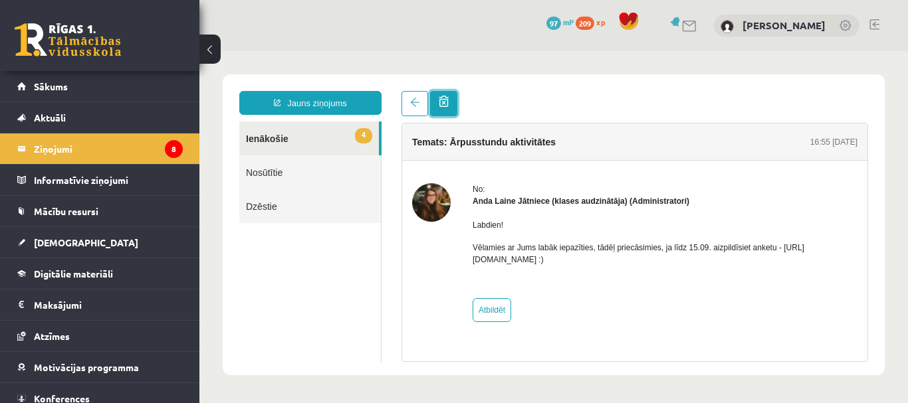
click at [435, 98] on link at bounding box center [443, 103] width 27 height 25
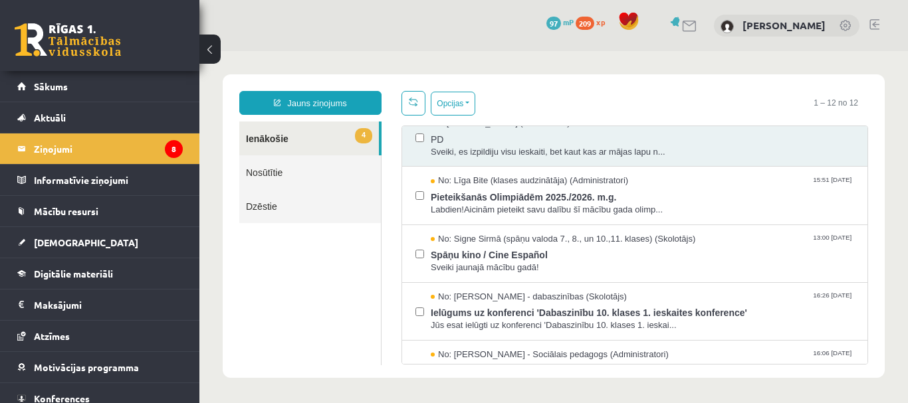
click at [460, 193] on span "Pieteikšanās Olimpiādēm 2025./2026. m.g." at bounding box center [642, 195] width 423 height 17
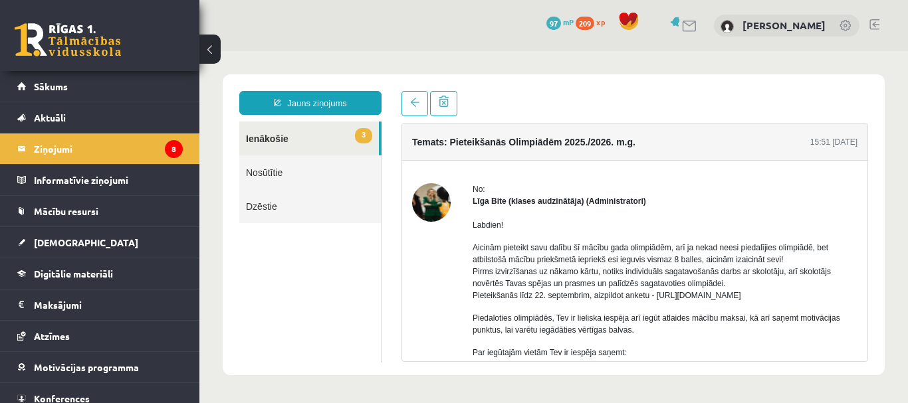
click at [423, 108] on link at bounding box center [414, 103] width 27 height 25
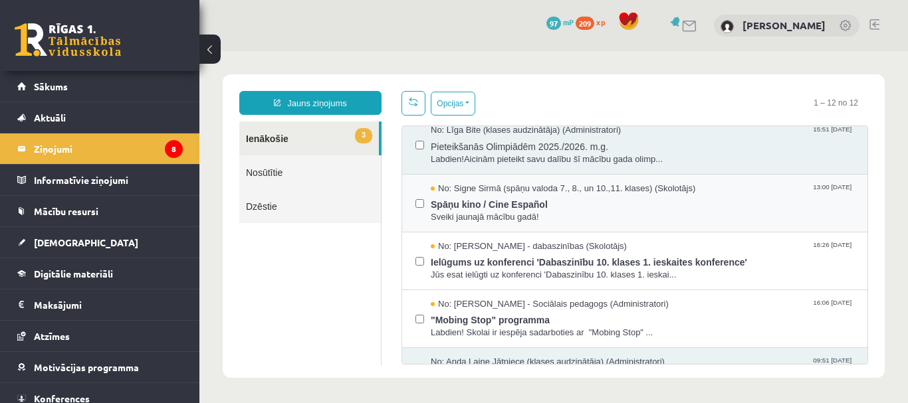
scroll to position [199, 0]
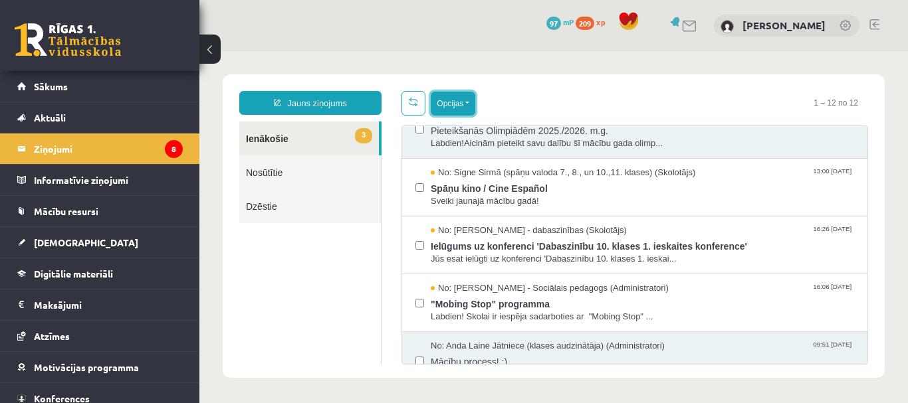
click at [460, 96] on button "Opcijas" at bounding box center [453, 104] width 45 height 24
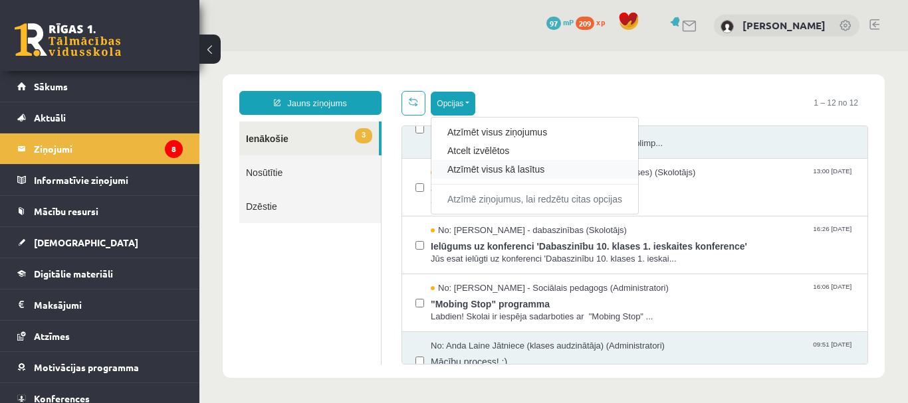
click at [443, 167] on div "Atzīmēt visus kā lasītus" at bounding box center [534, 169] width 207 height 19
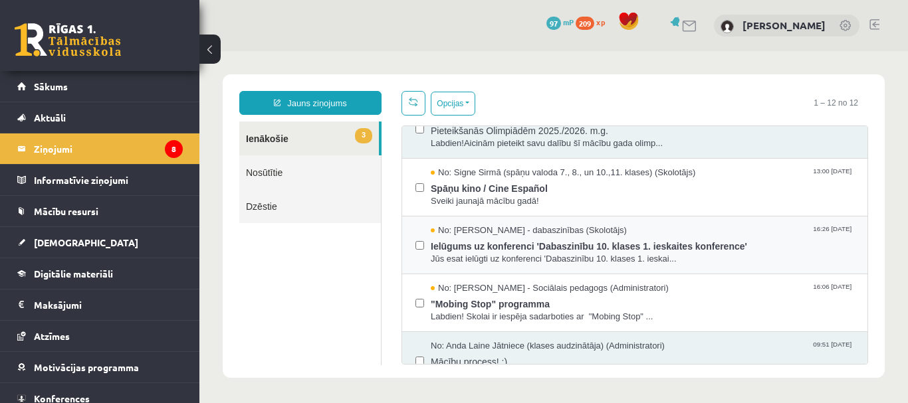
click at [424, 239] on div "No: Sanita Baumane - dabaszinības (Skolotājs) 16:26 09/09/2025 Ielūgums uz konf…" at bounding box center [634, 245] width 439 height 41
click at [409, 244] on div "No: Sanita Baumane - dabaszinības (Skolotājs) 16:26 09/09/2025 Ielūgums uz konf…" at bounding box center [634, 246] width 465 height 58
click at [414, 304] on div "No: Dagnija Gaubšteina - Sociālais pedagogs (Administratori) 16:06 08/09/2025 "…" at bounding box center [634, 303] width 465 height 58
click at [418, 296] on label at bounding box center [419, 296] width 9 height 29
drag, startPoint x: 447, startPoint y: 91, endPoint x: 453, endPoint y: 102, distance: 12.2
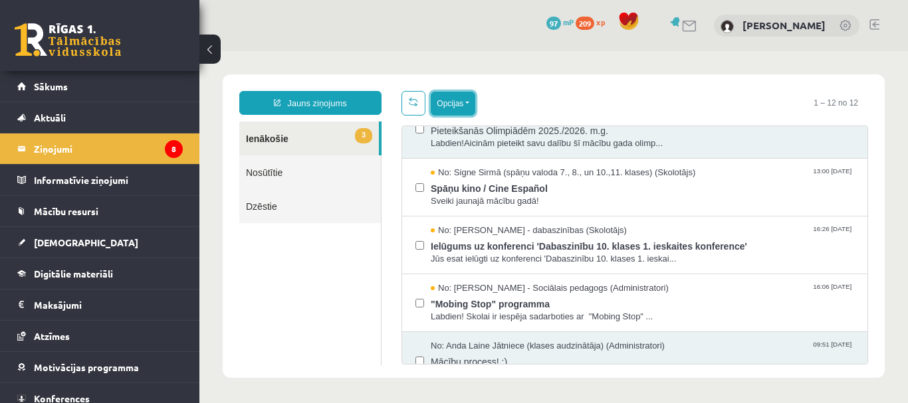
click at [447, 90] on div "Jauns ziņojums 3 Ienākošie Nosūtītie Dzēstie * ********* ********* ******* Opci…" at bounding box center [554, 226] width 662 height 304
click at [466, 106] on button "Opcijas" at bounding box center [453, 104] width 45 height 24
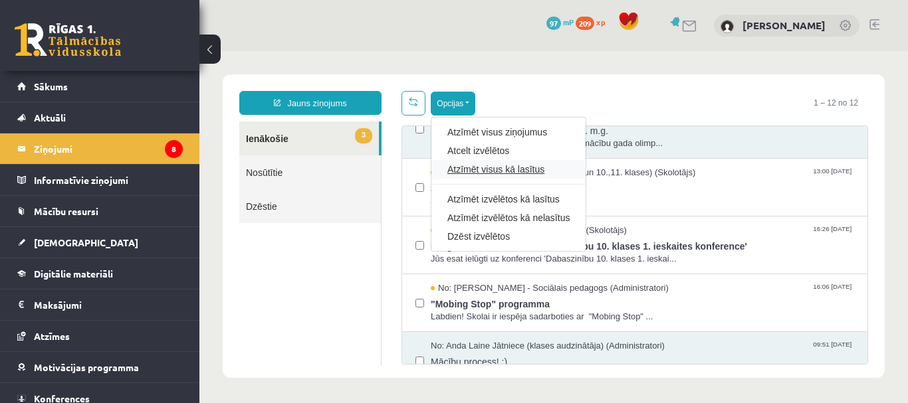
click at [479, 165] on link "Atzīmēt visus kā lasītus" at bounding box center [508, 169] width 122 height 13
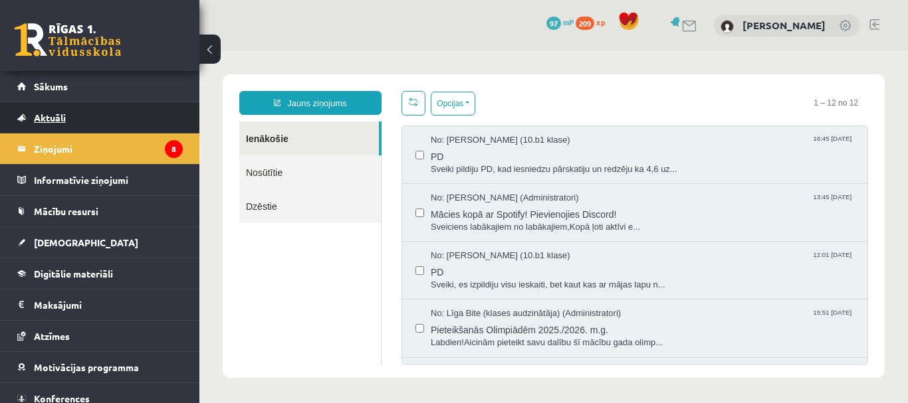
scroll to position [0, 0]
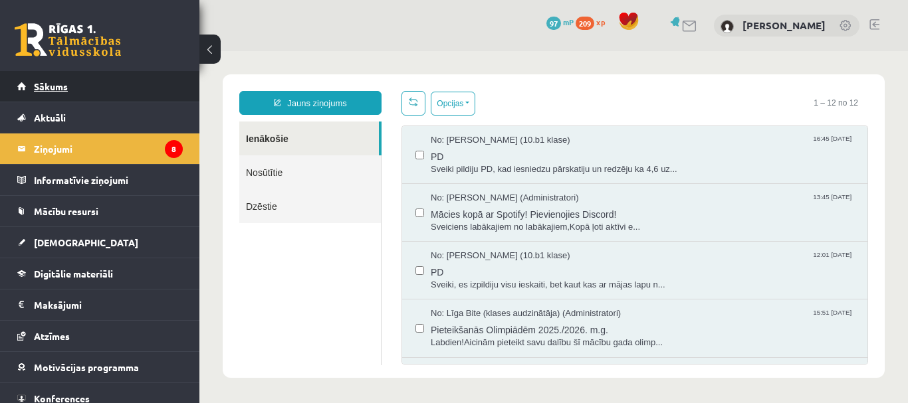
click at [90, 84] on link "Sākums" at bounding box center [99, 86] width 165 height 31
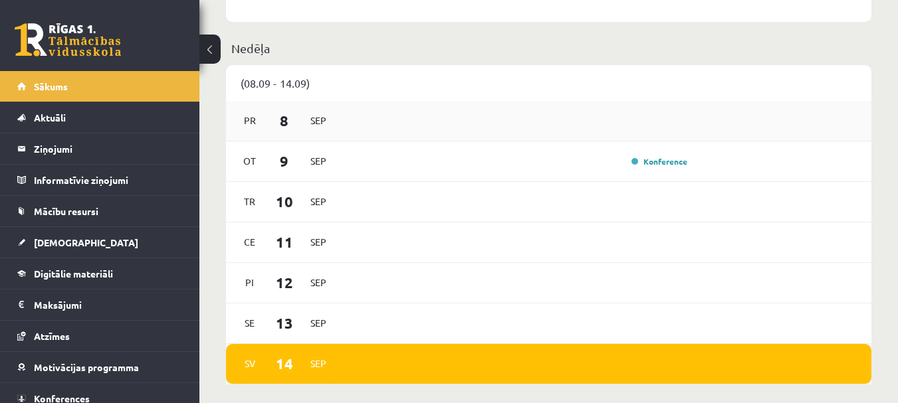
scroll to position [797, 0]
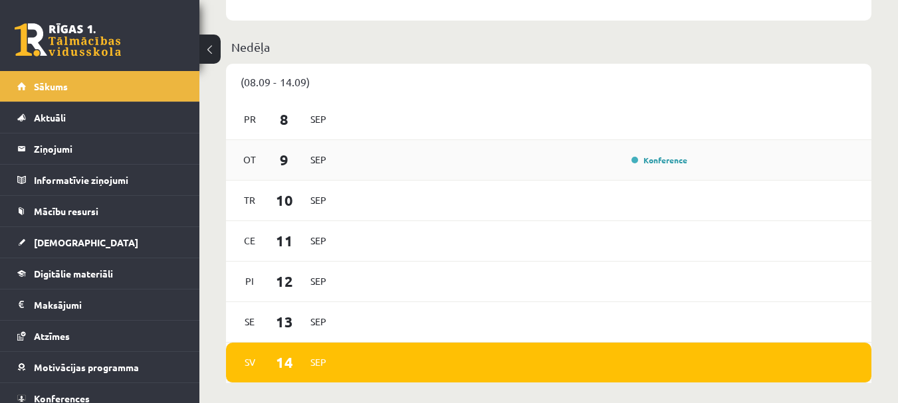
click at [653, 153] on div "[DATE] Konference" at bounding box center [548, 160] width 645 height 41
click at [635, 163] on link "Konference" at bounding box center [659, 160] width 56 height 11
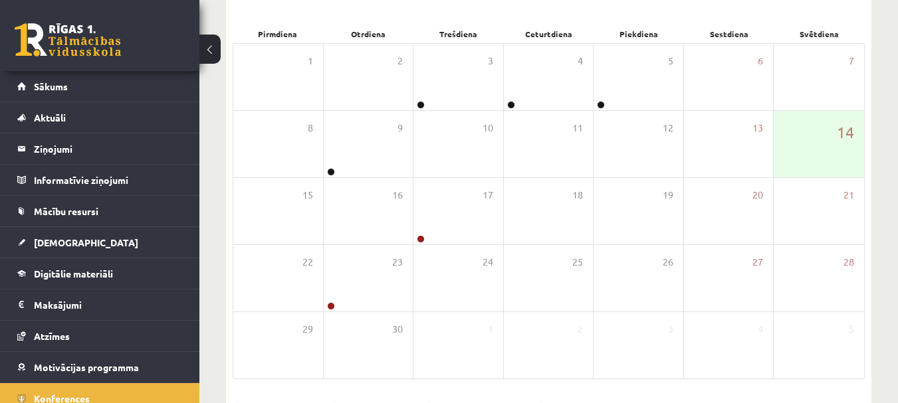
scroll to position [232, 0]
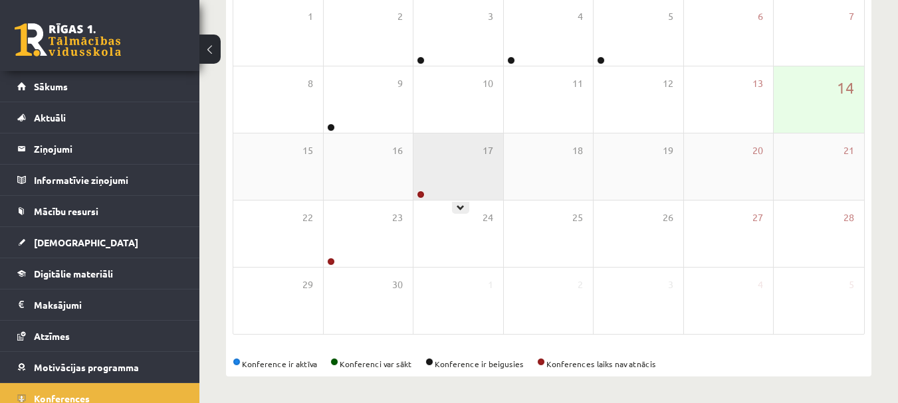
click at [422, 189] on div "17" at bounding box center [458, 167] width 90 height 66
